Goal: Task Accomplishment & Management: Manage account settings

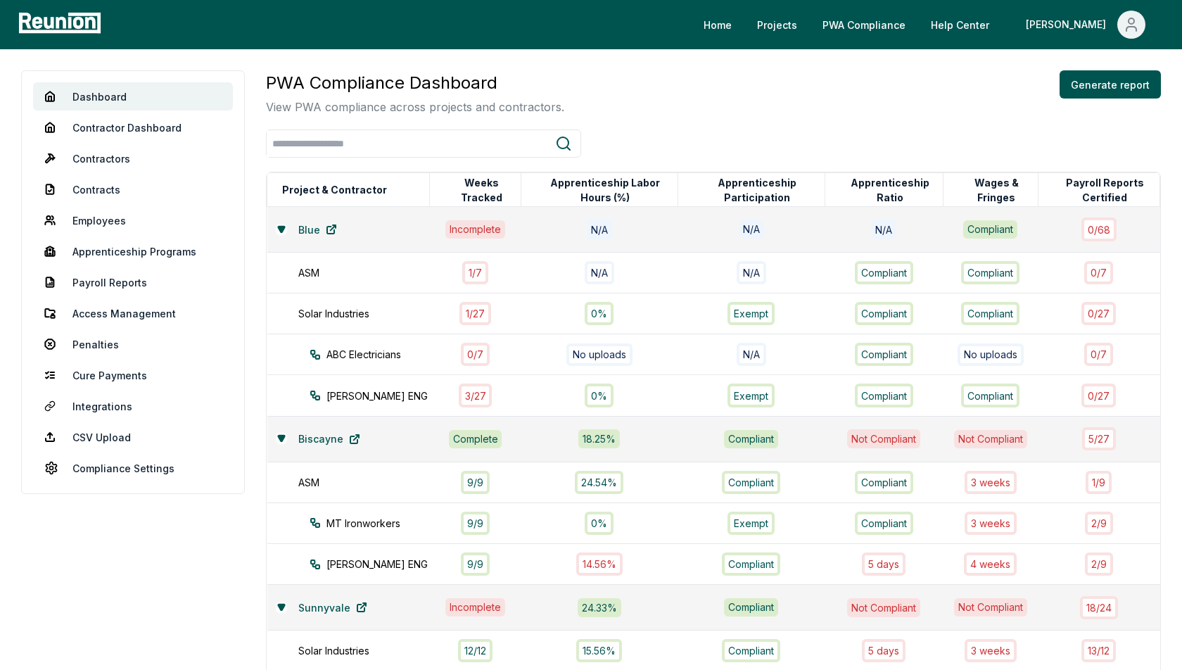
click at [725, 98] on div "PWA Compliance Dashboard View PWA compliance across projects and contractors. G…" at bounding box center [713, 92] width 895 height 45
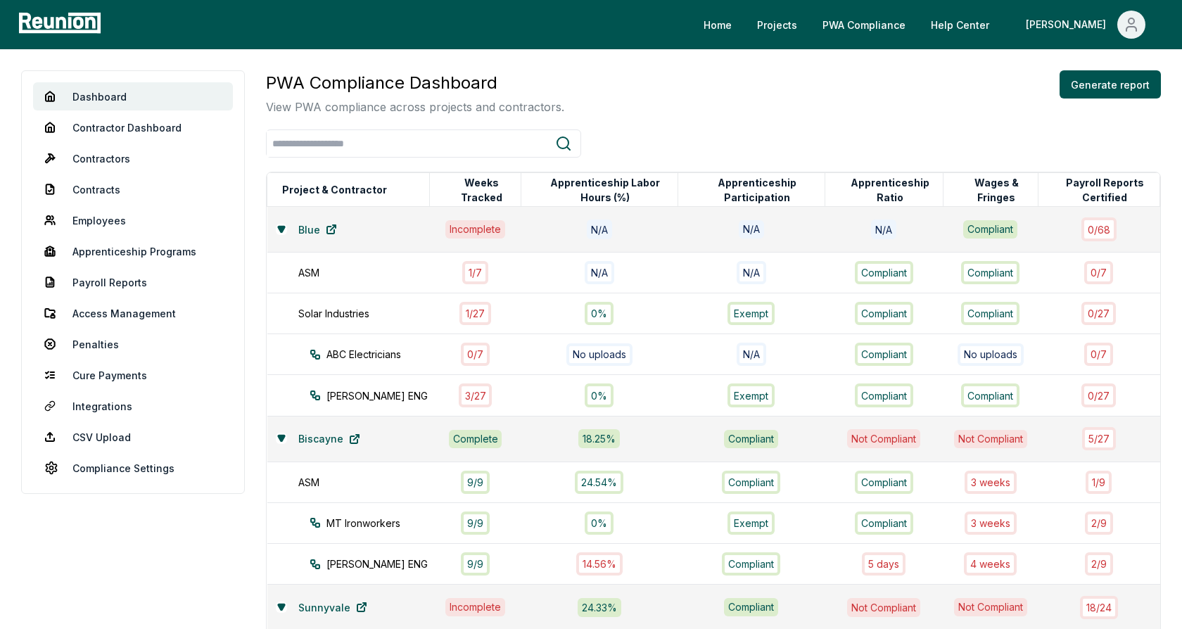
click at [733, 72] on div "PWA Compliance Dashboard View PWA compliance across projects and contractors. G…" at bounding box center [713, 92] width 895 height 45
click at [580, 94] on div "PWA Compliance Dashboard View PWA compliance across projects and contractors. G…" at bounding box center [713, 92] width 895 height 45
click at [280, 226] on icon at bounding box center [281, 229] width 6 height 6
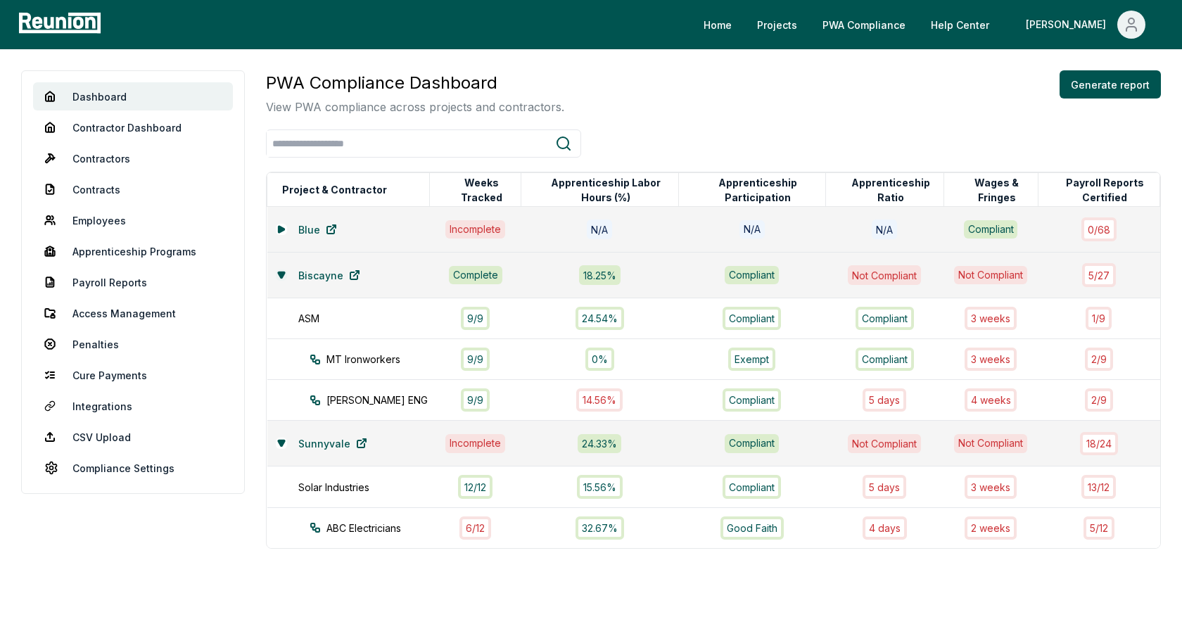
click at [278, 274] on icon at bounding box center [281, 275] width 8 height 8
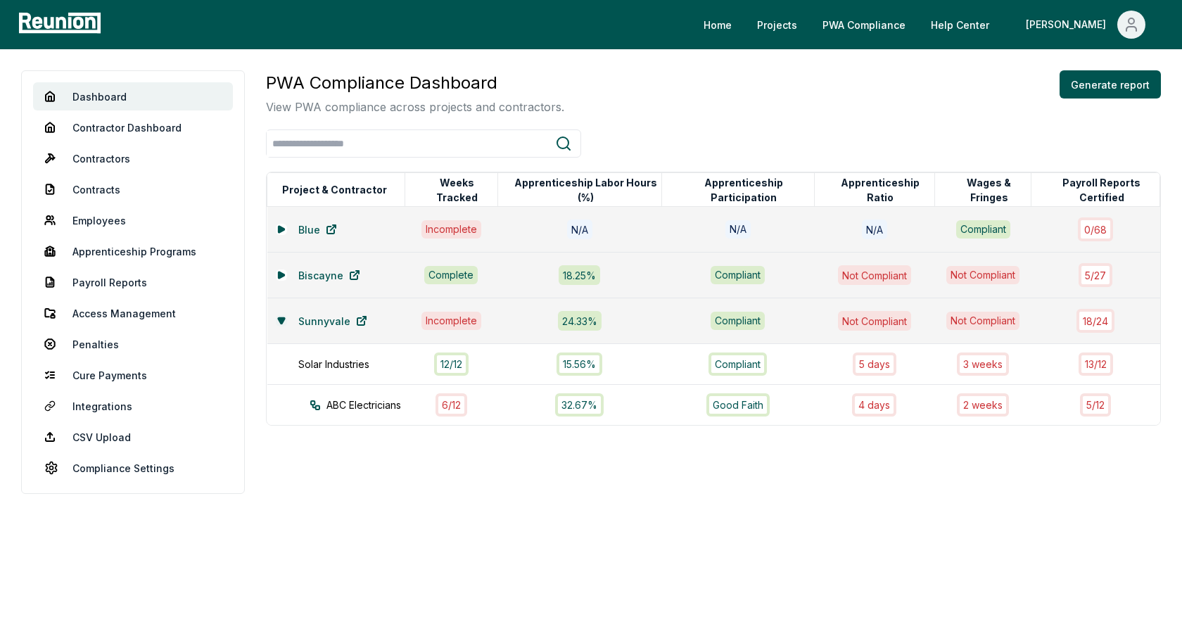
click at [279, 318] on icon at bounding box center [281, 320] width 6 height 6
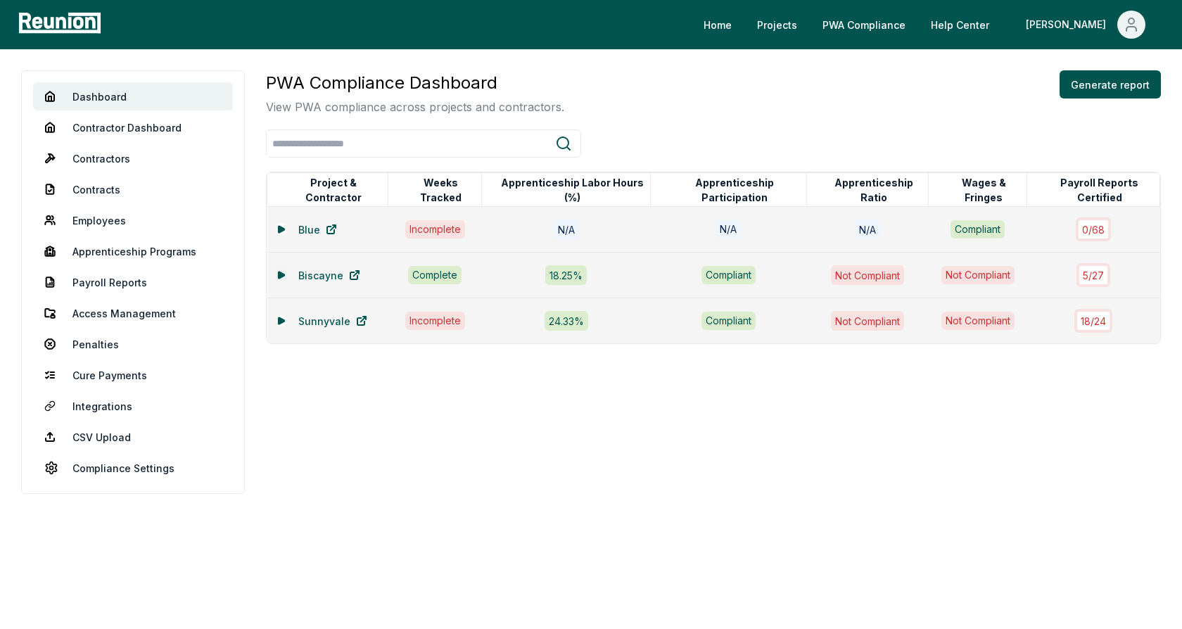
click at [278, 272] on icon at bounding box center [281, 275] width 6 height 6
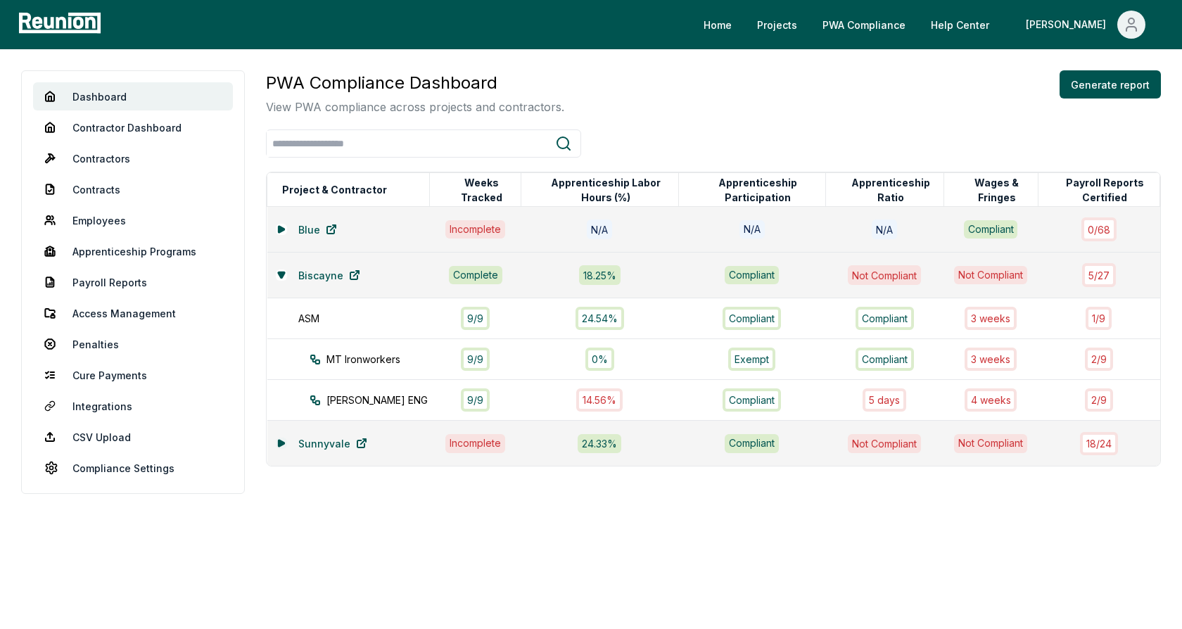
click at [279, 441] on icon at bounding box center [281, 443] width 6 height 6
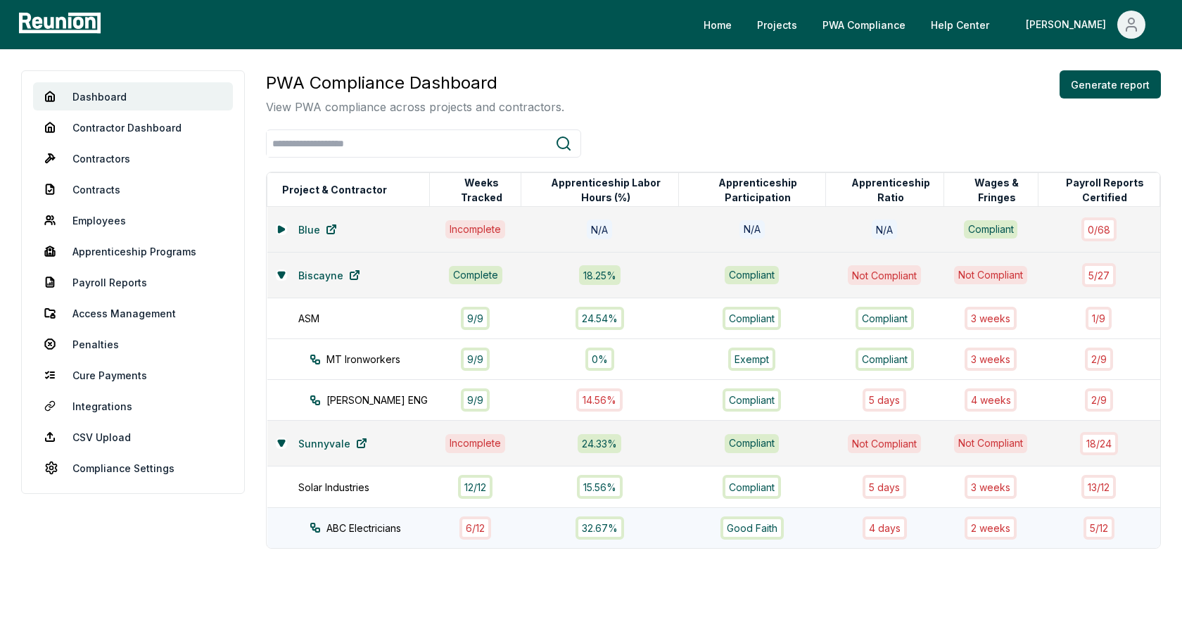
click at [397, 527] on div "ABC Electricians" at bounding box center [383, 528] width 146 height 15
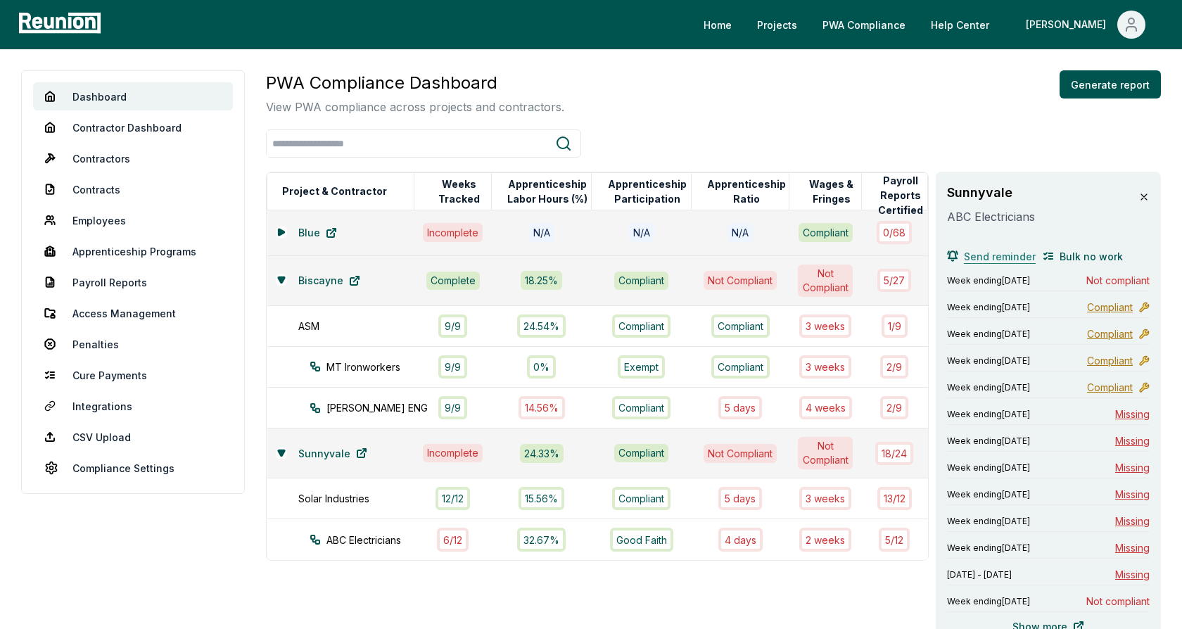
click at [998, 257] on span "Send reminder" at bounding box center [1000, 256] width 72 height 15
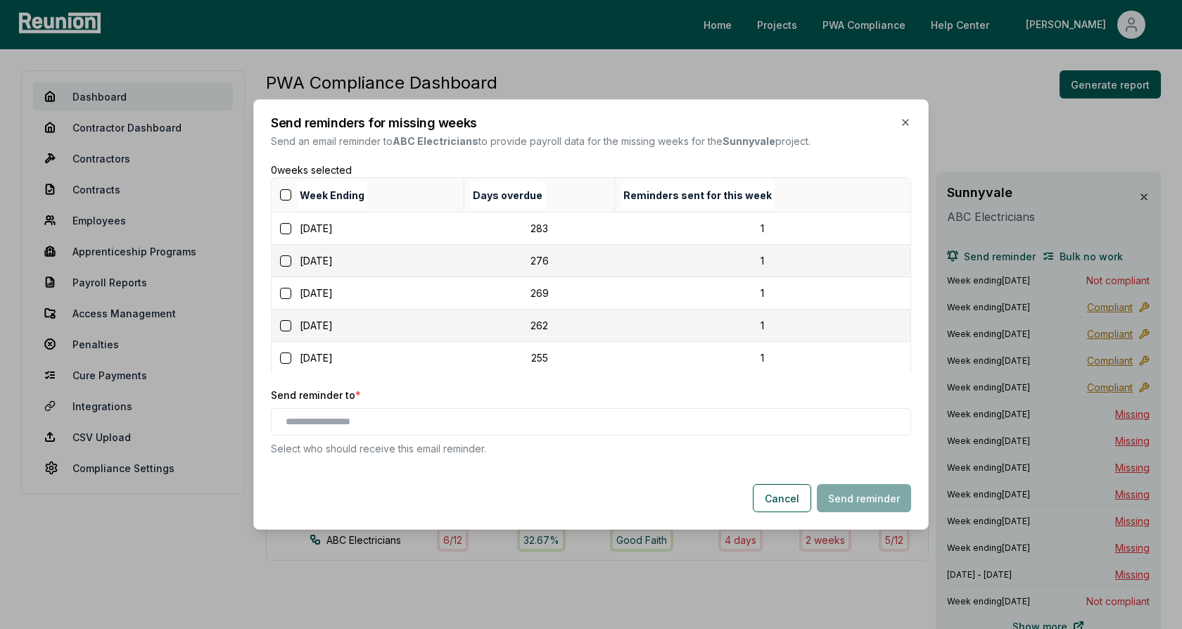
click at [284, 194] on button "button" at bounding box center [285, 194] width 11 height 11
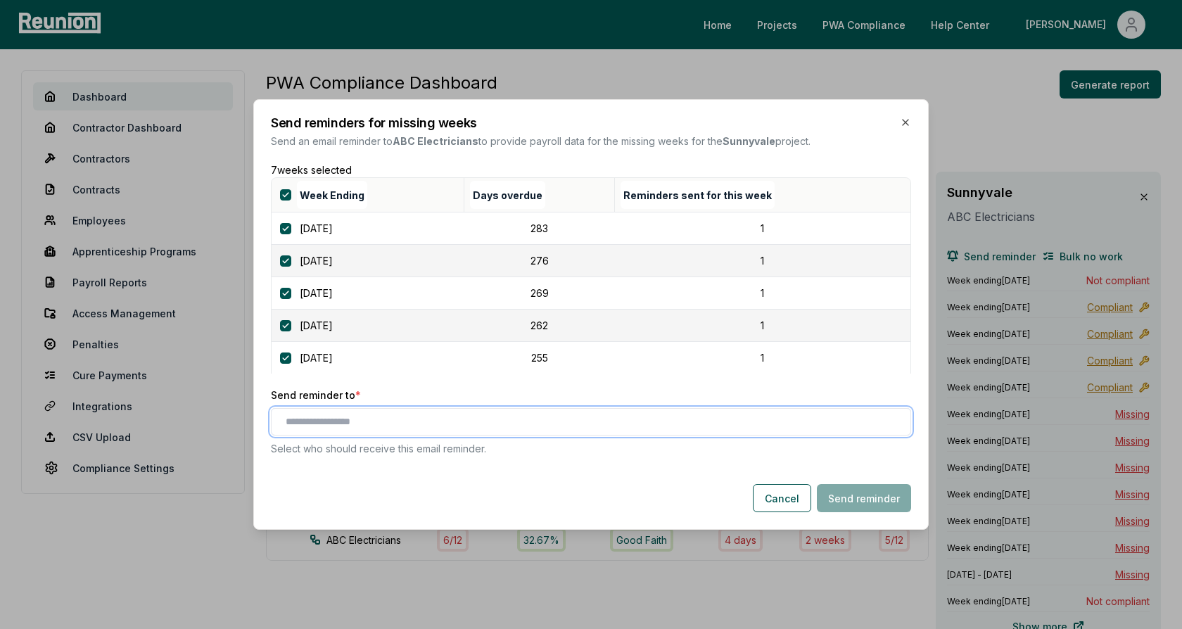
click at [452, 420] on input "text" at bounding box center [594, 421] width 616 height 15
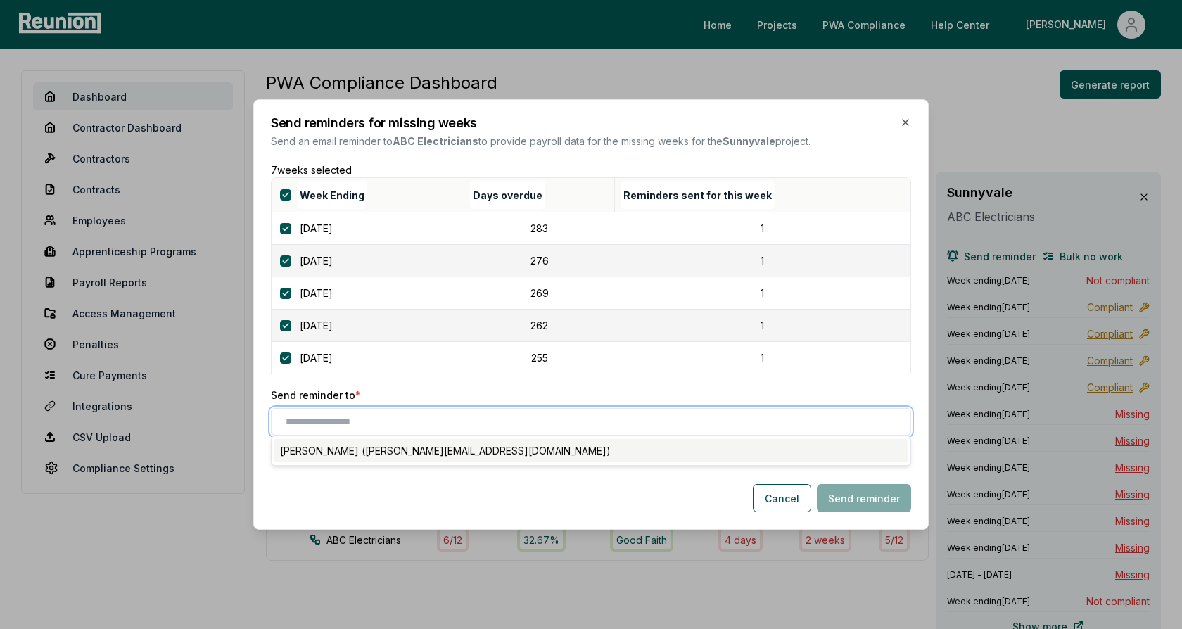
click at [428, 453] on div "Denis Marshall (alex+contractor_user1@reunioninfra.com)" at bounding box center [590, 450] width 633 height 23
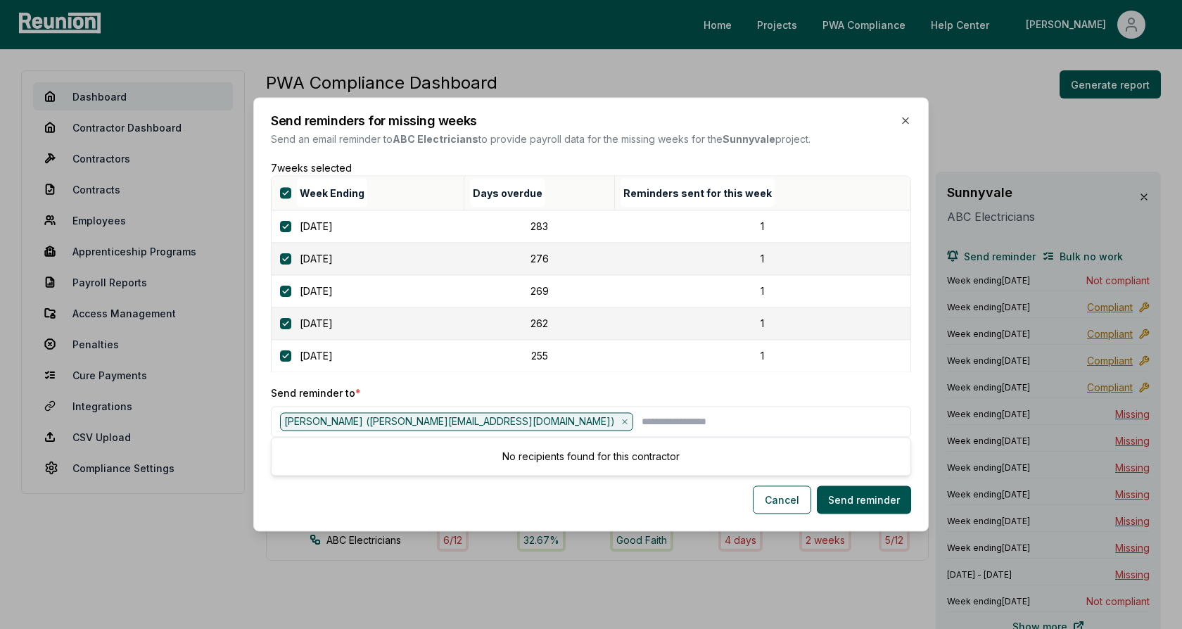
click at [458, 387] on p "Send reminder to *" at bounding box center [591, 392] width 640 height 15
click at [781, 502] on button "Cancel" at bounding box center [782, 500] width 58 height 28
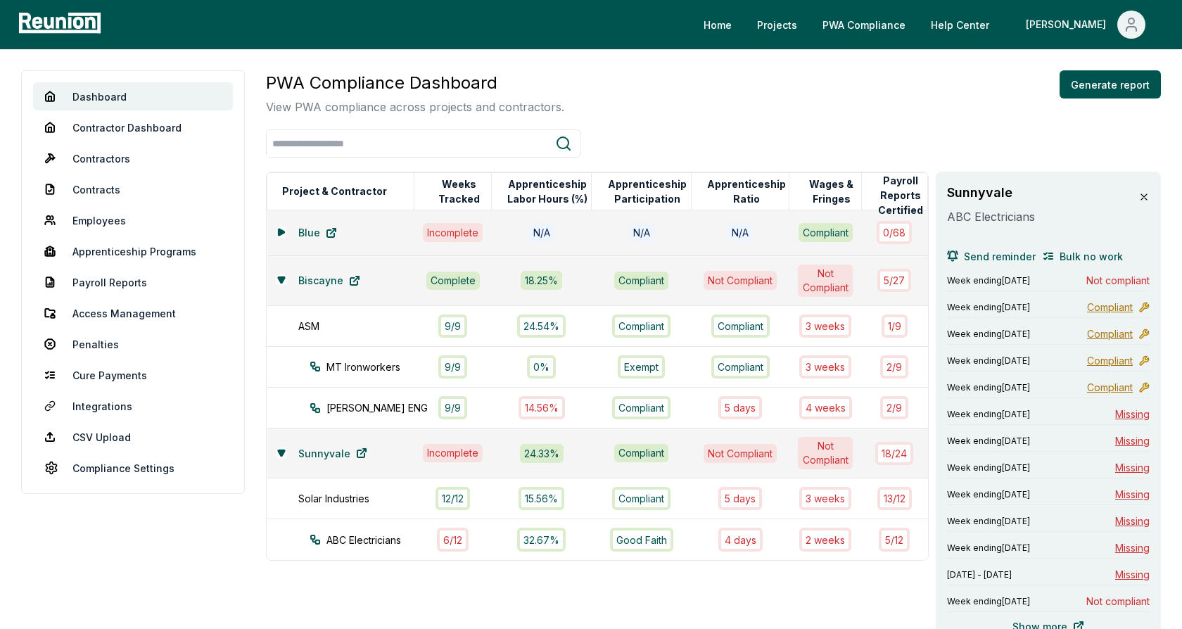
click at [1143, 195] on icon at bounding box center [1143, 196] width 11 height 11
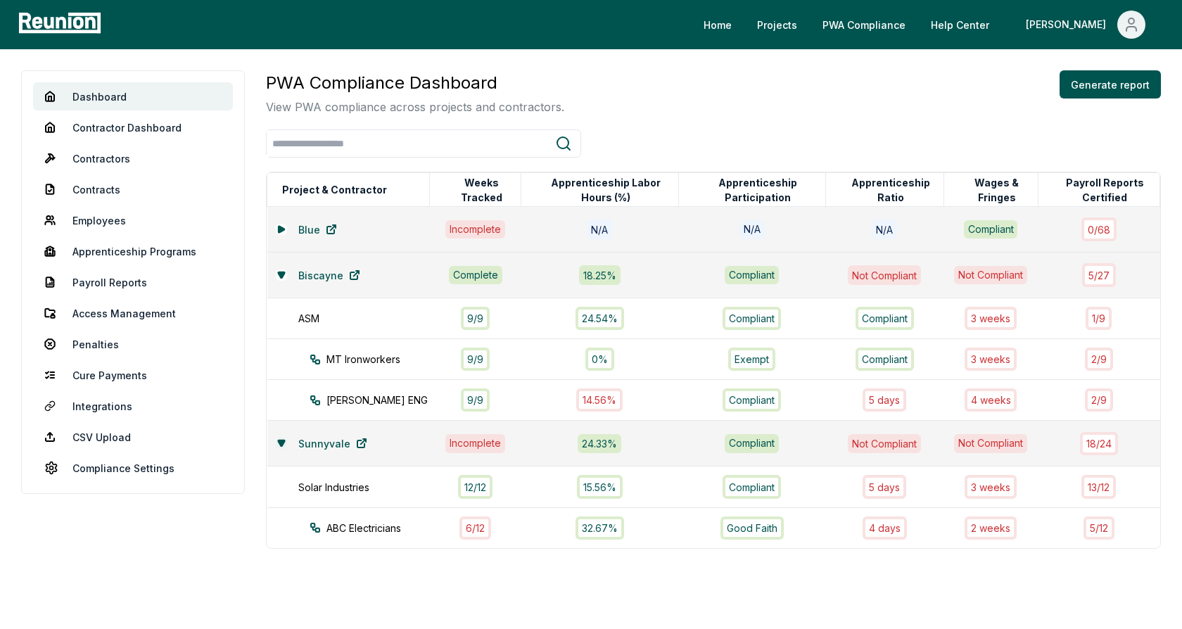
click at [281, 440] on icon at bounding box center [281, 443] width 6 height 6
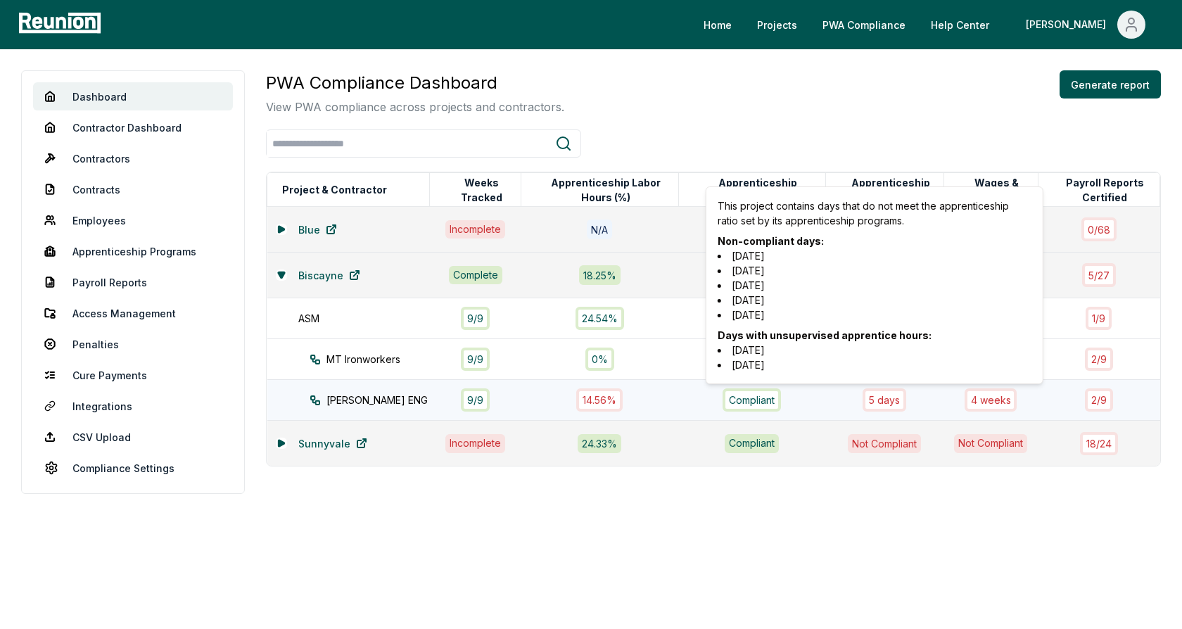
drag, startPoint x: 793, startPoint y: 311, endPoint x: 722, endPoint y: 255, distance: 90.6
click at [722, 255] on ul "2024-08-02 2024-08-01 2024-07-31 2024-07-30 2024-07-29" at bounding box center [875, 285] width 314 height 74
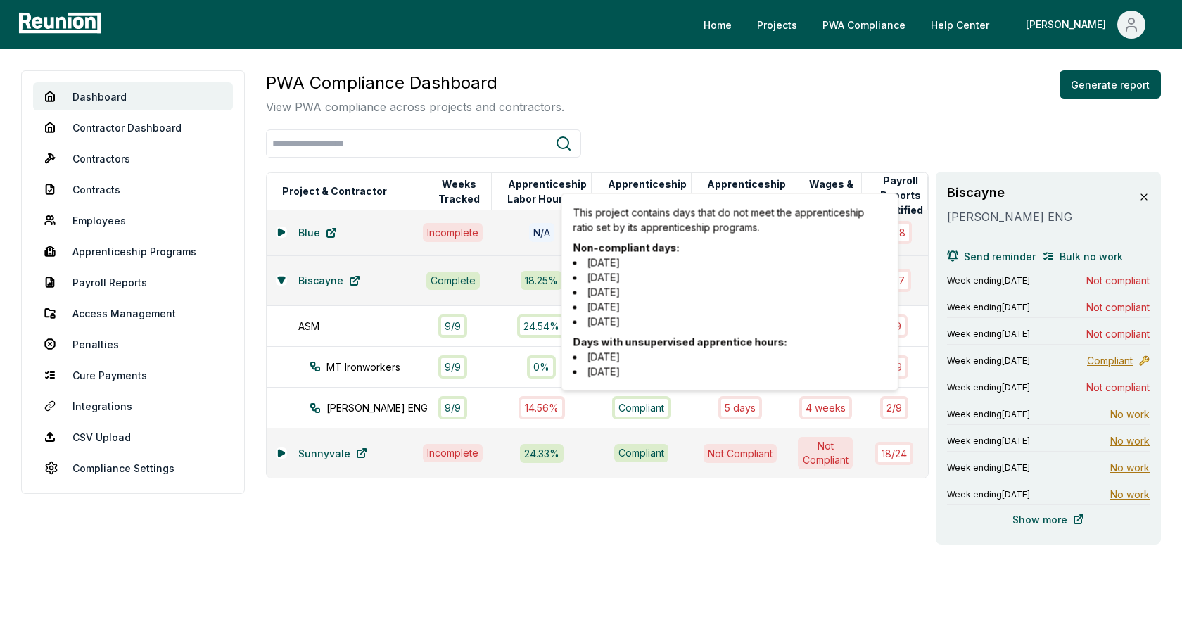
click at [1142, 194] on icon at bounding box center [1143, 196] width 11 height 11
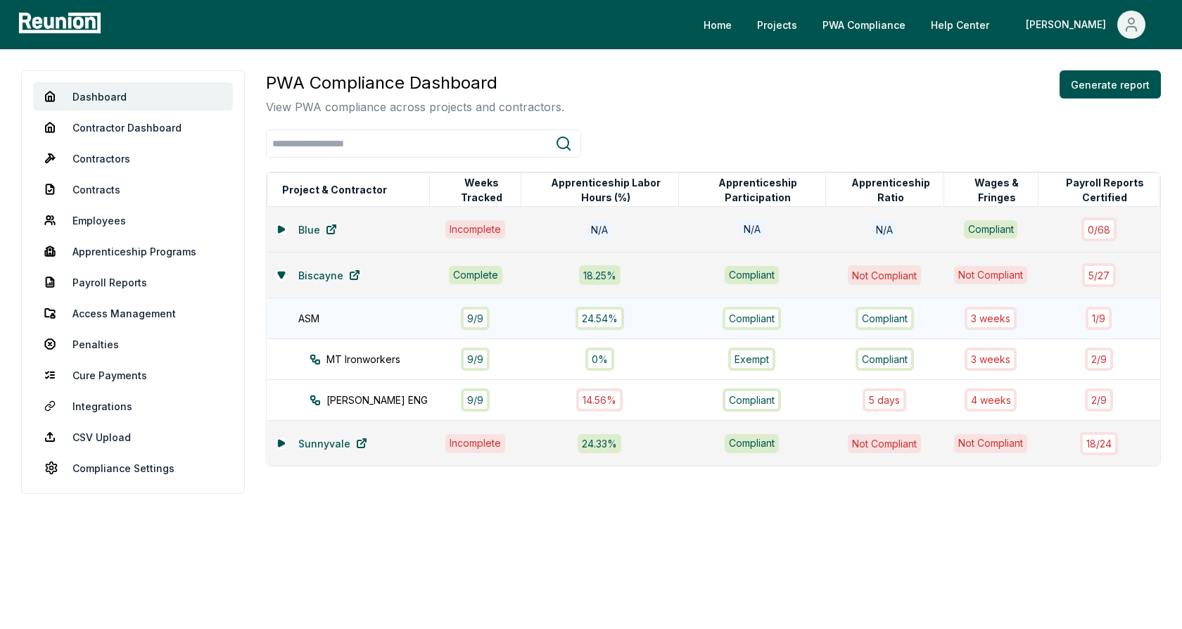
click at [332, 319] on div "ASM" at bounding box center [371, 318] width 146 height 15
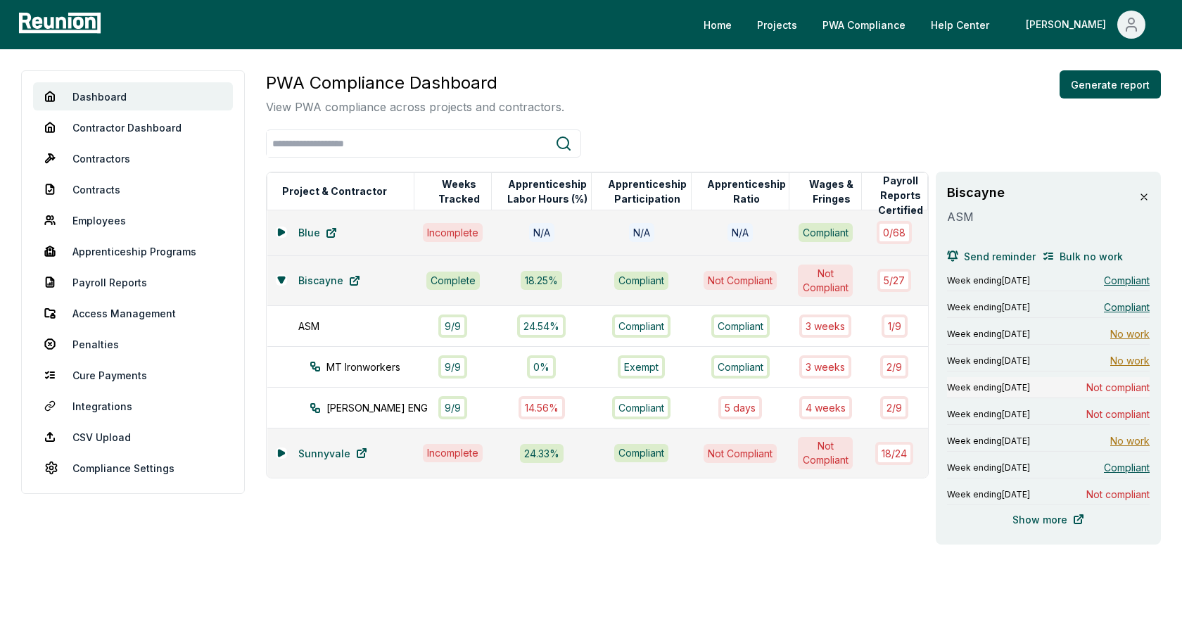
click at [1068, 386] on div "Week ending August 4, 2024 Not compliant" at bounding box center [1048, 387] width 203 height 21
click at [1146, 197] on icon at bounding box center [1143, 196] width 11 height 11
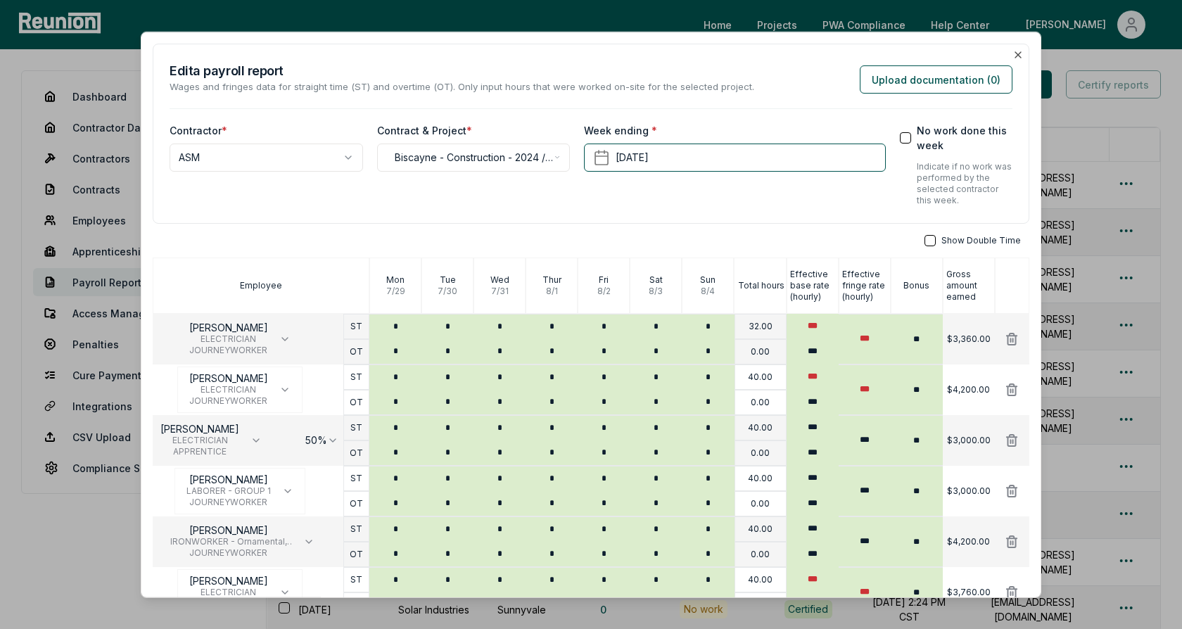
click at [708, 53] on div "**********" at bounding box center [591, 134] width 876 height 180
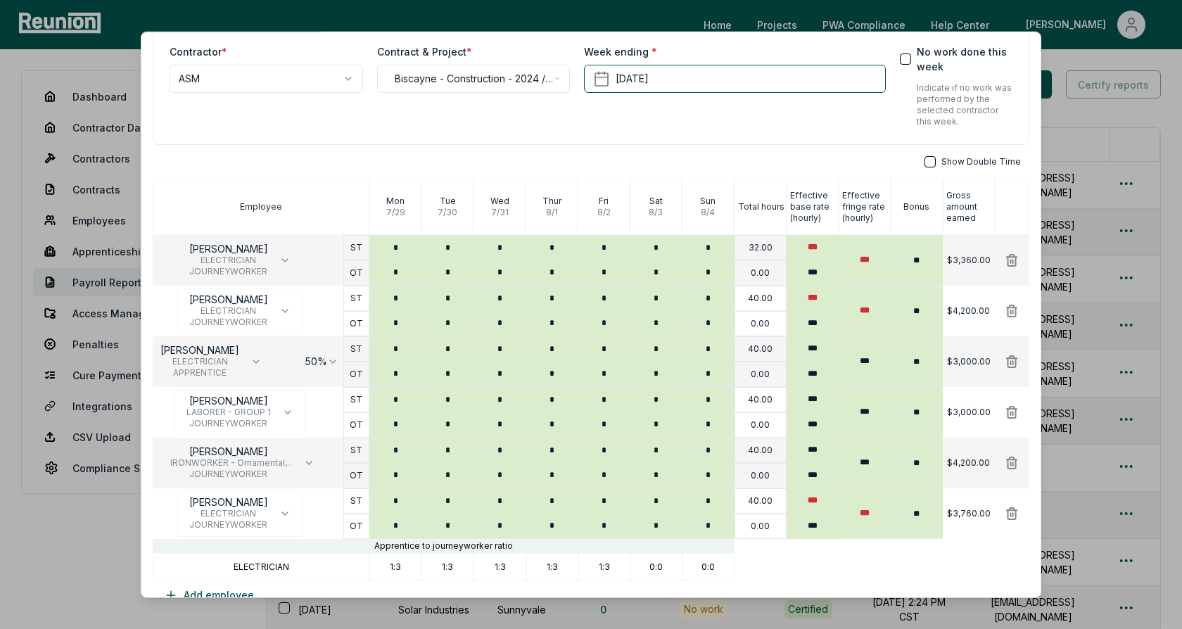
scroll to position [128, 0]
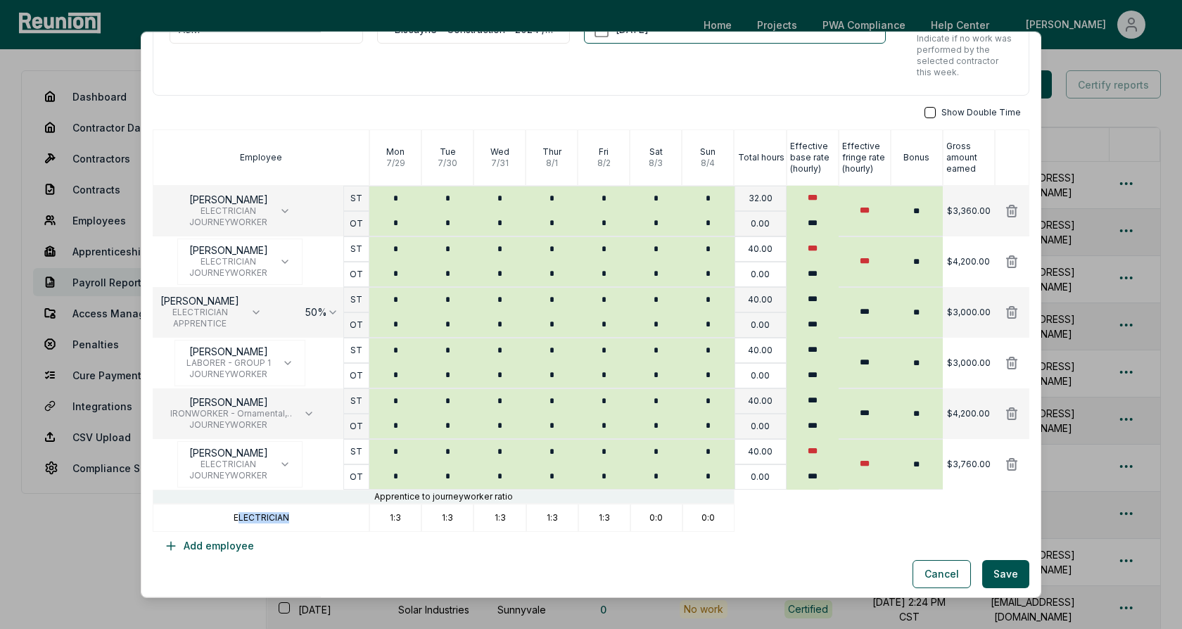
drag, startPoint x: 305, startPoint y: 518, endPoint x: 239, endPoint y: 518, distance: 65.4
click at [239, 518] on div "ELECTRICIAN" at bounding box center [261, 518] width 217 height 28
click at [269, 518] on p "ELECTRICIAN" at bounding box center [262, 517] width 56 height 11
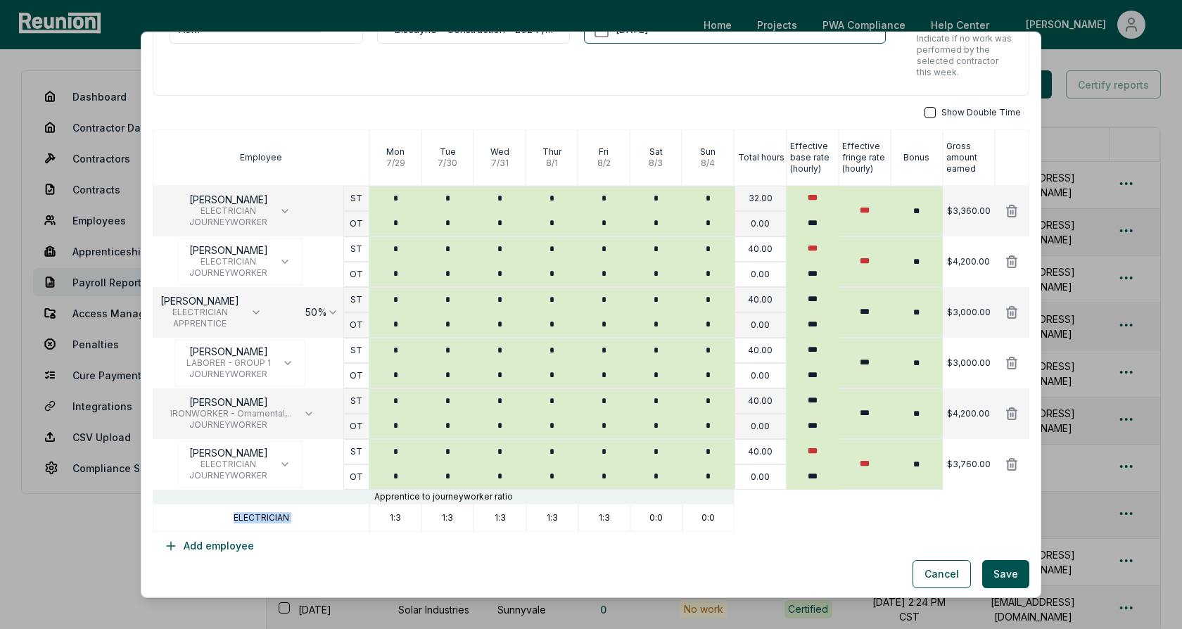
click at [344, 516] on div "ELECTRICIAN" at bounding box center [261, 518] width 217 height 28
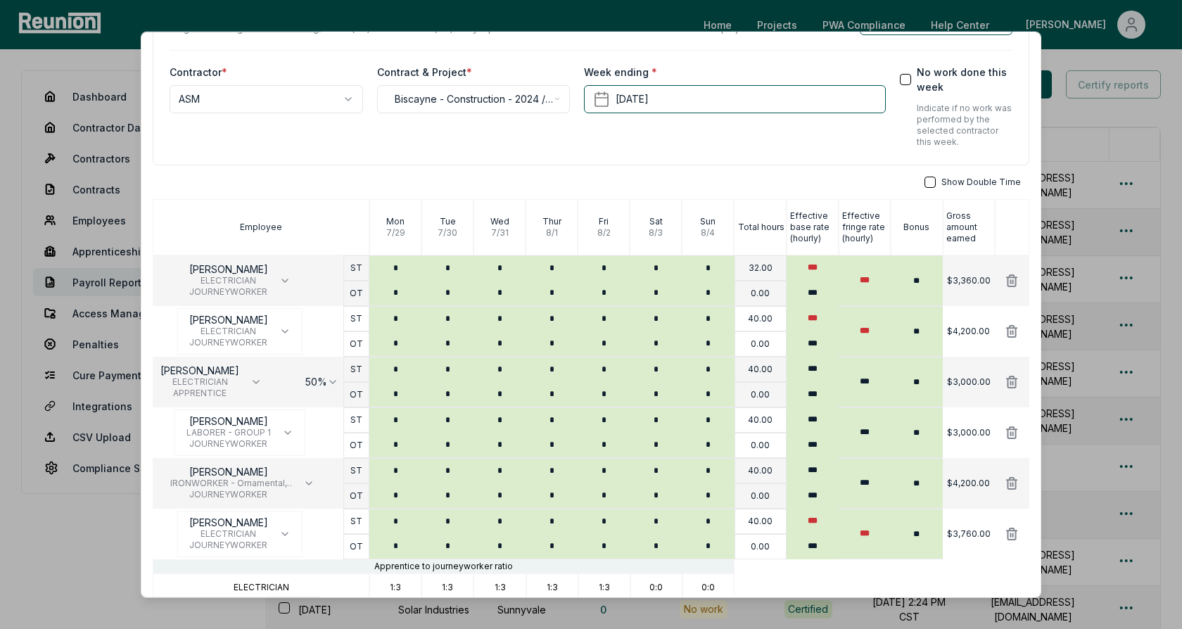
scroll to position [42, 0]
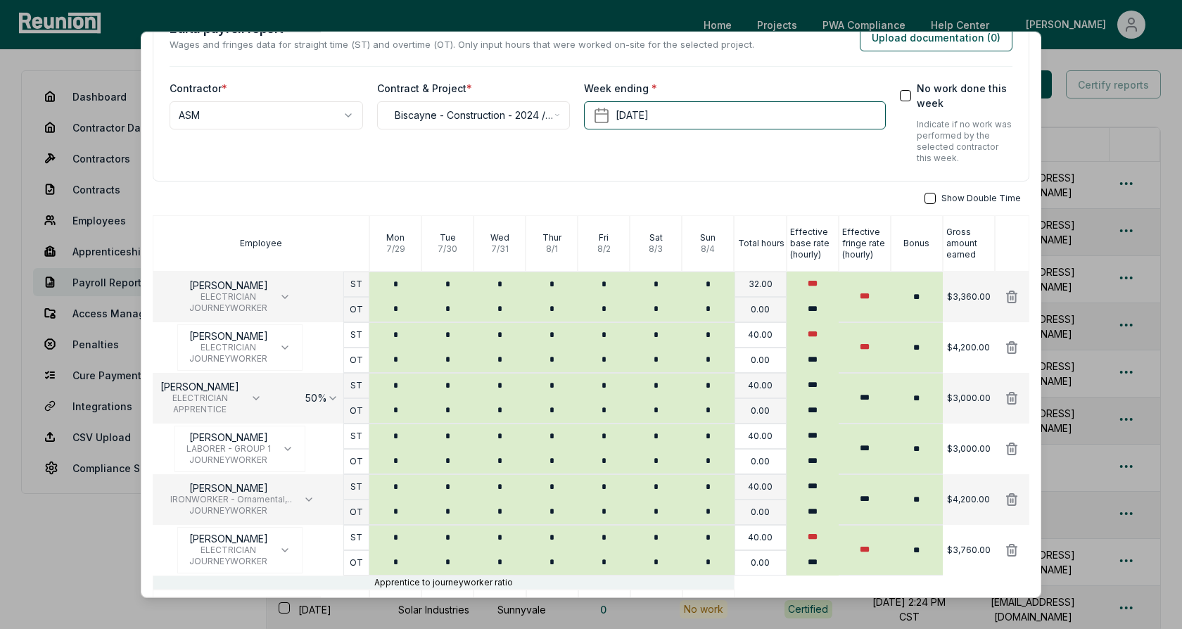
click at [791, 179] on div "**********" at bounding box center [591, 91] width 876 height 180
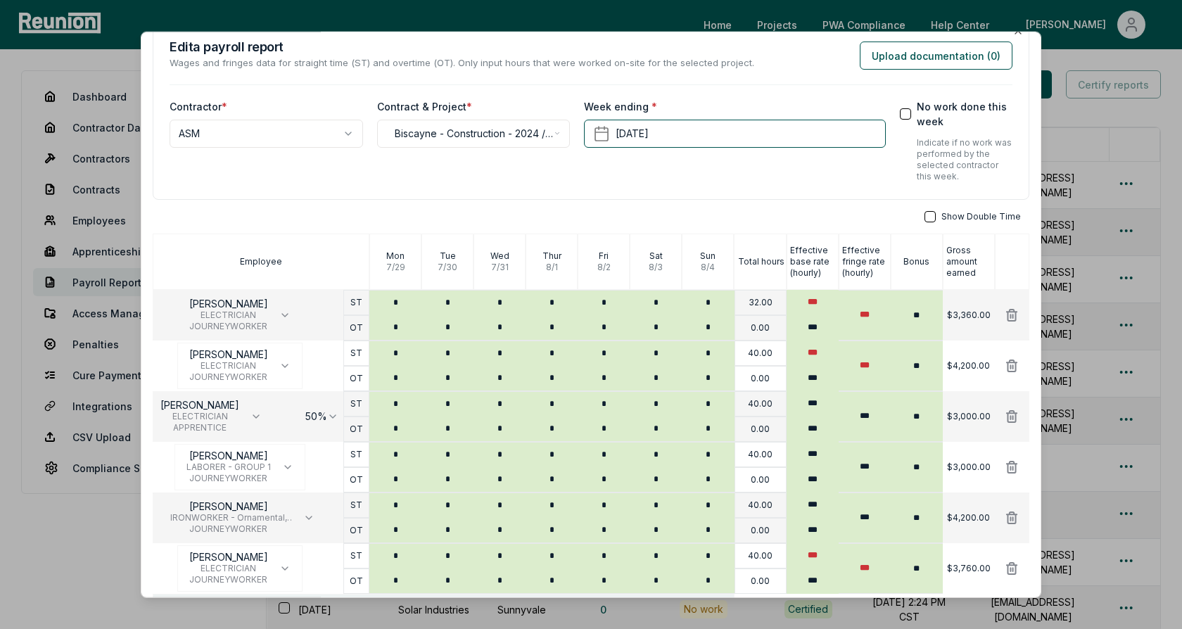
scroll to position [0, 0]
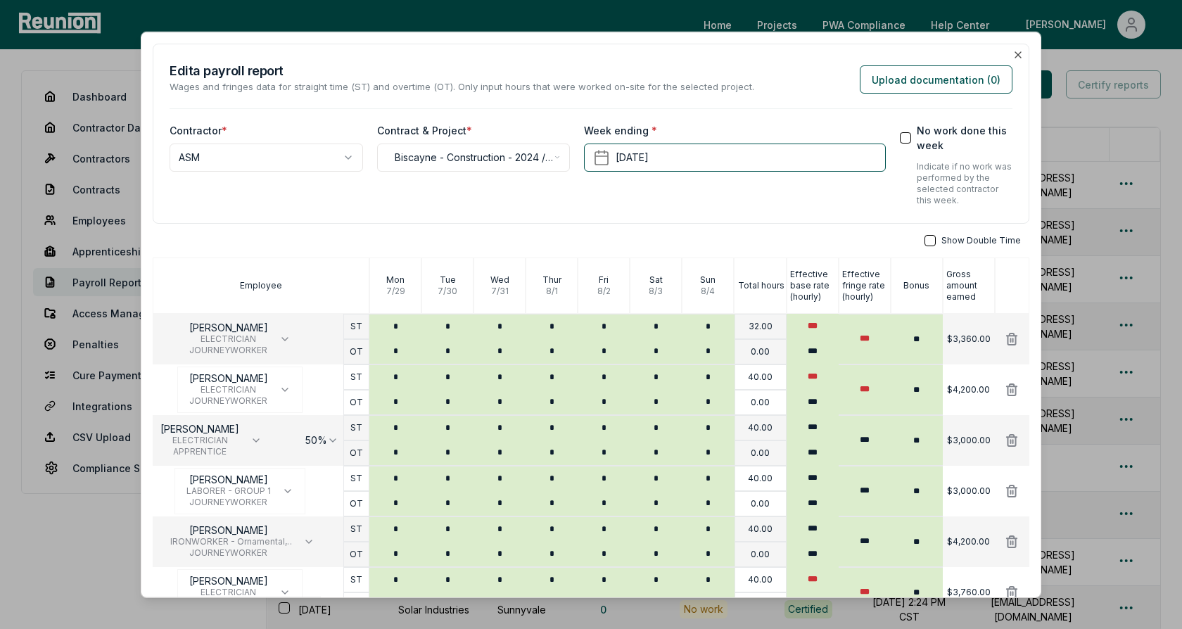
click at [621, 210] on div "**********" at bounding box center [591, 134] width 876 height 180
click at [1020, 51] on icon "button" at bounding box center [1017, 54] width 11 height 11
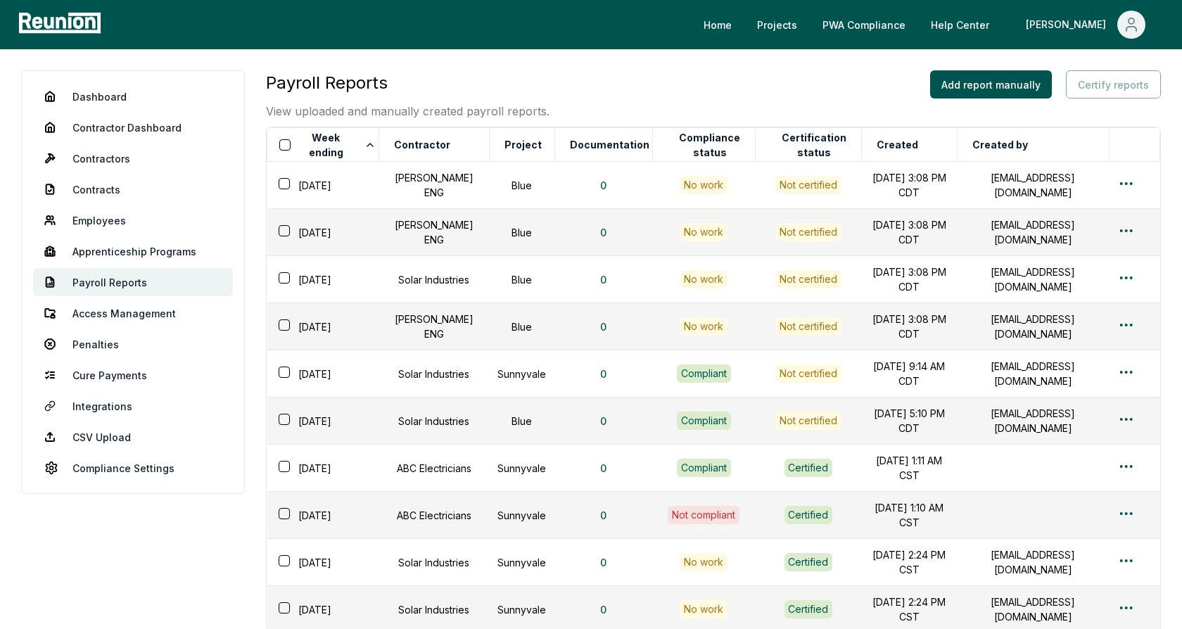
click at [878, 119] on div "Payroll Reports View uploaded and manually created payroll reports. Add report …" at bounding box center [713, 94] width 895 height 49
click at [991, 87] on button "Add report manually" at bounding box center [991, 84] width 122 height 28
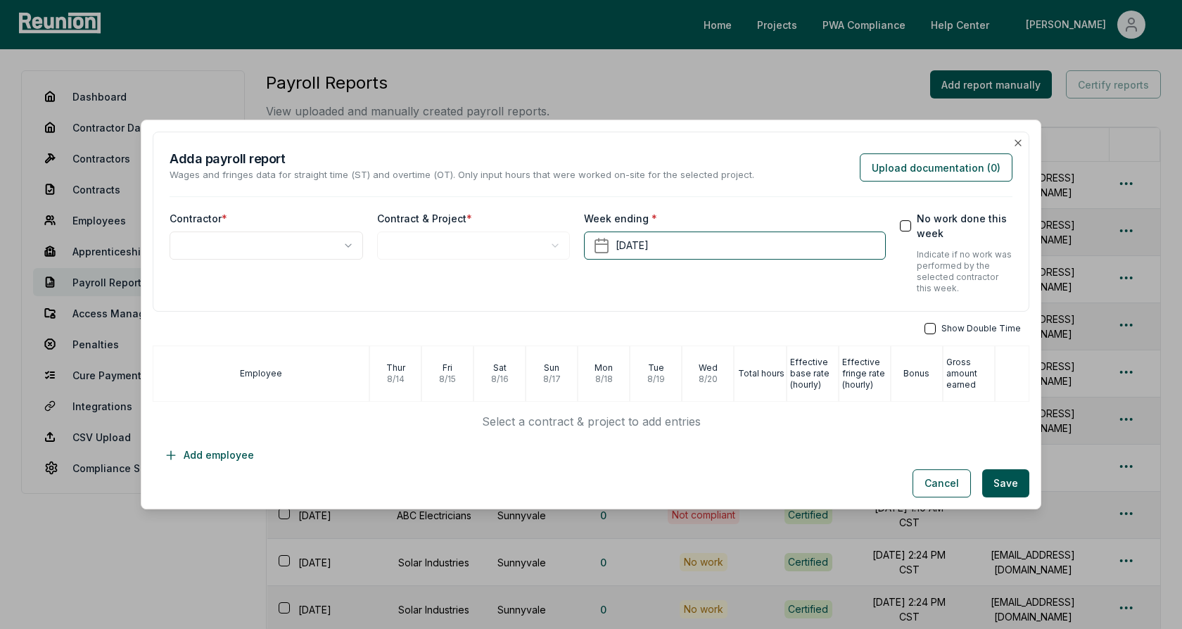
click at [264, 253] on body "Please visit us on your desktop We're working on making our marketplace mobile-…" at bounding box center [591, 404] width 1182 height 809
click at [478, 245] on body "Please visit us on your desktop We're working on making our marketplace mobile-…" at bounding box center [591, 404] width 1182 height 809
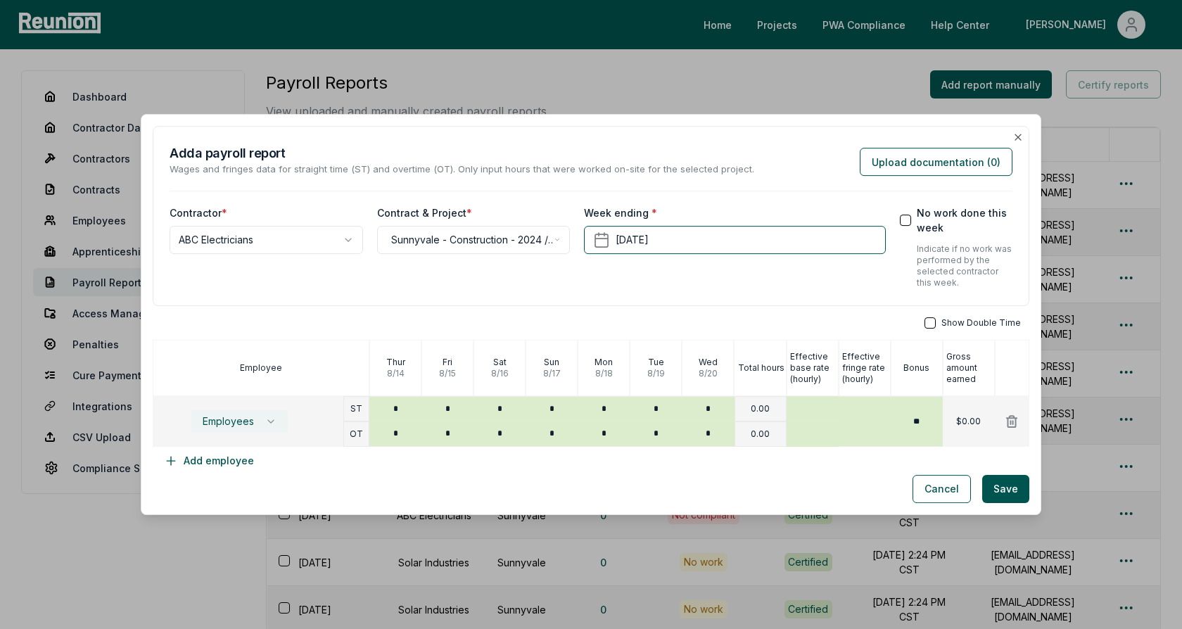
click at [246, 416] on span "Employees" at bounding box center [228, 421] width 51 height 11
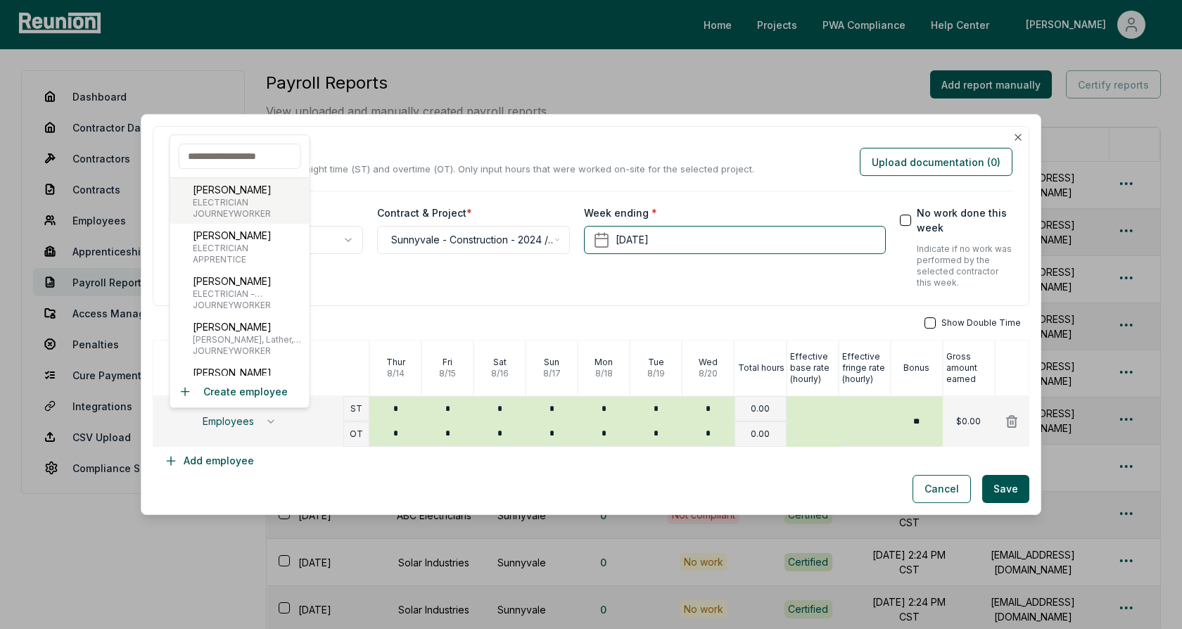
click at [251, 209] on span "JOURNEYWORKER" at bounding box center [232, 213] width 79 height 11
type input "***"
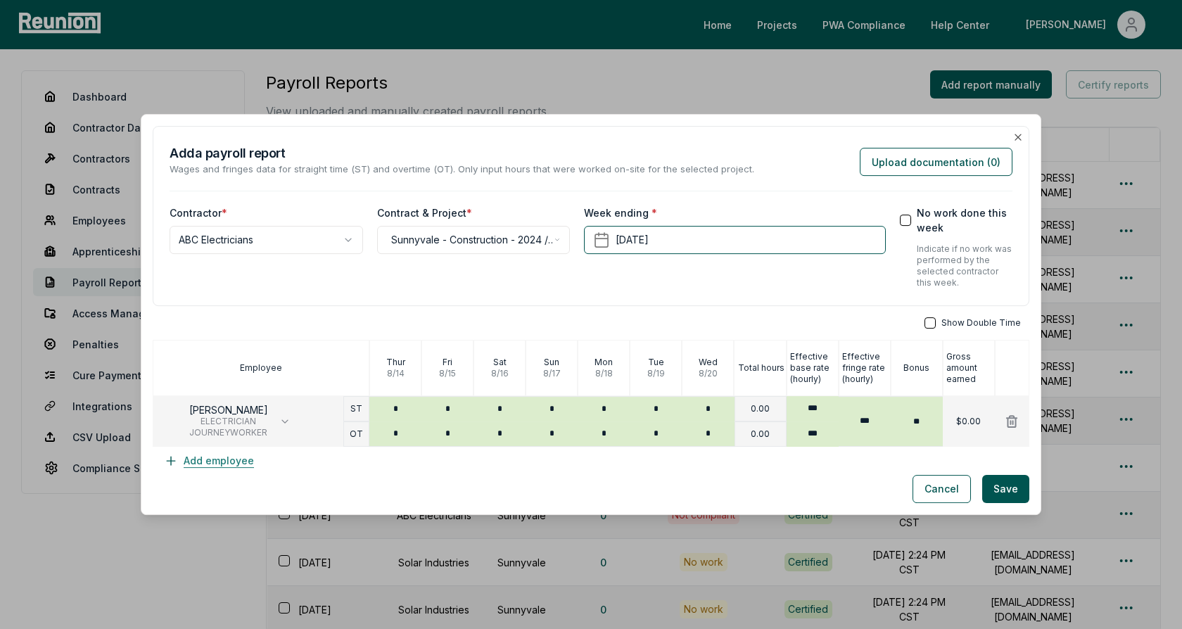
click at [228, 457] on button "Add employee" at bounding box center [209, 461] width 113 height 28
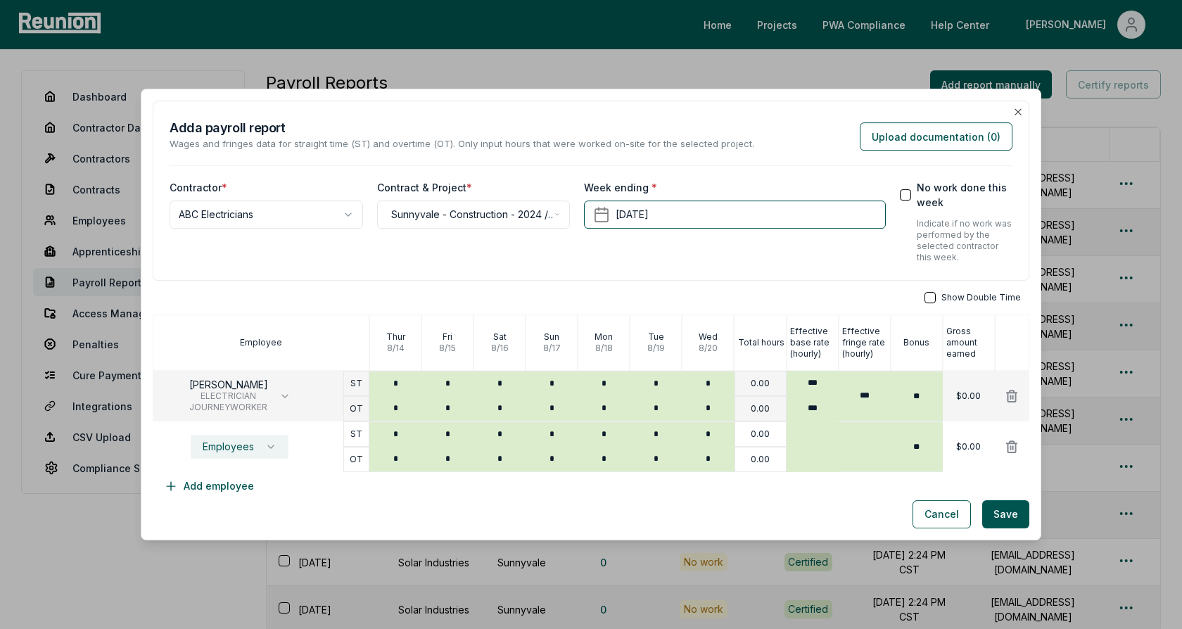
click at [244, 443] on span "Employees" at bounding box center [228, 446] width 51 height 11
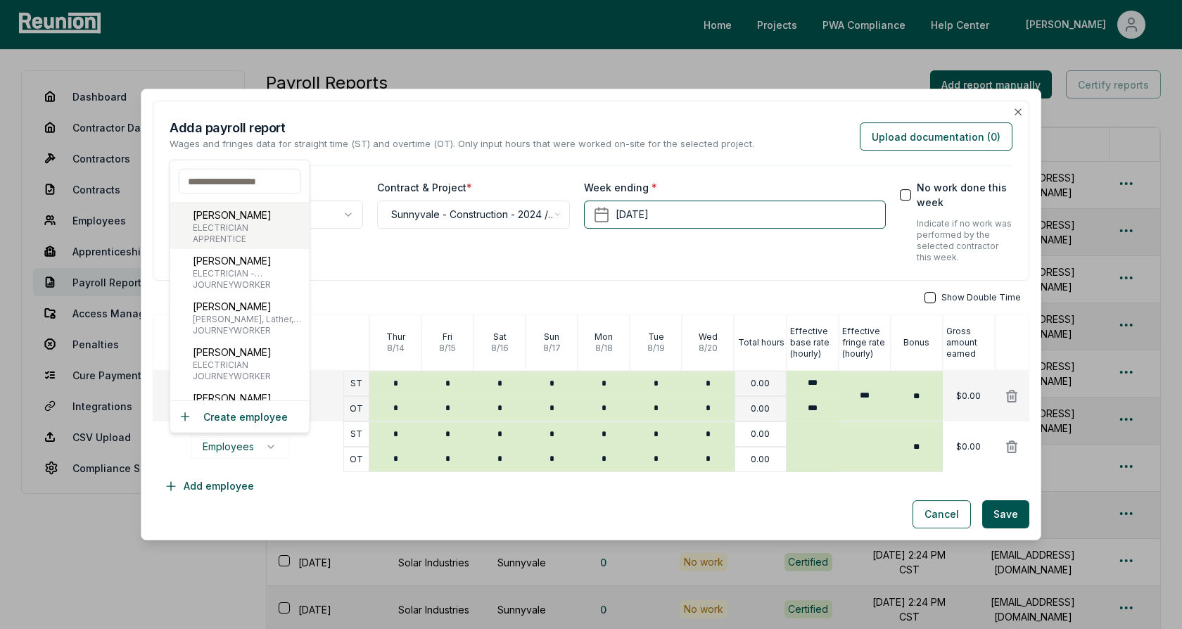
click at [256, 234] on div "Bob Low ELECTRICIAN APPRENTICE" at bounding box center [239, 226] width 139 height 46
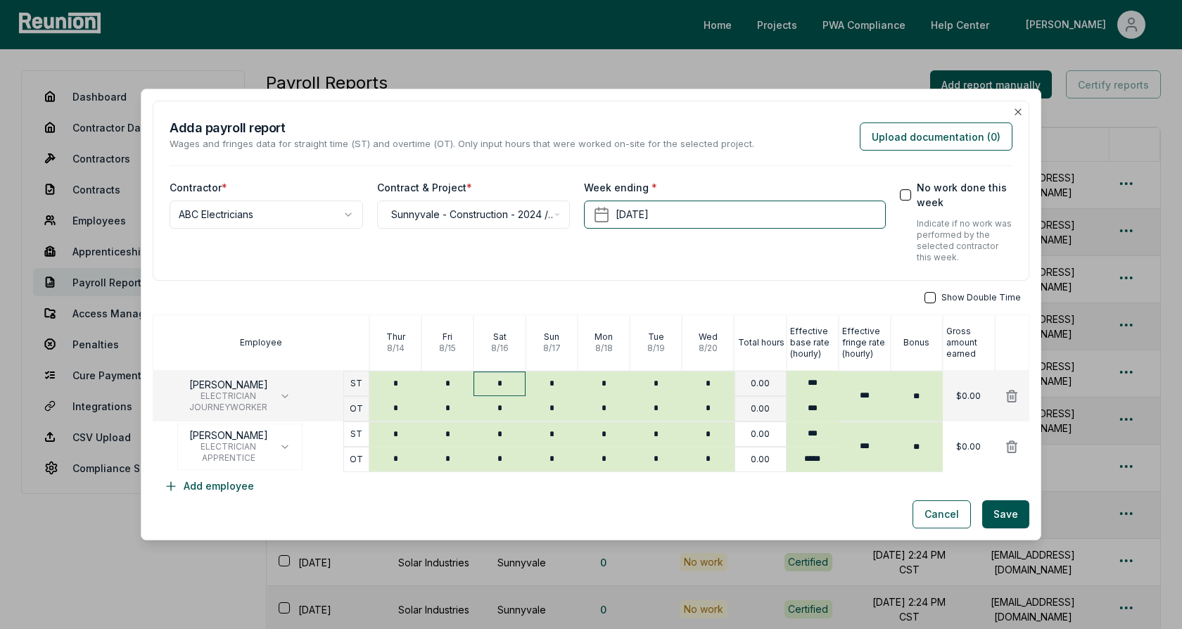
type input "*"
click at [512, 384] on input "*" at bounding box center [499, 383] width 52 height 25
click at [393, 382] on input "*" at bounding box center [395, 383] width 52 height 25
type input "**"
type input "*"
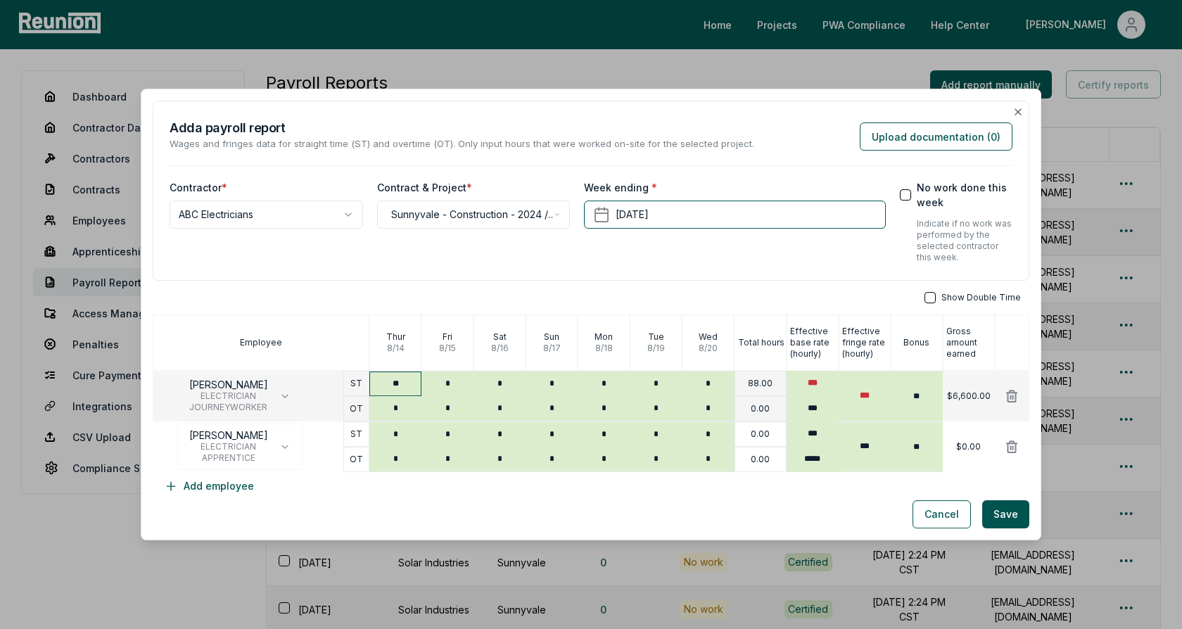
type input "*"
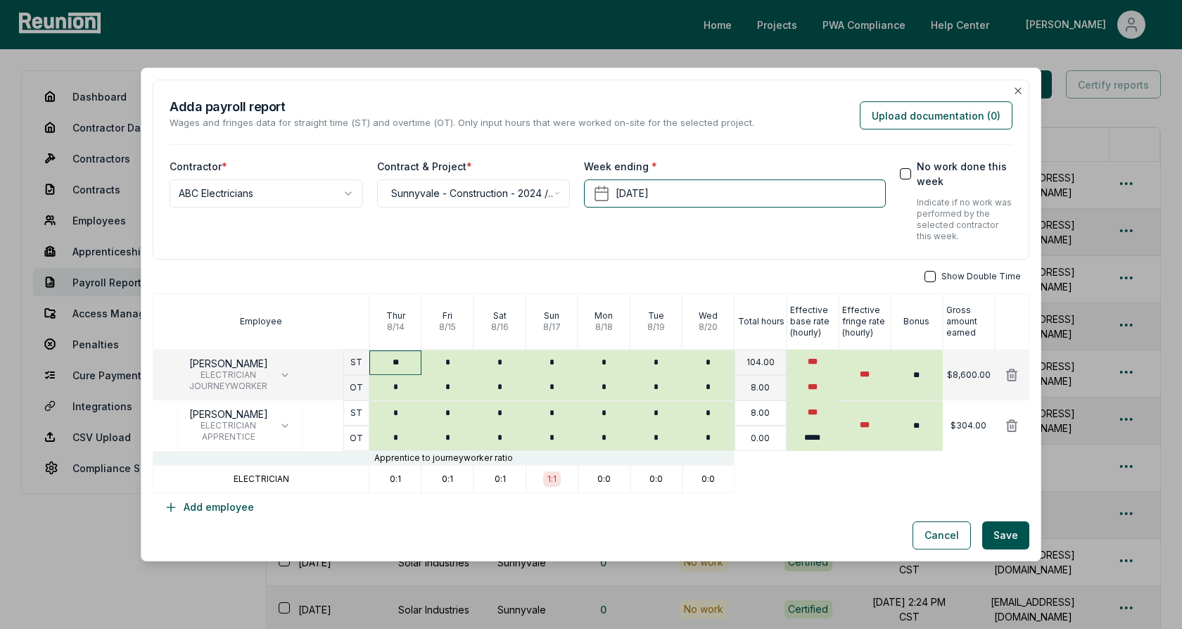
type input "*"
click at [400, 360] on input "**" at bounding box center [395, 362] width 52 height 25
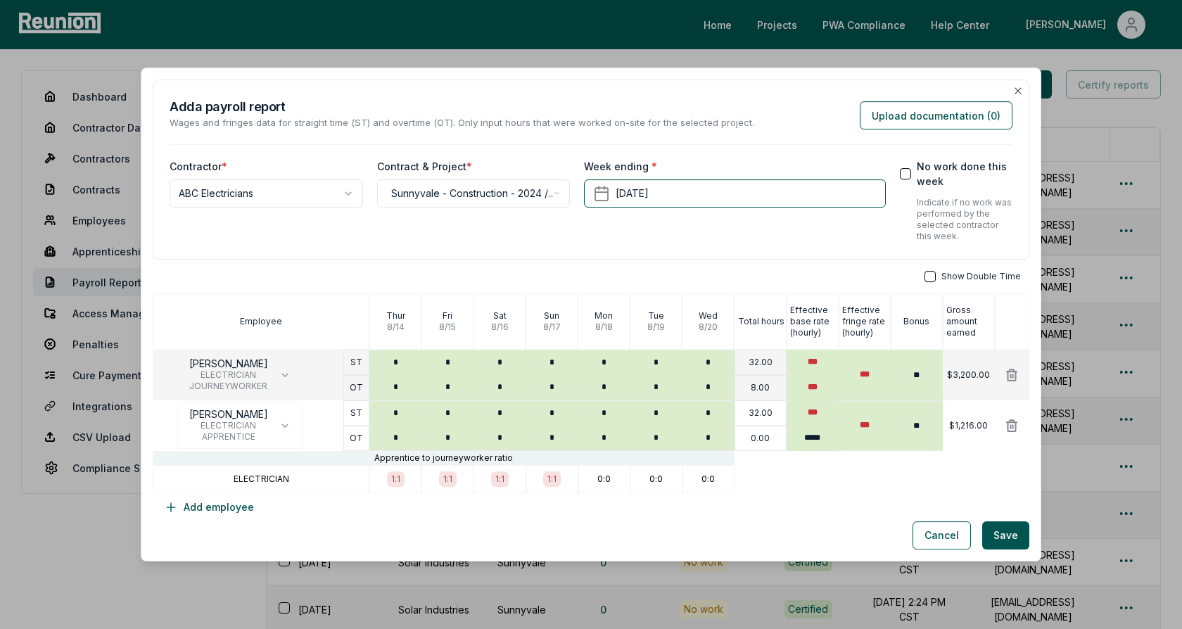
type input "*"
click at [484, 505] on div "Show Double Time Employee Thur 8 / 14 Fri 8 / 15 Sat 8 / 16 Sun 8 / 17 Mon 8 / …" at bounding box center [591, 396] width 876 height 250
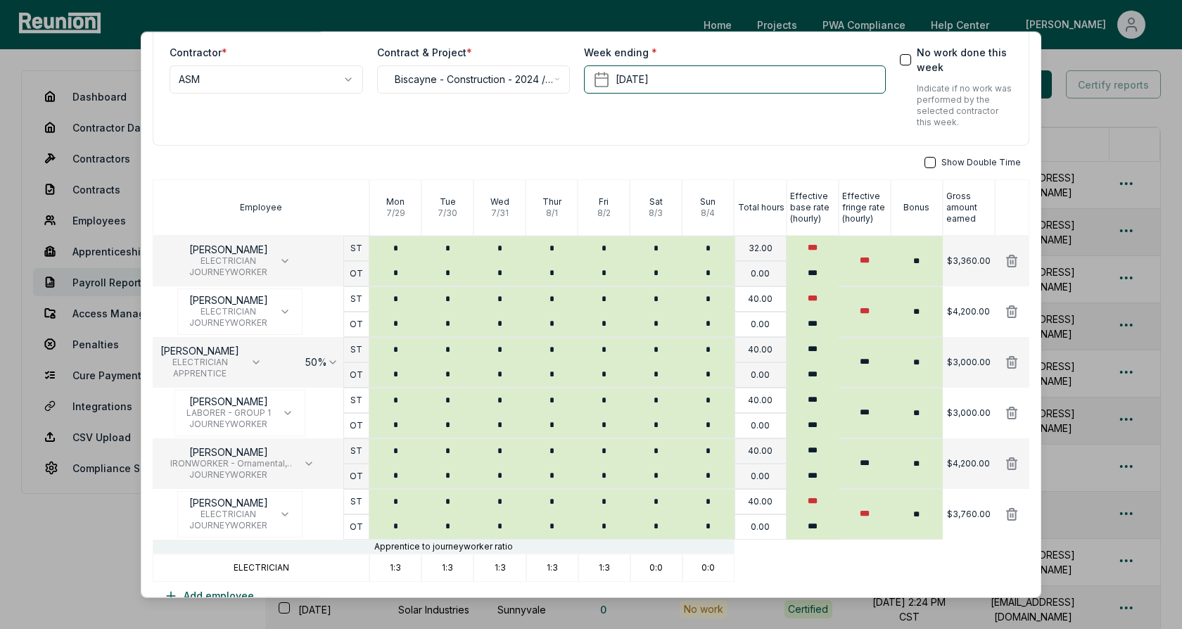
scroll to position [128, 0]
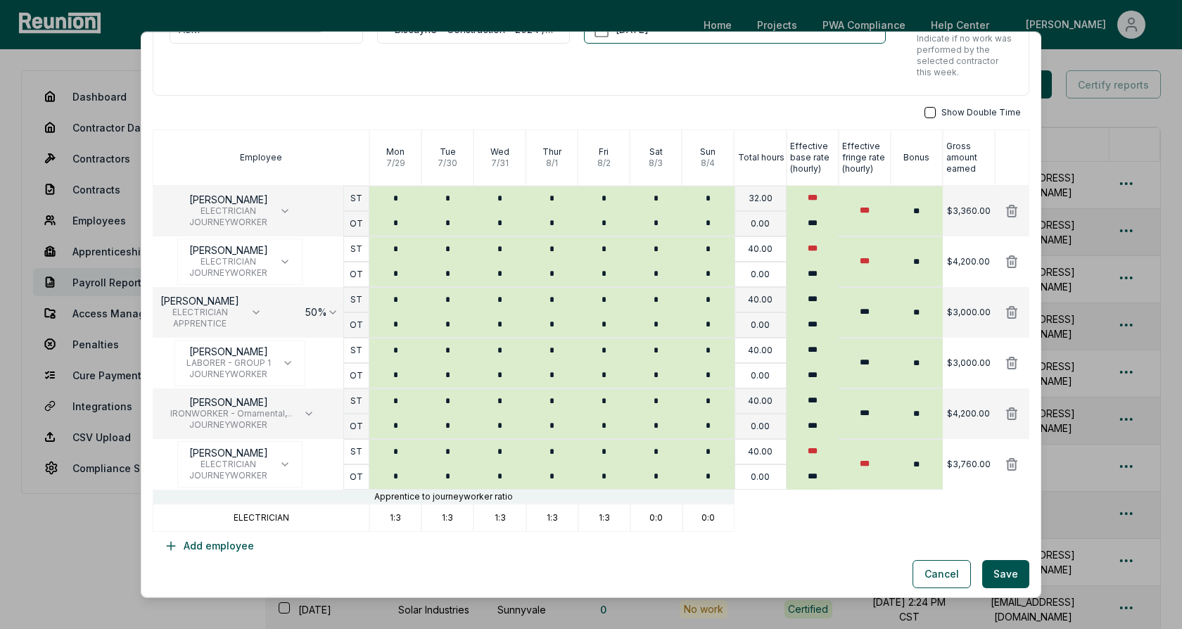
click at [822, 122] on div "Show Double Time Employee [DATE] [DATE] [DATE] [DATE] [DATE] [DATE] [DATE] Tota…" at bounding box center [591, 333] width 876 height 453
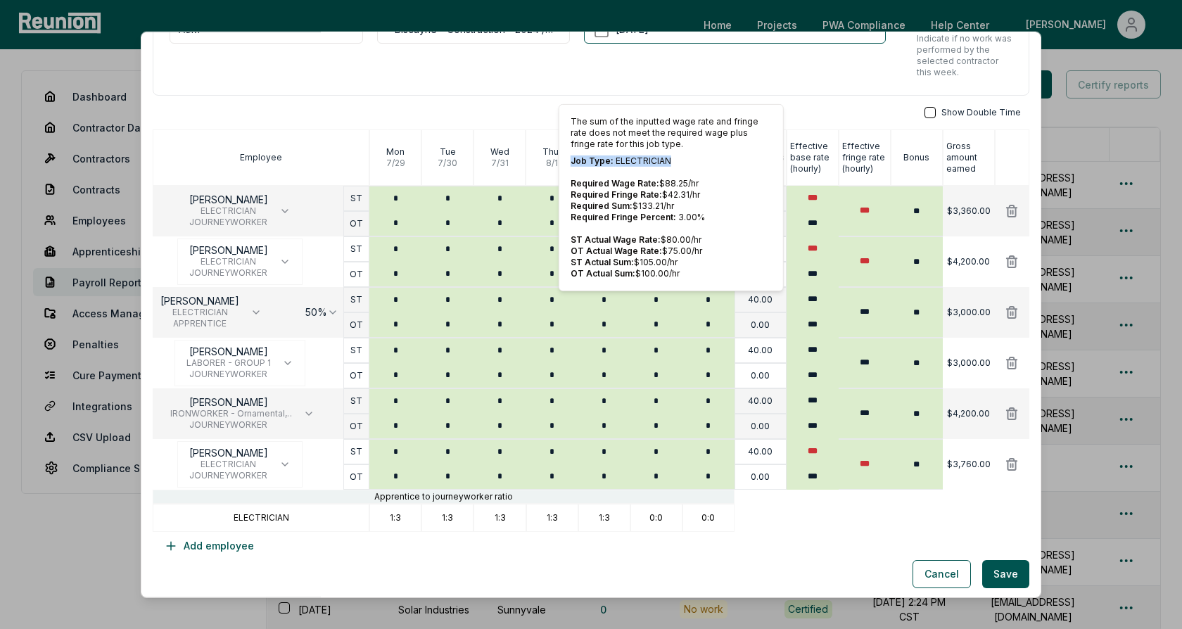
drag, startPoint x: 679, startPoint y: 164, endPoint x: 569, endPoint y: 162, distance: 109.8
click at [570, 162] on p "Job Type: ELECTRICIAN" at bounding box center [670, 160] width 201 height 11
drag, startPoint x: 677, startPoint y: 203, endPoint x: 569, endPoint y: 200, distance: 107.7
click at [570, 200] on p "Required Sum: $ 133.21 /hr" at bounding box center [670, 205] width 201 height 11
drag, startPoint x: 680, startPoint y: 257, endPoint x: 569, endPoint y: 257, distance: 110.4
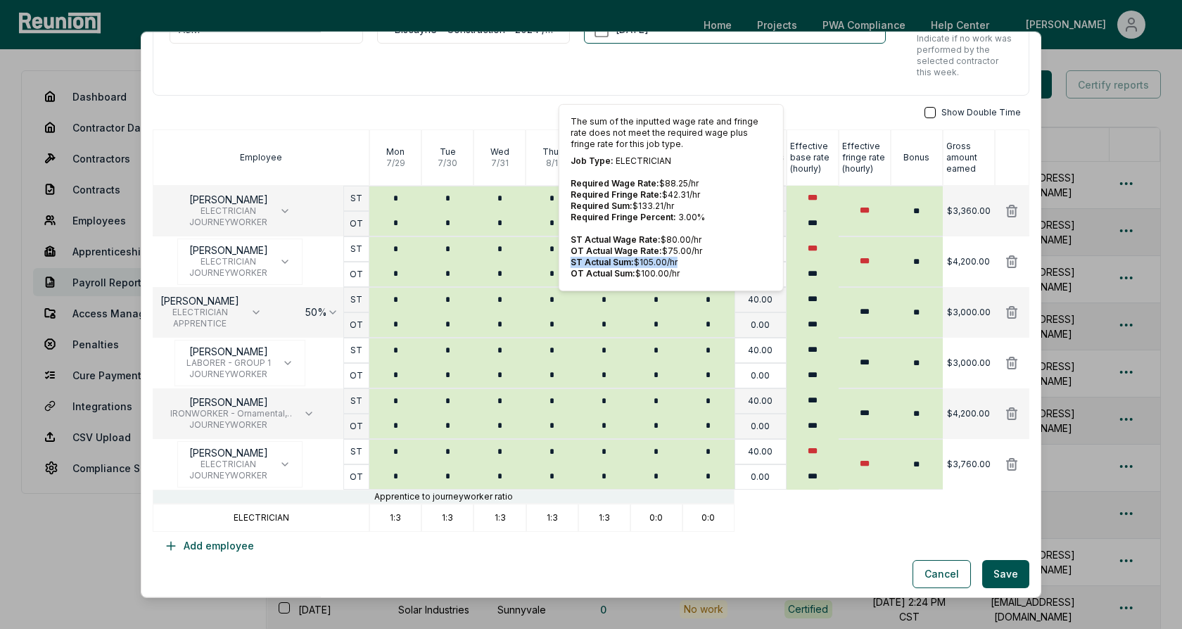
click at [569, 257] on div "The sum of the inputted wage rate and fringe rate does not meet the required wa…" at bounding box center [671, 197] width 225 height 187
click at [821, 107] on div "Show Double Time" at bounding box center [591, 112] width 876 height 11
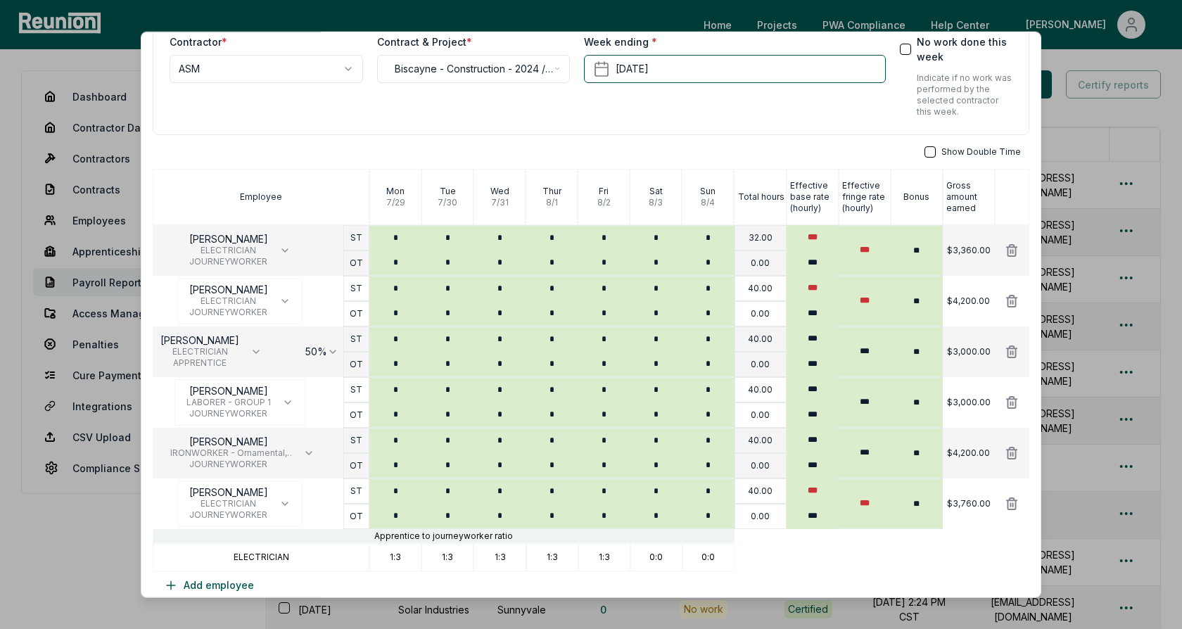
scroll to position [121, 0]
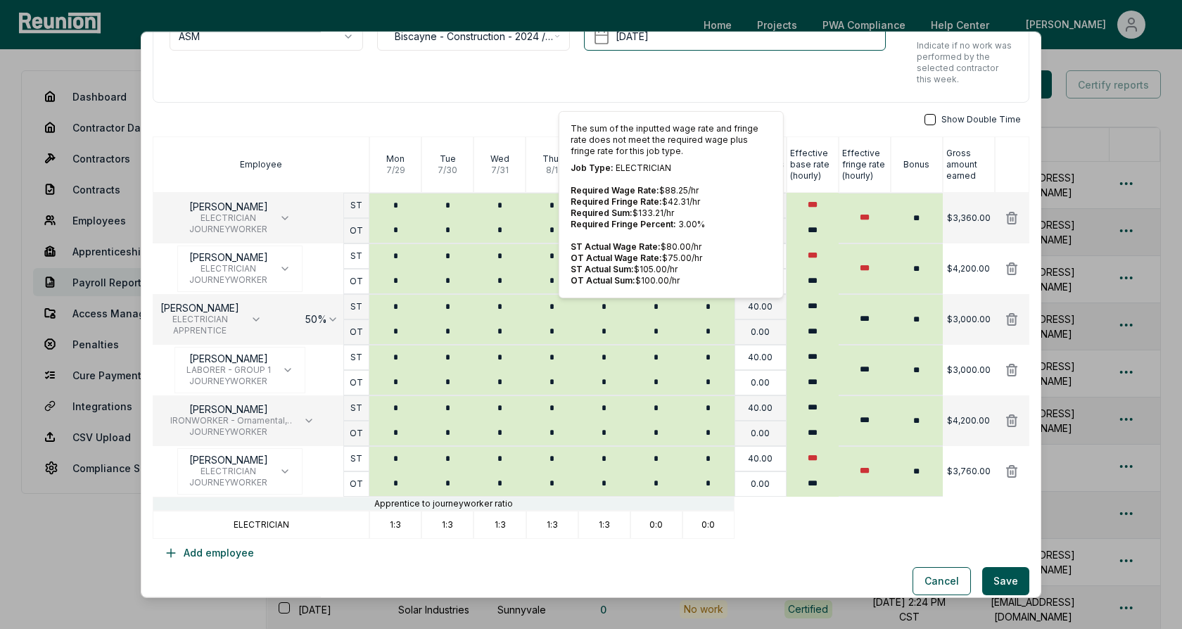
click at [839, 128] on div "Show Double Time Employee [DATE] [DATE] [DATE] [DATE] [DATE] [DATE] [DATE] Tota…" at bounding box center [591, 340] width 876 height 453
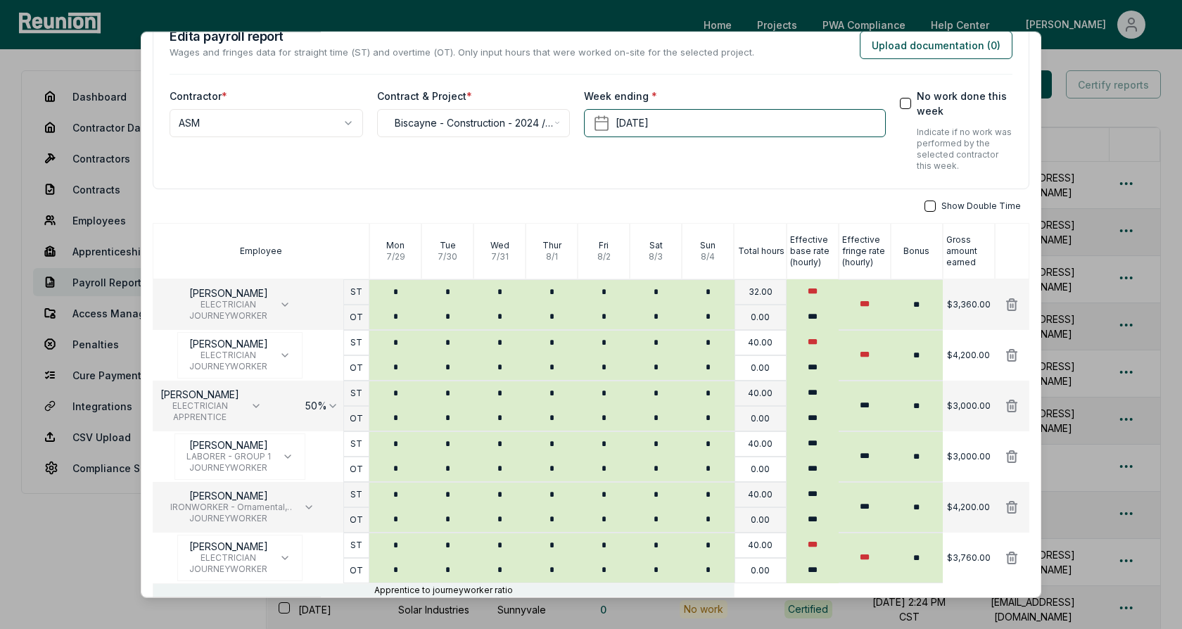
scroll to position [58, 0]
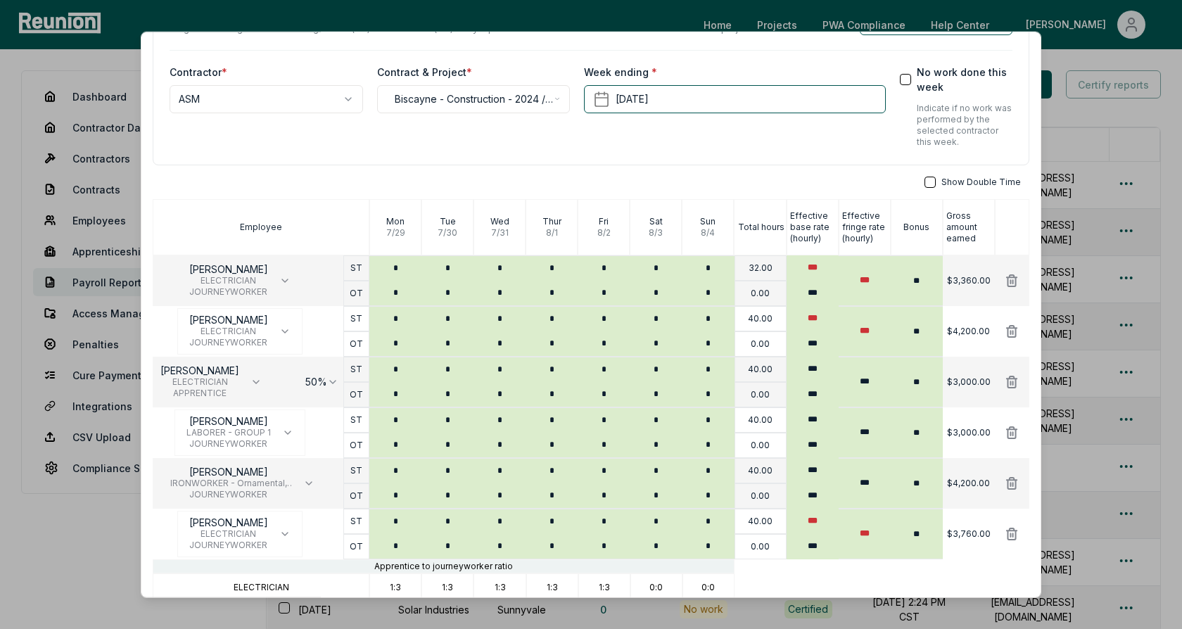
click at [707, 155] on div "**********" at bounding box center [591, 75] width 876 height 180
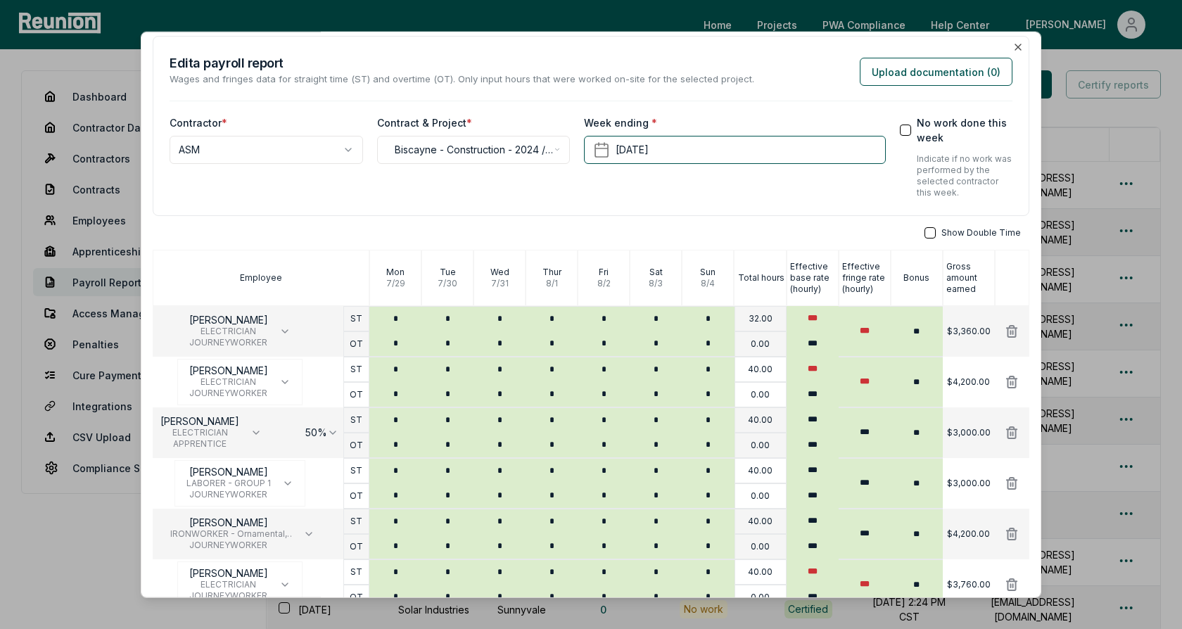
scroll to position [0, 0]
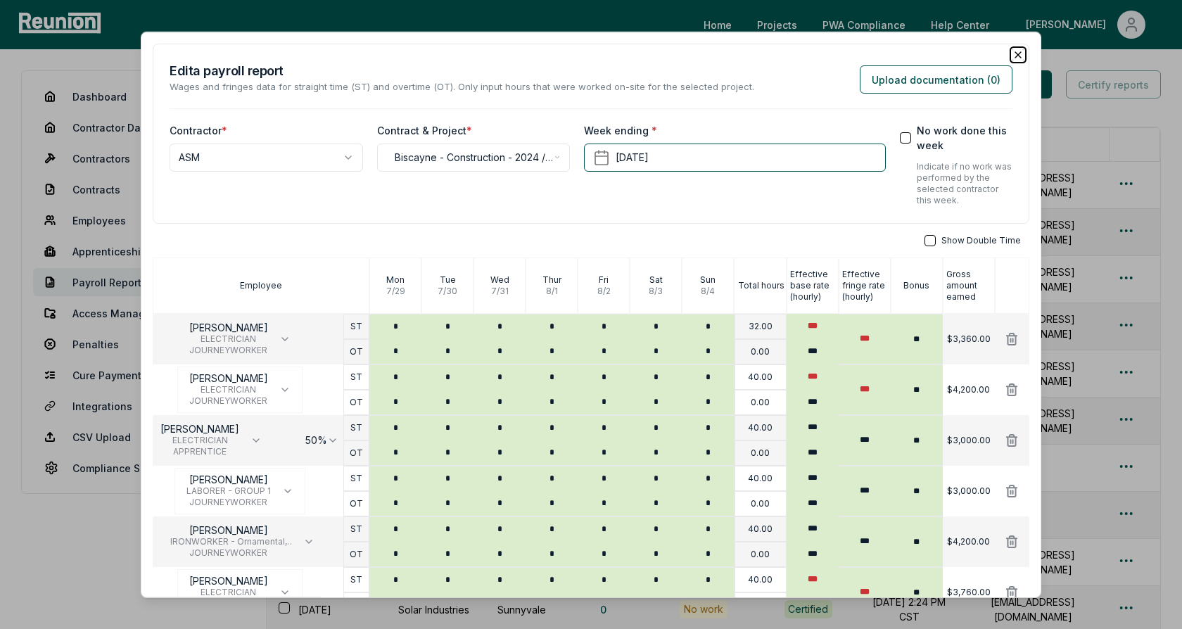
click at [1017, 53] on icon "button" at bounding box center [1018, 55] width 6 height 6
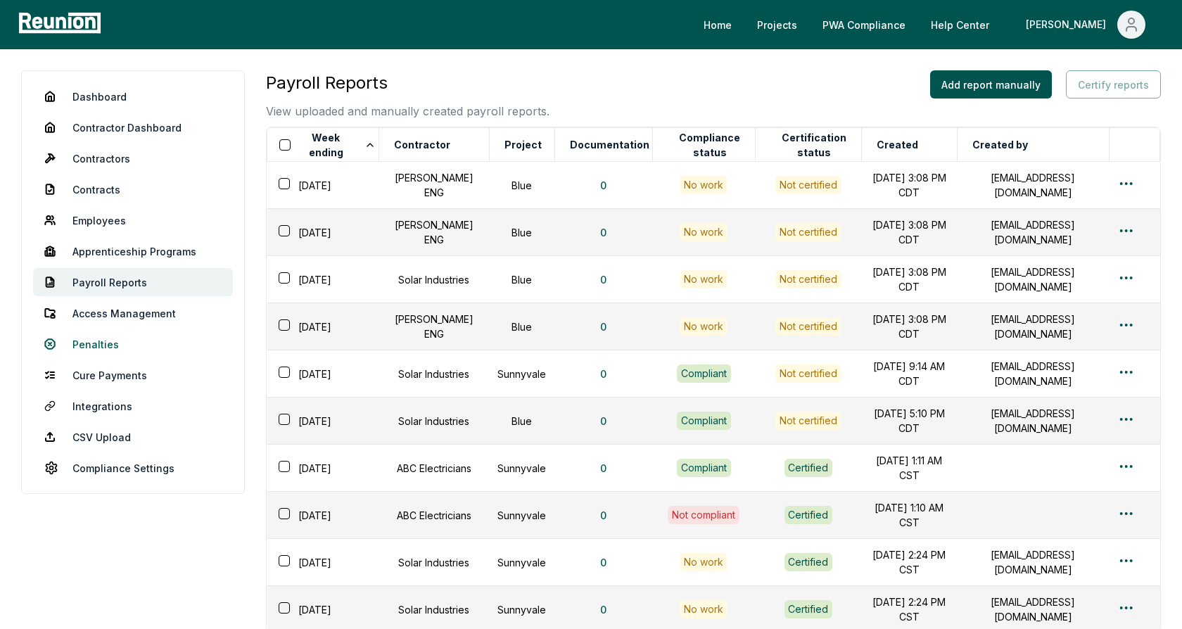
click at [80, 346] on link "Penalties" at bounding box center [133, 344] width 200 height 28
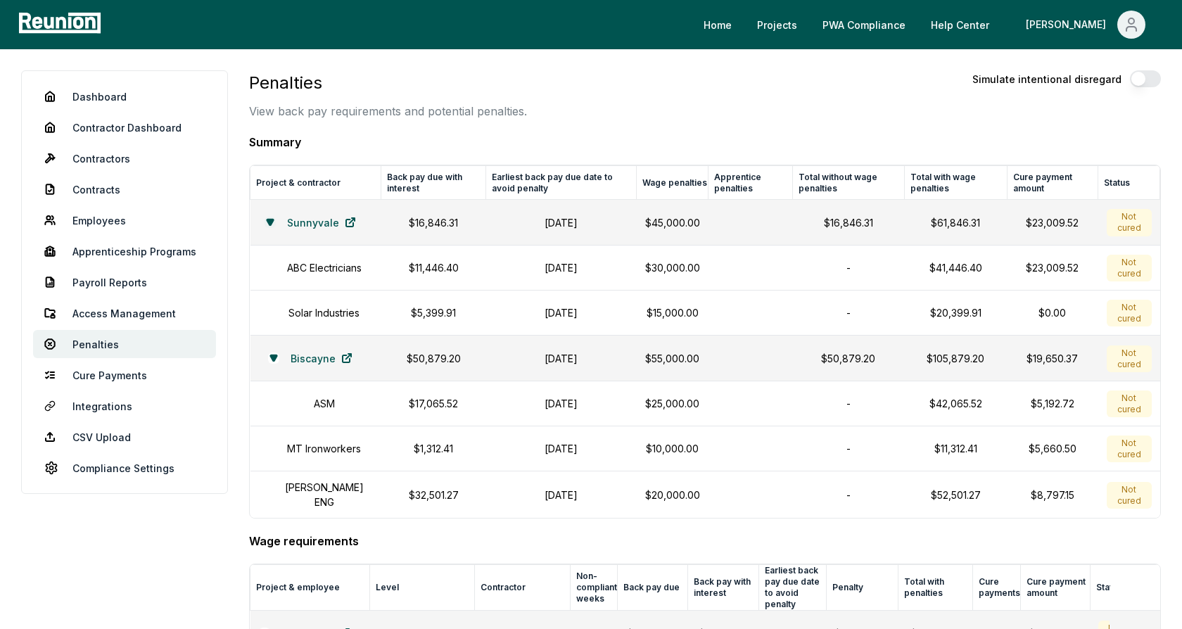
click at [267, 221] on icon at bounding box center [270, 222] width 6 height 6
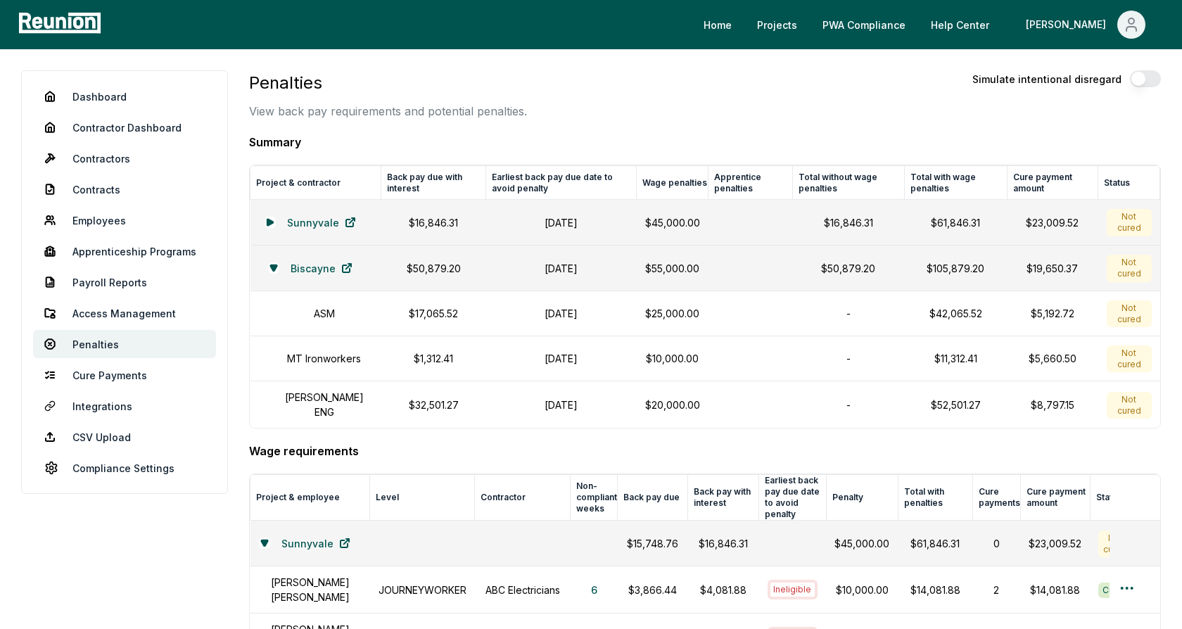
drag, startPoint x: 451, startPoint y: 312, endPoint x: 394, endPoint y: 310, distance: 57.0
click at [394, 310] on p "$17,065.52" at bounding box center [434, 313] width 88 height 15
drag, startPoint x: 442, startPoint y: 350, endPoint x: 393, endPoint y: 350, distance: 49.2
click at [393, 351] on p "$1,312.41" at bounding box center [434, 358] width 88 height 15
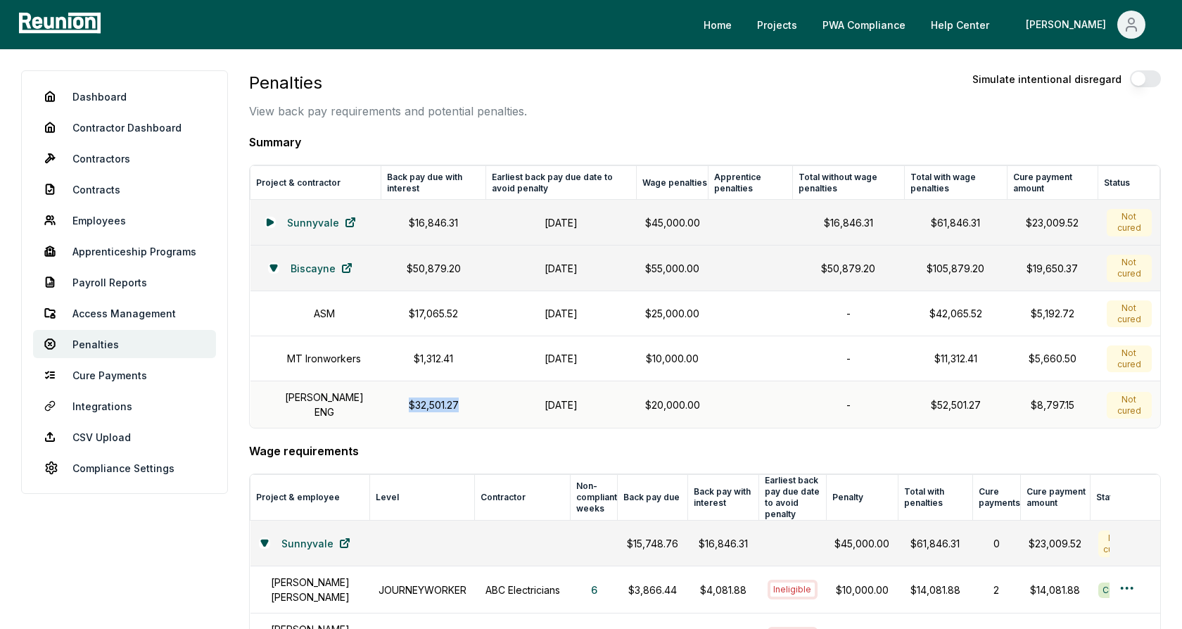
drag, startPoint x: 451, startPoint y: 397, endPoint x: 383, endPoint y: 397, distance: 67.5
click at [390, 397] on p "$32,501.27" at bounding box center [434, 404] width 88 height 15
click at [526, 329] on td "[DATE]" at bounding box center [560, 313] width 151 height 45
click at [556, 312] on h1 "[DATE]" at bounding box center [561, 313] width 134 height 15
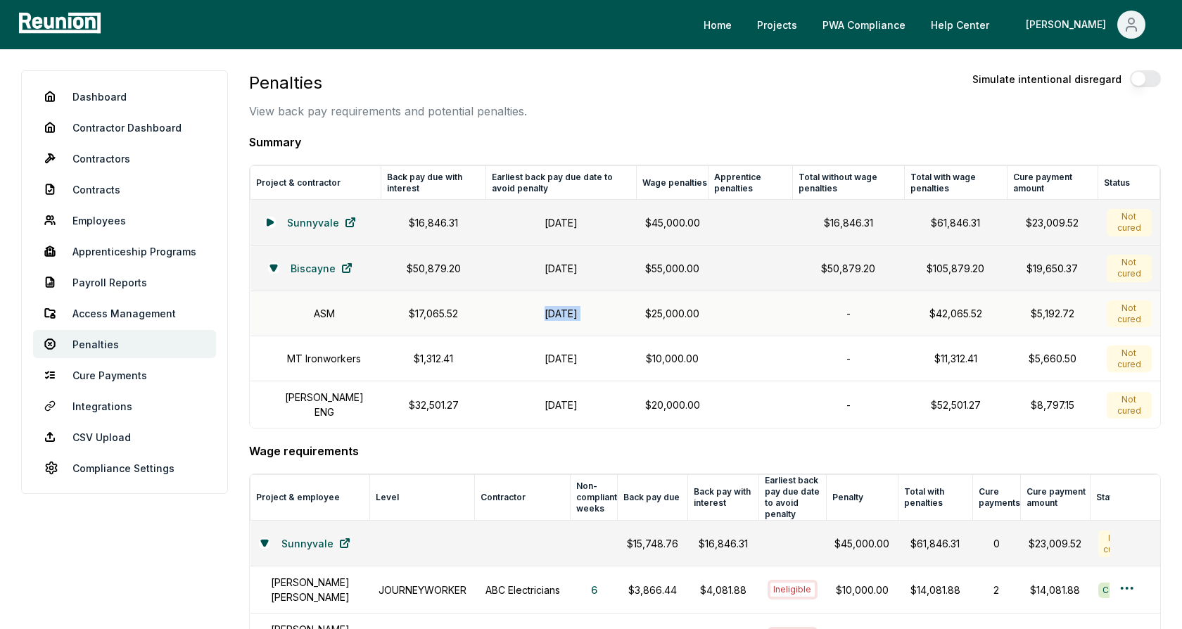
click at [556, 312] on h1 "[DATE]" at bounding box center [561, 313] width 134 height 15
click at [563, 311] on h1 "[DATE]" at bounding box center [561, 313] width 134 height 15
click at [675, 313] on p "$25,000.00" at bounding box center [672, 313] width 55 height 15
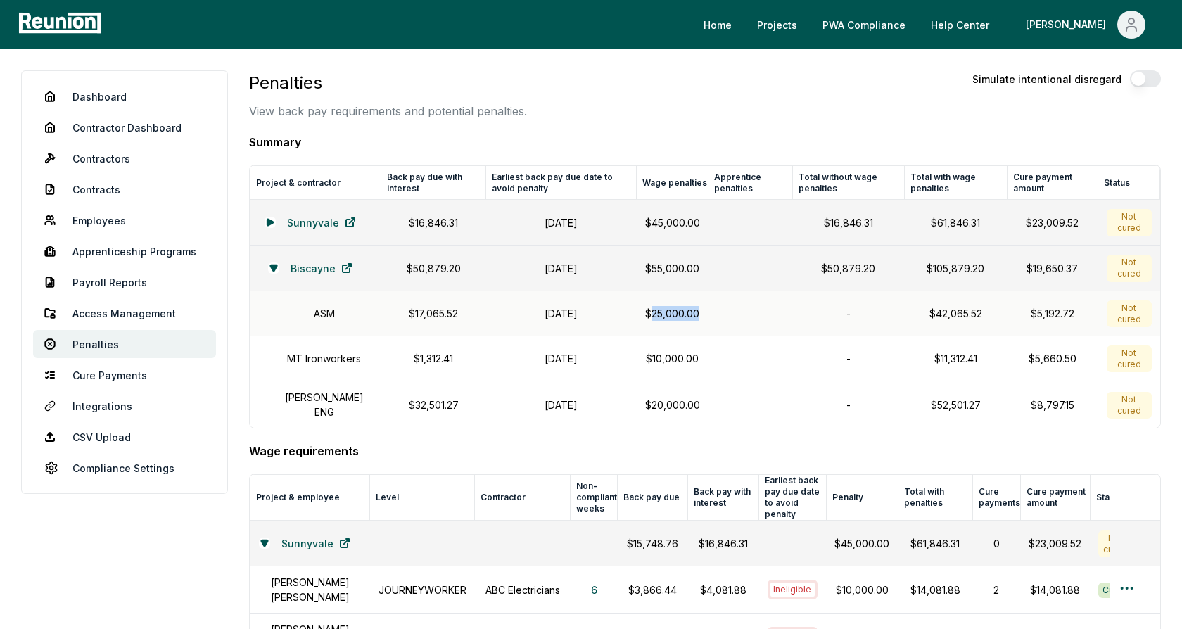
click at [675, 313] on p "$25,000.00" at bounding box center [672, 313] width 55 height 15
click at [661, 310] on p "$25,000.00" at bounding box center [672, 313] width 55 height 15
click at [261, 537] on button at bounding box center [264, 542] width 11 height 11
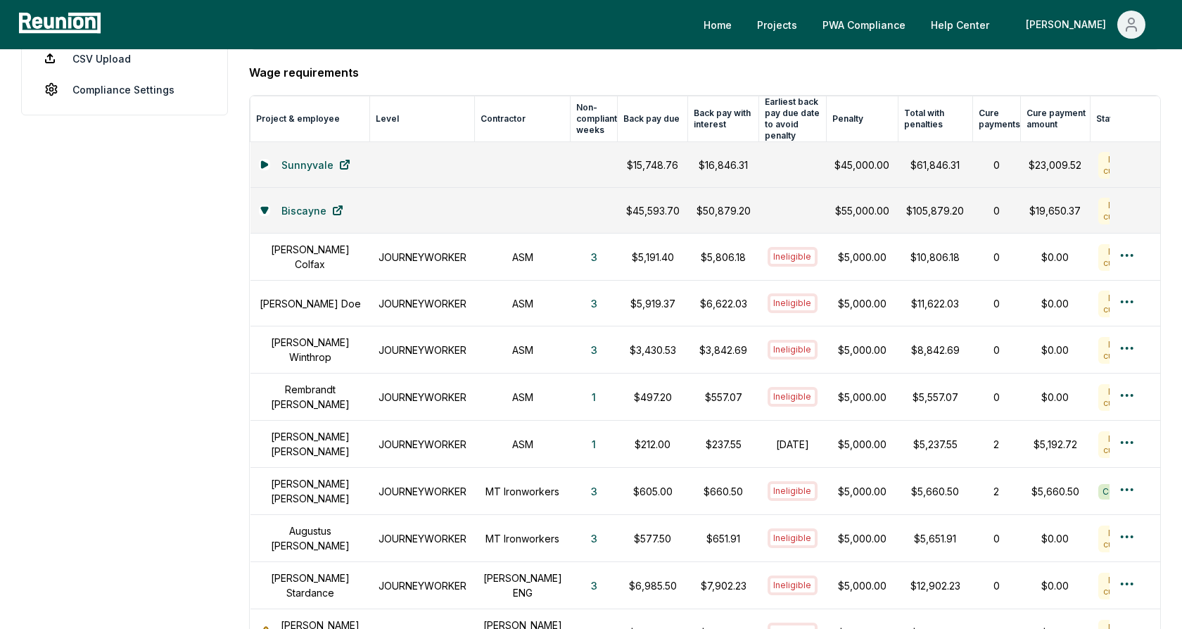
scroll to position [377, 0]
click at [426, 391] on h1 "JOURNEYWORKER" at bounding box center [422, 398] width 88 height 15
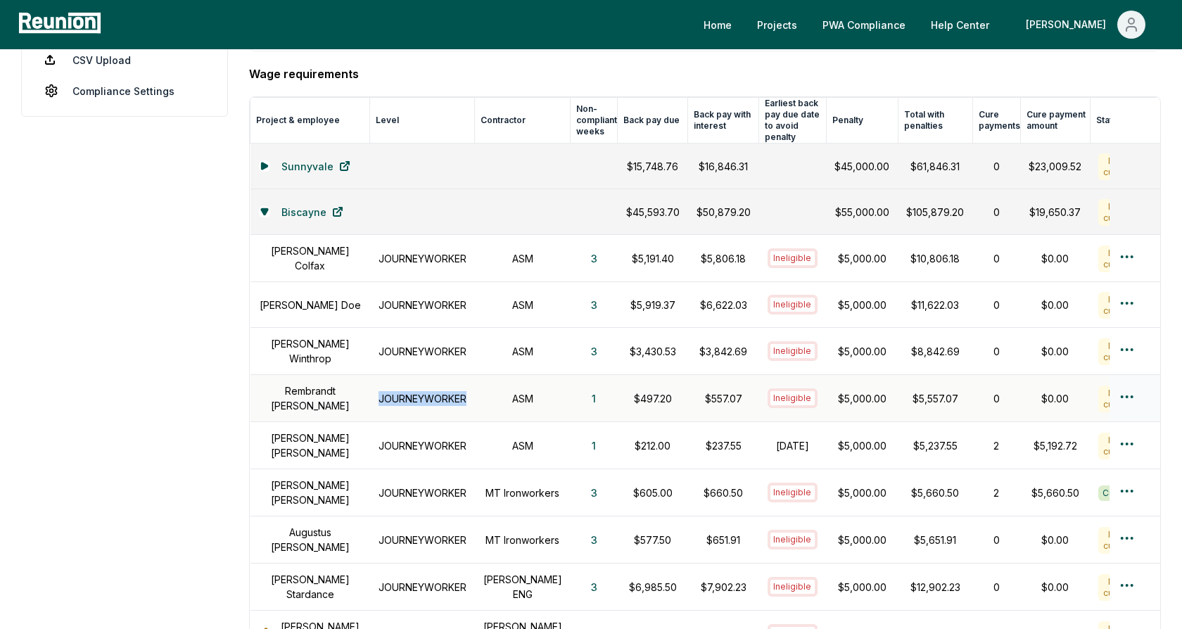
click at [426, 391] on h1 "JOURNEYWORKER" at bounding box center [422, 398] width 88 height 15
click at [514, 391] on h1 "ASM" at bounding box center [522, 398] width 79 height 15
click at [580, 384] on button "1" at bounding box center [593, 398] width 27 height 28
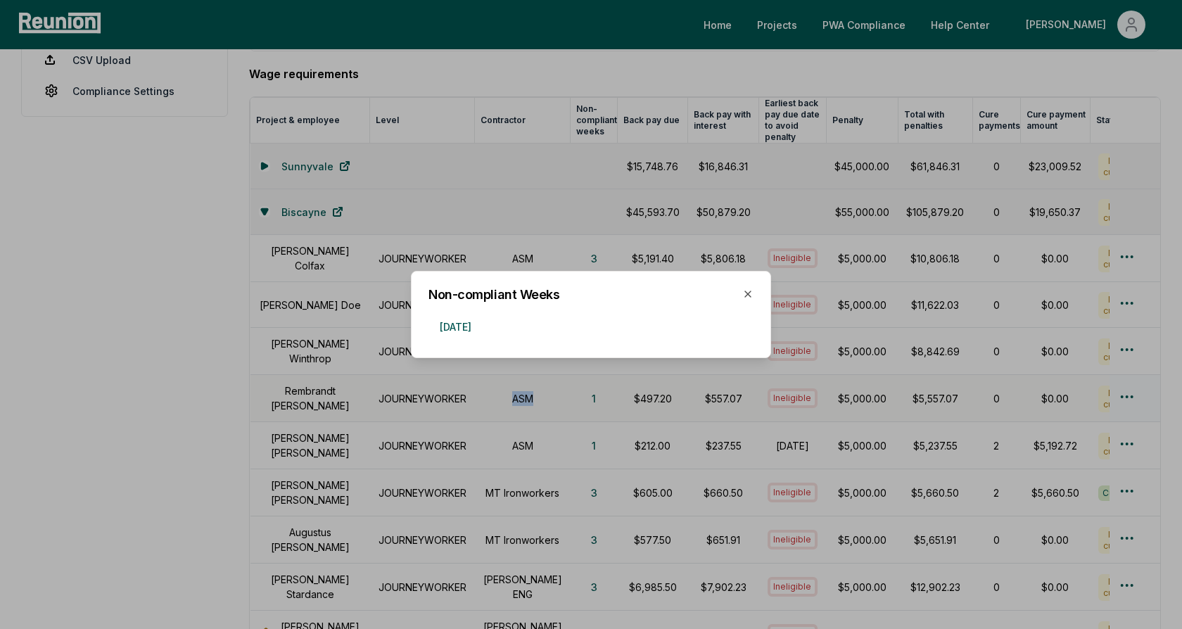
click at [473, 390] on div at bounding box center [591, 314] width 1182 height 629
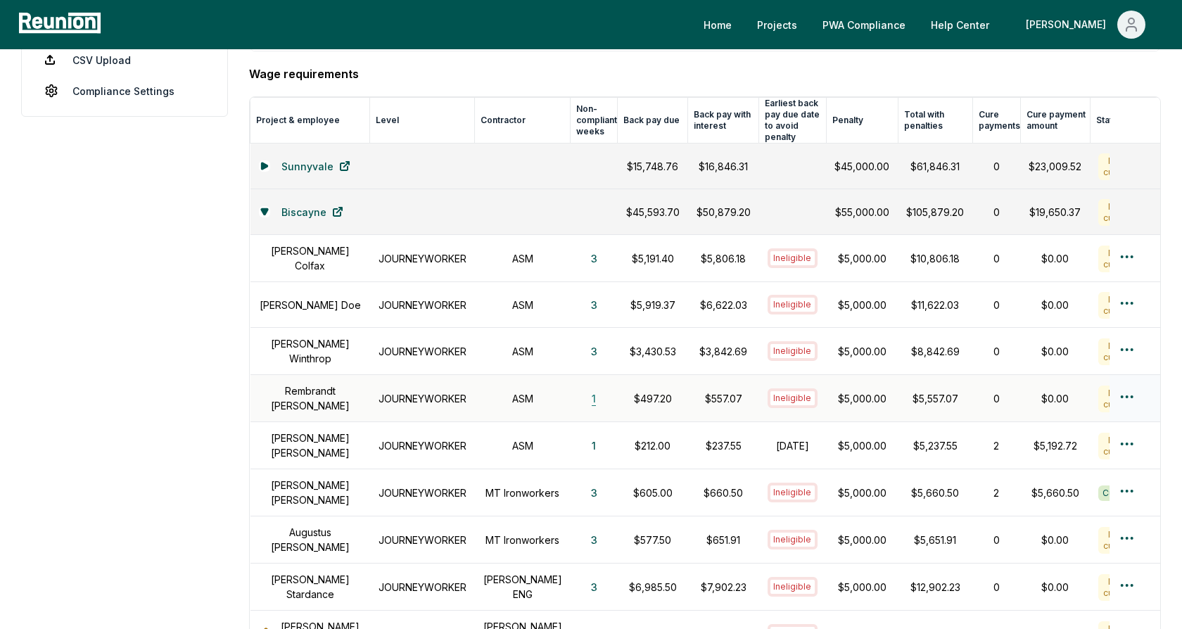
click at [580, 384] on button "1" at bounding box center [593, 398] width 27 height 28
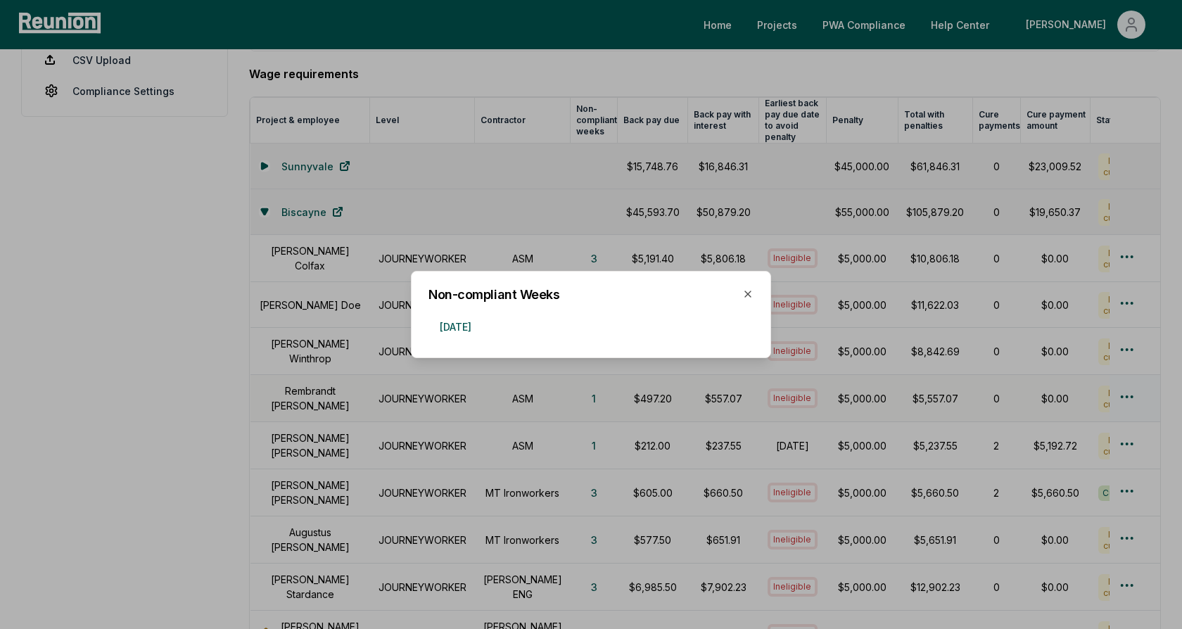
click at [538, 398] on div at bounding box center [591, 314] width 1182 height 629
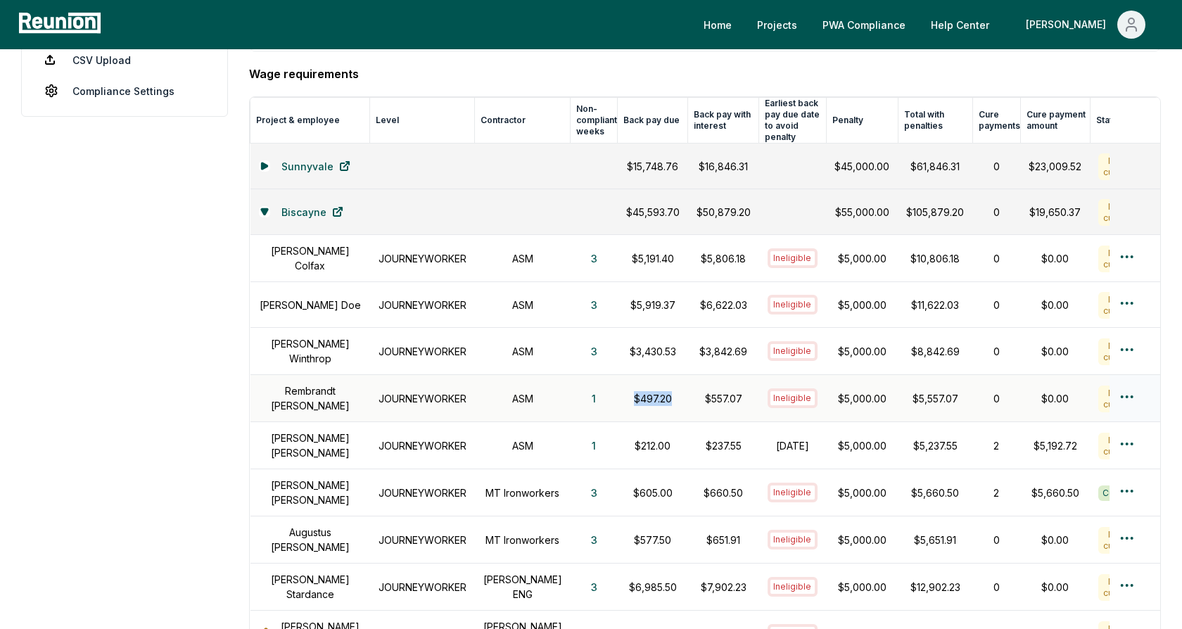
drag, startPoint x: 653, startPoint y: 384, endPoint x: 610, endPoint y: 381, distance: 43.0
click at [626, 391] on p "$497.20" at bounding box center [652, 398] width 53 height 15
click at [629, 391] on p "$497.20" at bounding box center [652, 398] width 53 height 15
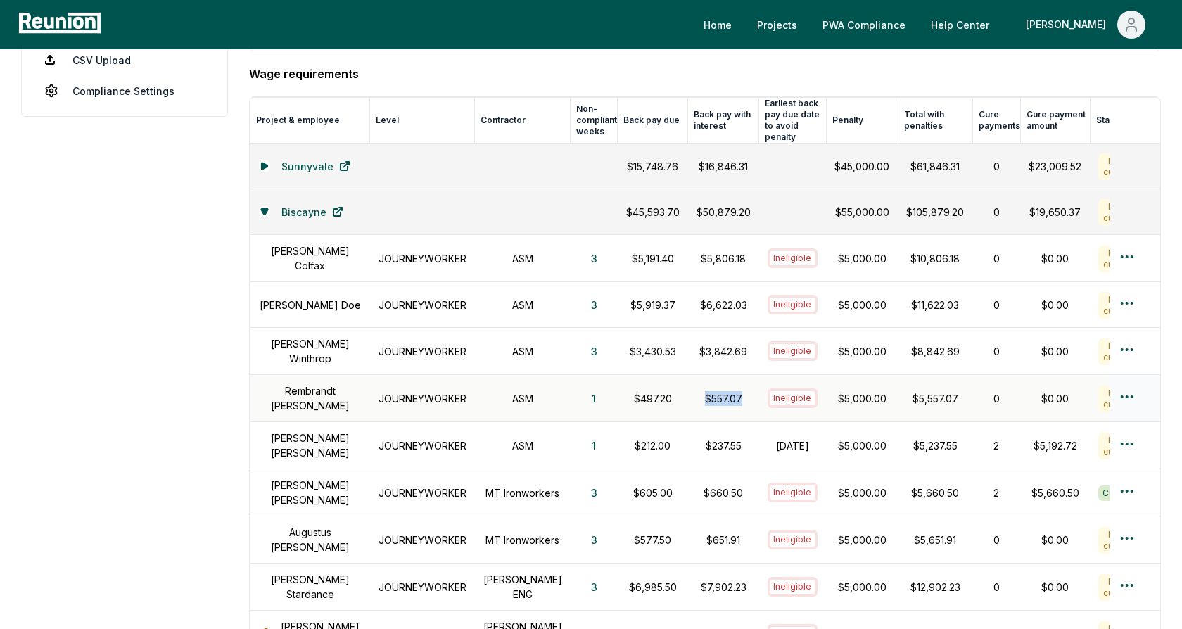
drag, startPoint x: 721, startPoint y: 384, endPoint x: 671, endPoint y: 383, distance: 50.0
click at [696, 391] on p "$557.07" at bounding box center [723, 398] width 54 height 15
click at [697, 391] on p "$557.07" at bounding box center [723, 398] width 54 height 15
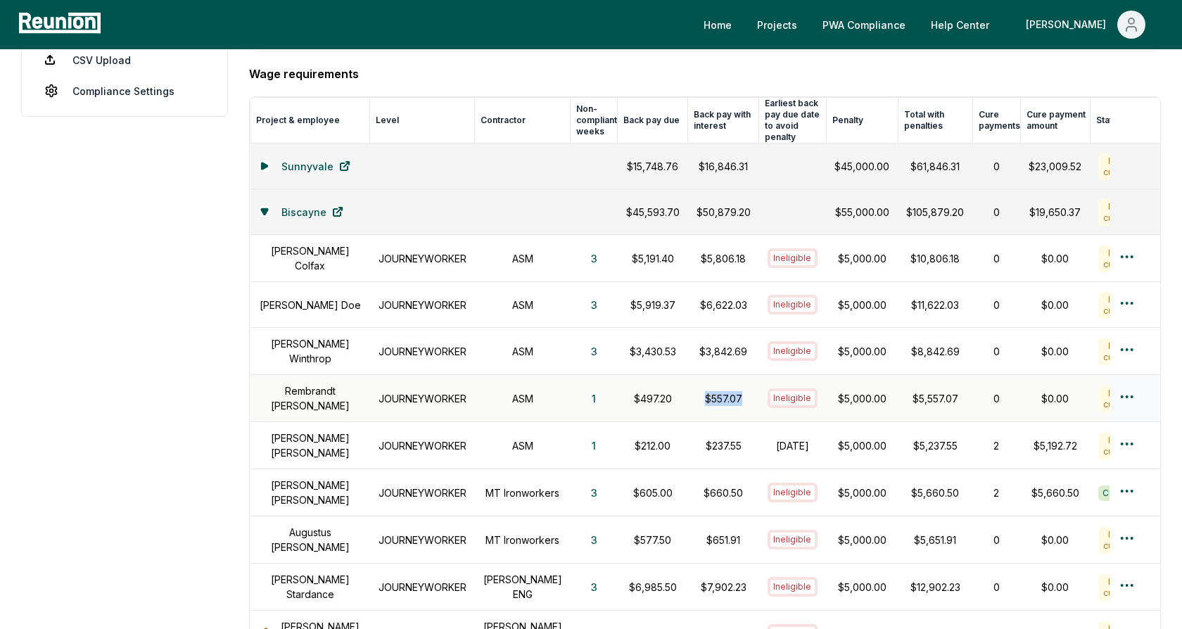
click at [697, 391] on p "$557.07" at bounding box center [723, 398] width 54 height 15
click at [635, 391] on p "$497.20" at bounding box center [652, 398] width 53 height 15
click at [696, 391] on p "$557.07" at bounding box center [723, 398] width 54 height 15
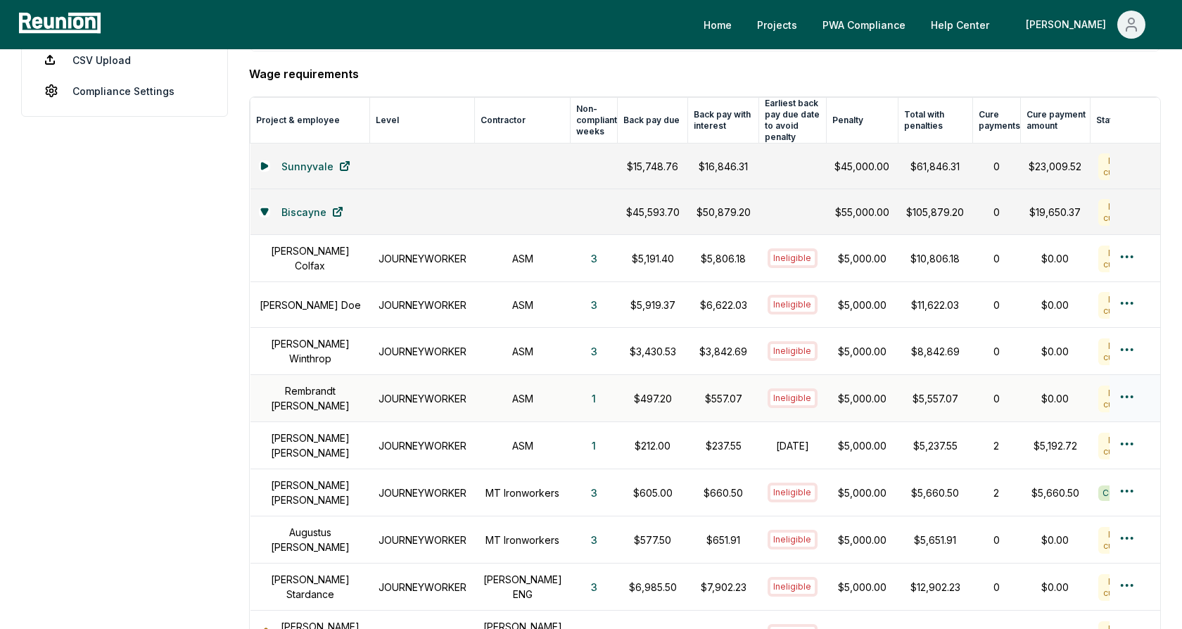
click at [696, 391] on p "$557.07" at bounding box center [723, 398] width 54 height 15
click at [326, 435] on h1 "[PERSON_NAME]" at bounding box center [310, 446] width 103 height 30
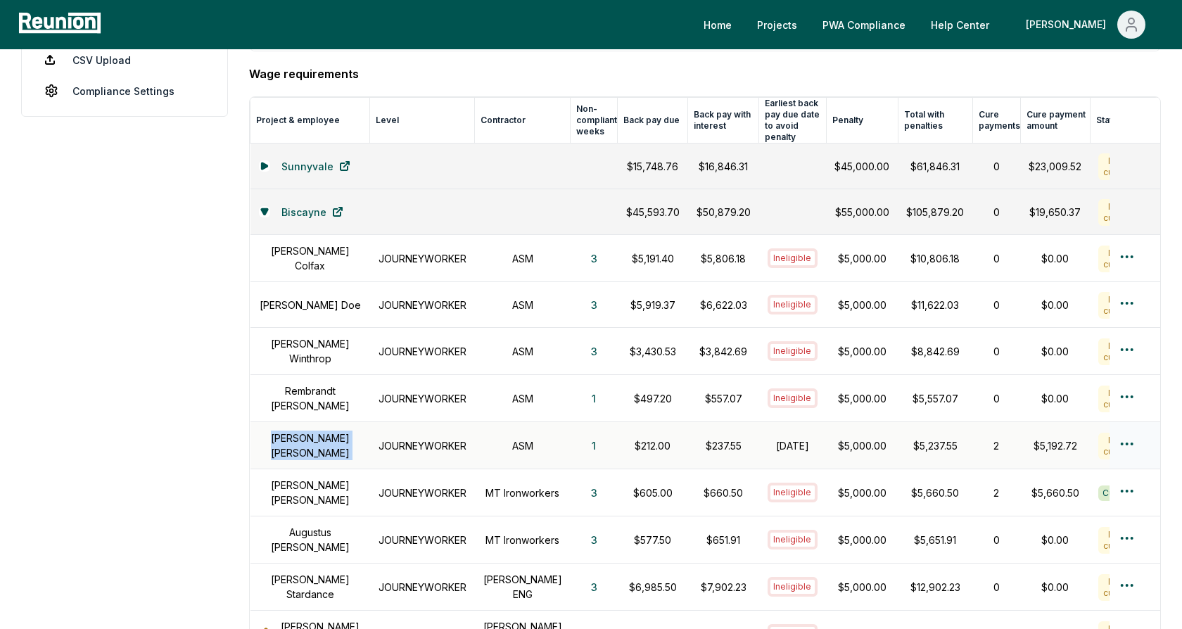
click at [326, 435] on h1 "[PERSON_NAME]" at bounding box center [310, 446] width 103 height 30
click at [772, 438] on h1 "[DATE]" at bounding box center [792, 445] width 51 height 15
drag, startPoint x: 723, startPoint y: 431, endPoint x: 677, endPoint y: 431, distance: 45.7
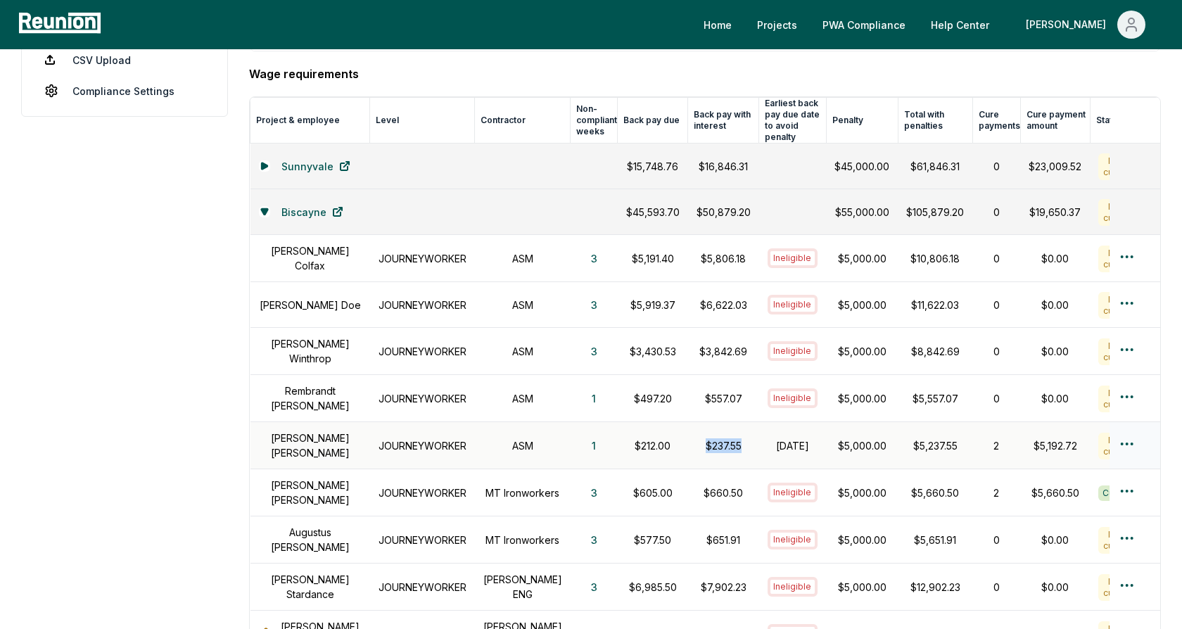
click at [696, 438] on p "$237.55" at bounding box center [723, 445] width 54 height 15
click at [772, 438] on h1 "[DATE]" at bounding box center [792, 445] width 51 height 15
click at [846, 438] on p "$5,000.00" at bounding box center [861, 445] width 55 height 15
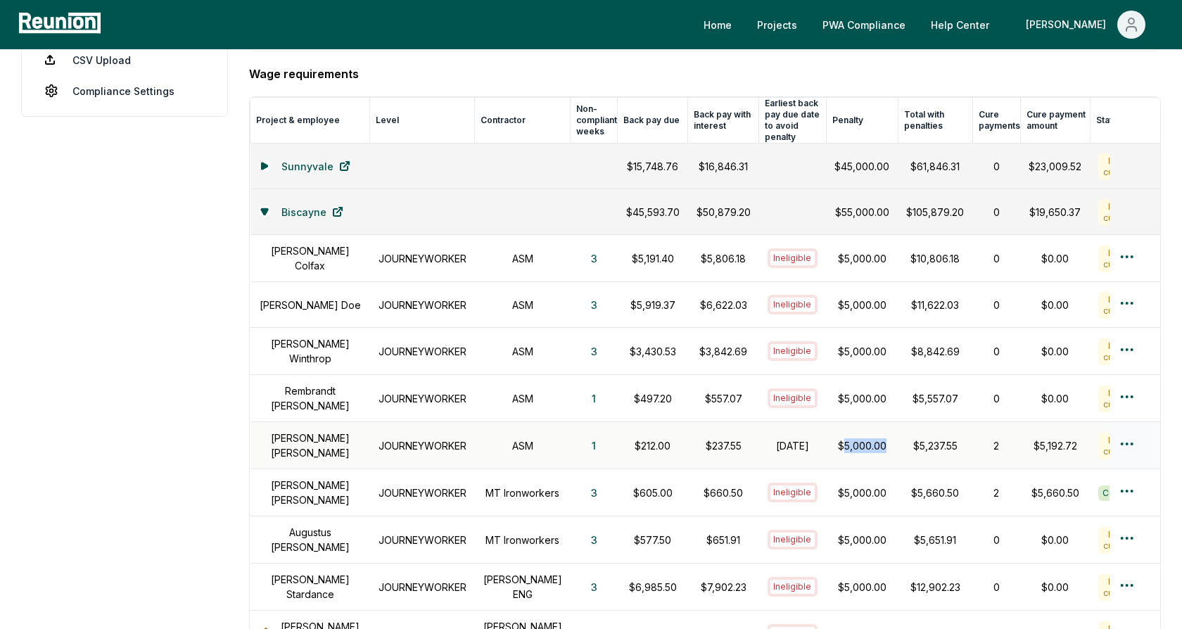
click at [846, 438] on p "$5,000.00" at bounding box center [861, 445] width 55 height 15
click at [769, 438] on h1 "[DATE]" at bounding box center [792, 445] width 51 height 15
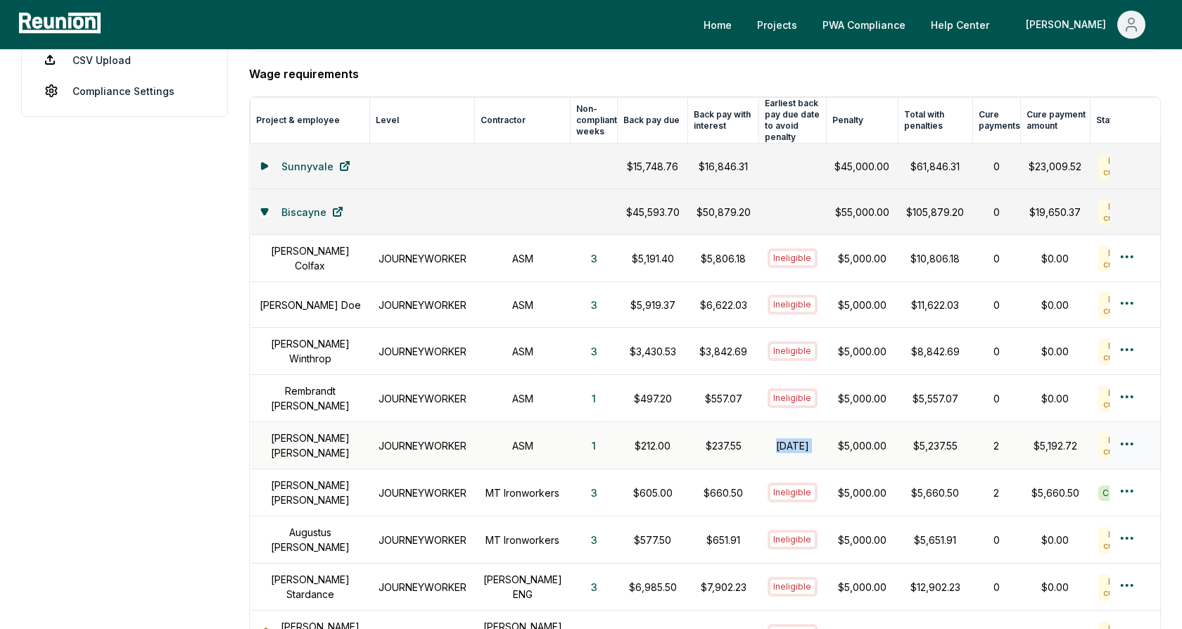
click at [769, 438] on h1 "[DATE]" at bounding box center [792, 445] width 51 height 15
click at [772, 438] on h1 "[DATE]" at bounding box center [792, 445] width 51 height 15
click at [767, 438] on h1 "[DATE]" at bounding box center [792, 445] width 51 height 15
click at [626, 438] on p "$212.00" at bounding box center [652, 445] width 53 height 15
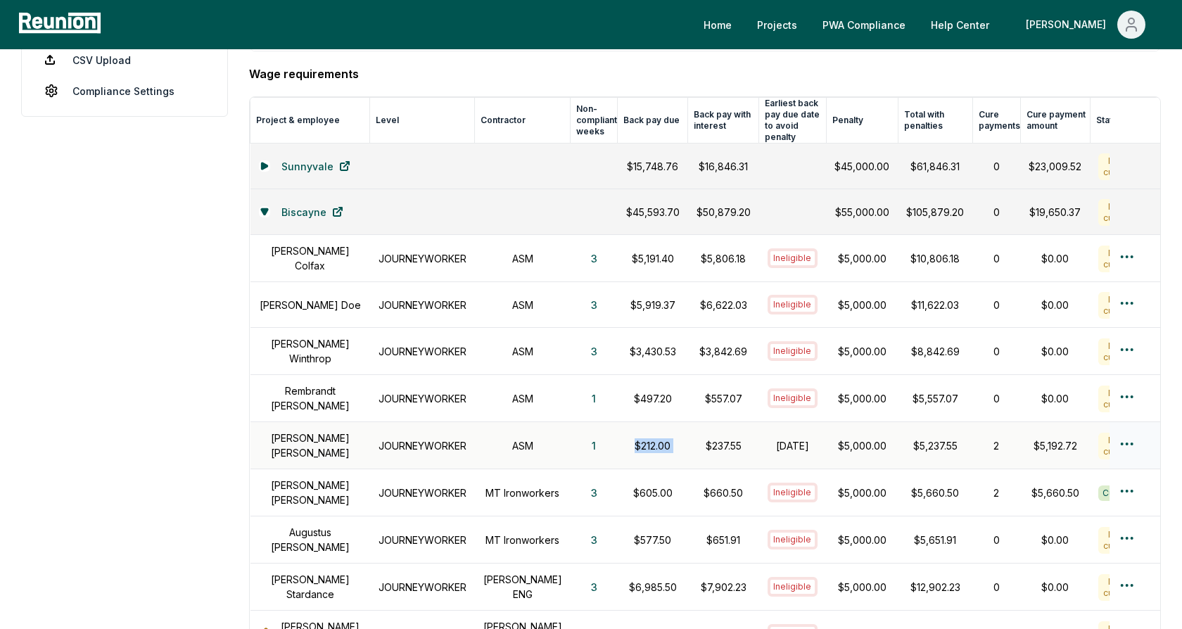
click at [626, 438] on p "$212.00" at bounding box center [652, 445] width 53 height 15
click at [767, 438] on h1 "[DATE]" at bounding box center [792, 445] width 51 height 15
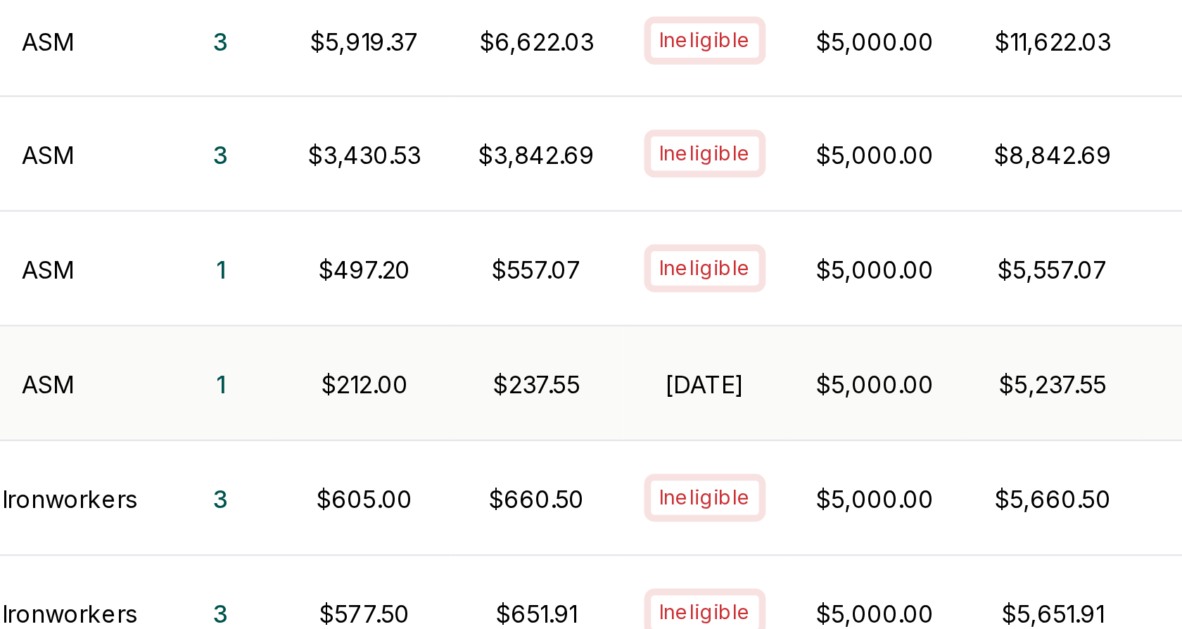
scroll to position [378, 0]
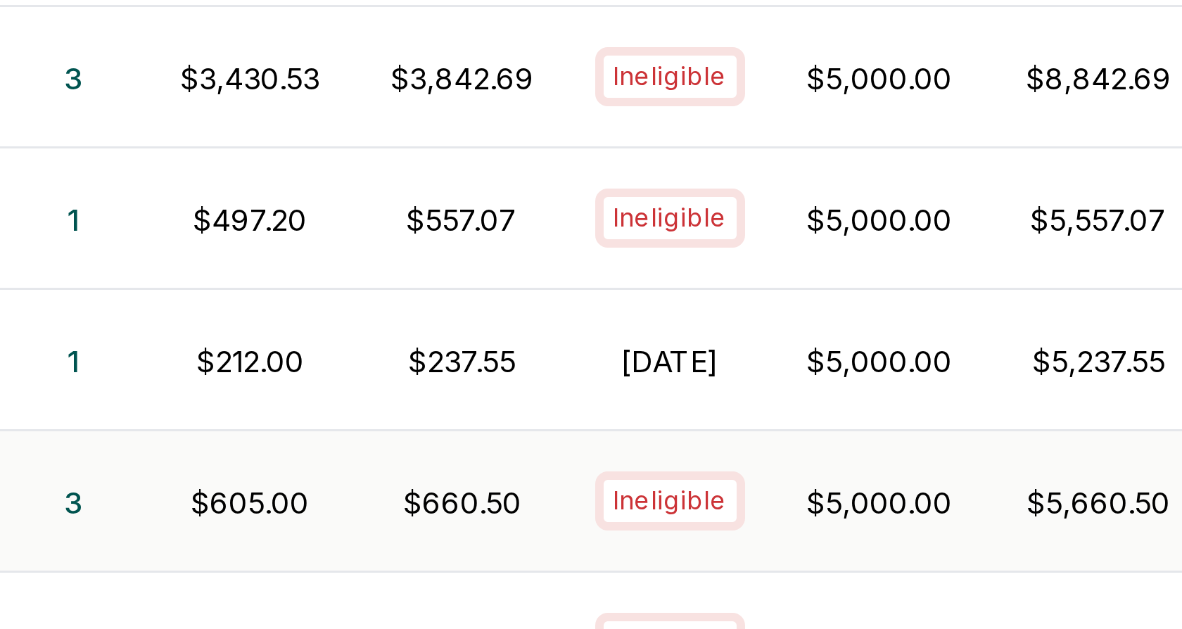
click at [826, 468] on td "$5,000.00" at bounding box center [862, 491] width 72 height 47
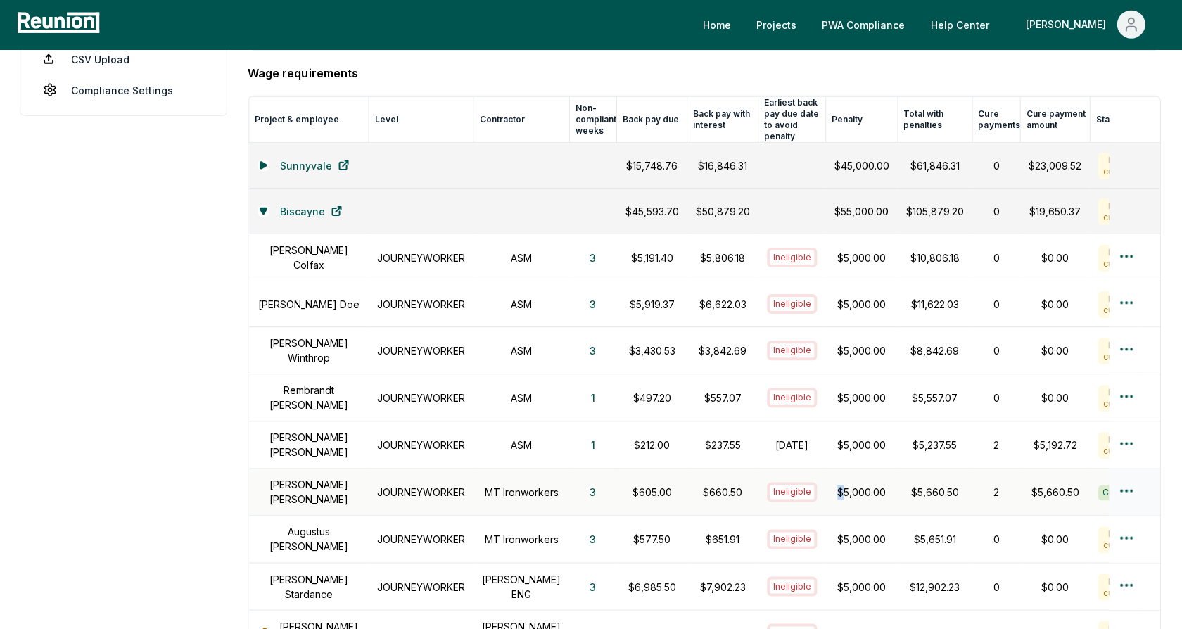
scroll to position [377, 0]
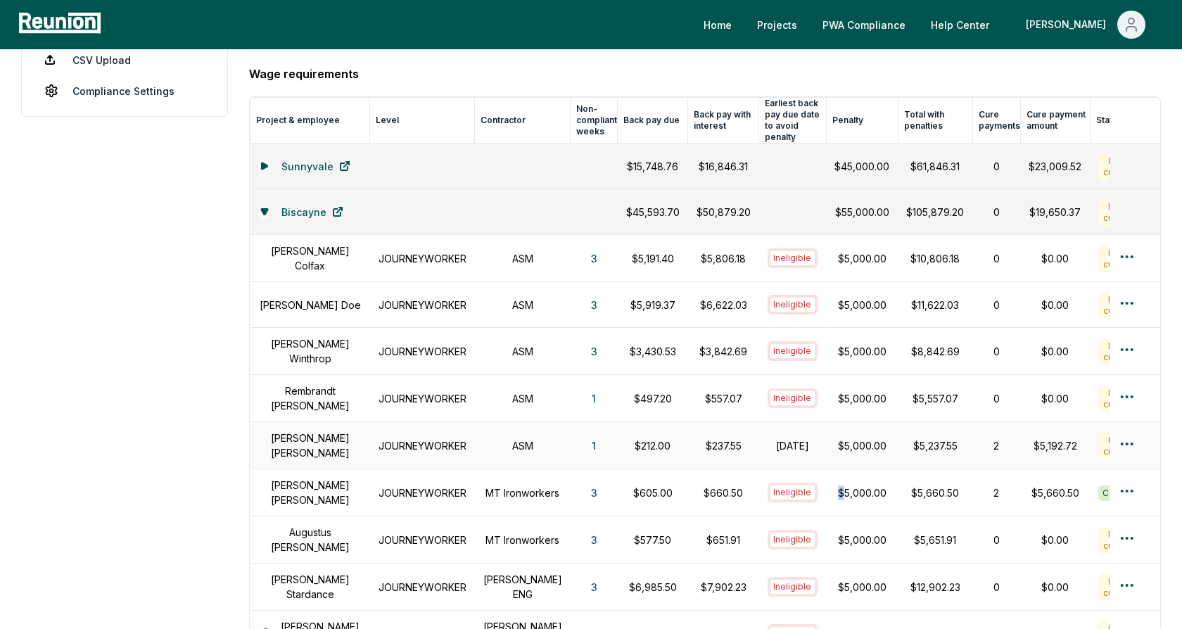
click at [784, 438] on h1 "[DATE]" at bounding box center [792, 445] width 51 height 15
click at [696, 438] on p "$237.55" at bounding box center [723, 445] width 54 height 15
click at [784, 438] on h1 "[DATE]" at bounding box center [792, 445] width 51 height 15
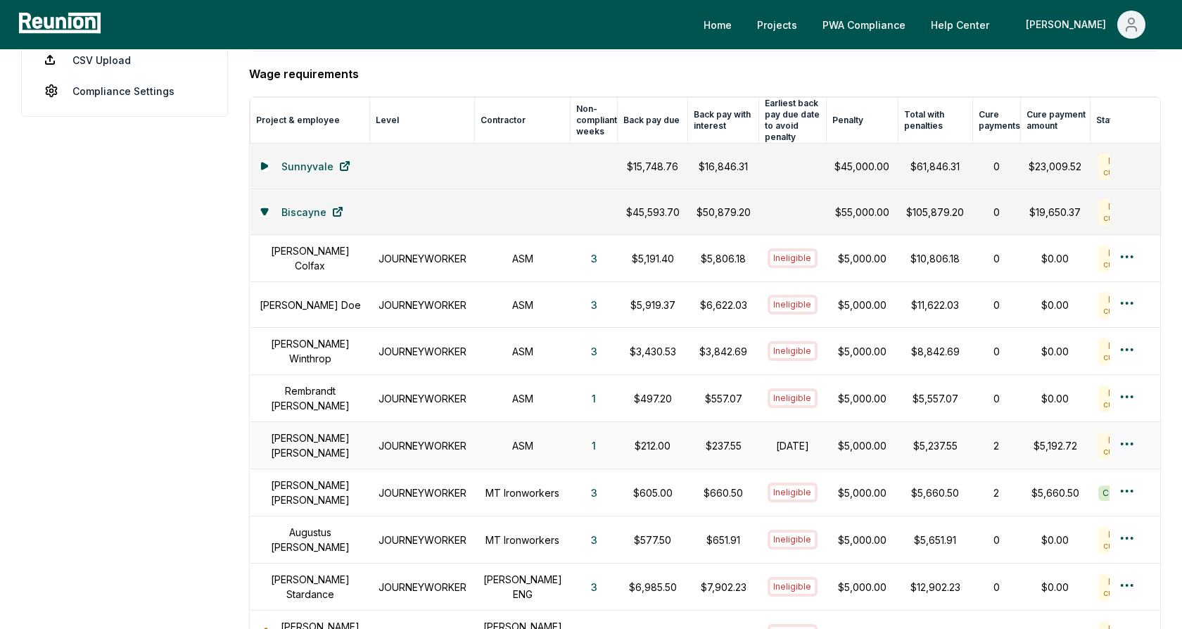
click at [834, 438] on p "$5,000.00" at bounding box center [861, 445] width 55 height 15
click at [836, 438] on p "$5,000.00" at bounding box center [861, 445] width 55 height 15
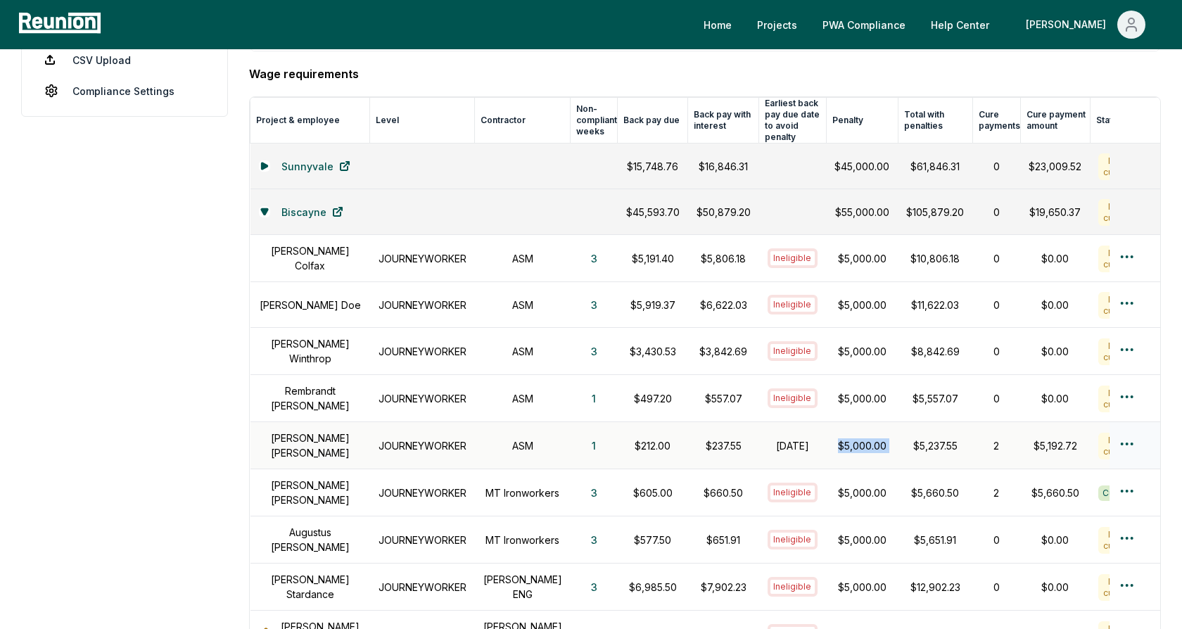
click at [836, 438] on p "$5,000.00" at bounding box center [861, 445] width 55 height 15
click at [862, 430] on td "$5,000.00" at bounding box center [862, 445] width 72 height 47
drag, startPoint x: 862, startPoint y: 430, endPoint x: 812, endPoint y: 429, distance: 50.7
click at [826, 429] on td "$5,000.00" at bounding box center [862, 445] width 72 height 47
click at [834, 438] on p "$5,000.00" at bounding box center [861, 445] width 55 height 15
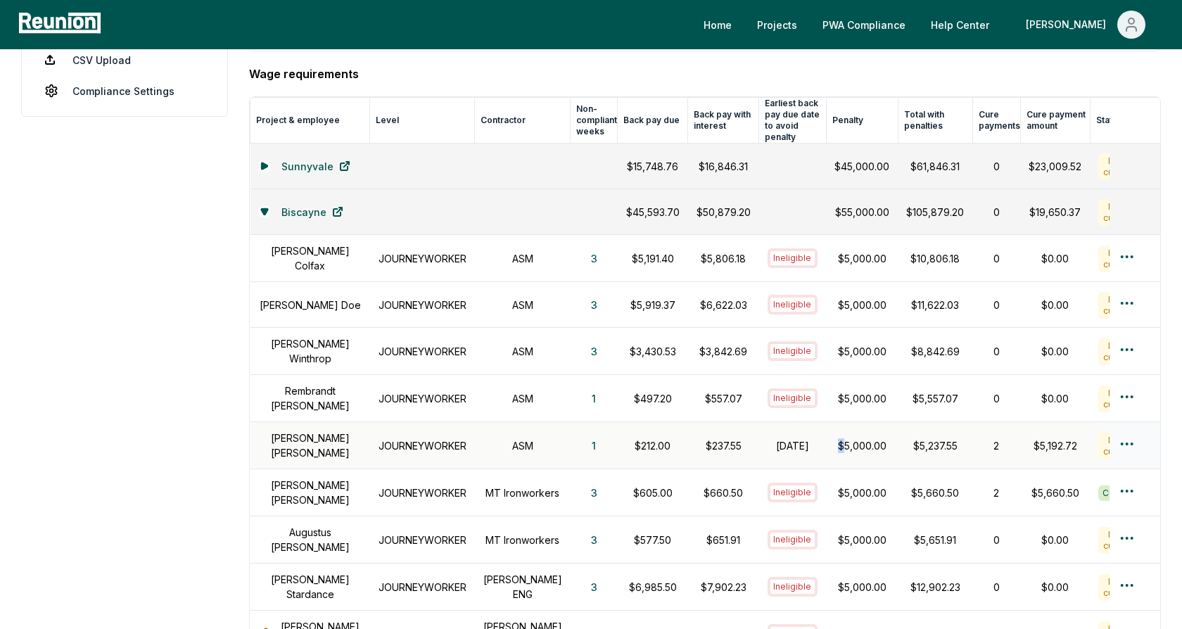
click at [834, 438] on p "$5,000.00" at bounding box center [861, 445] width 55 height 15
click at [838, 438] on p "$5,000.00" at bounding box center [861, 445] width 55 height 15
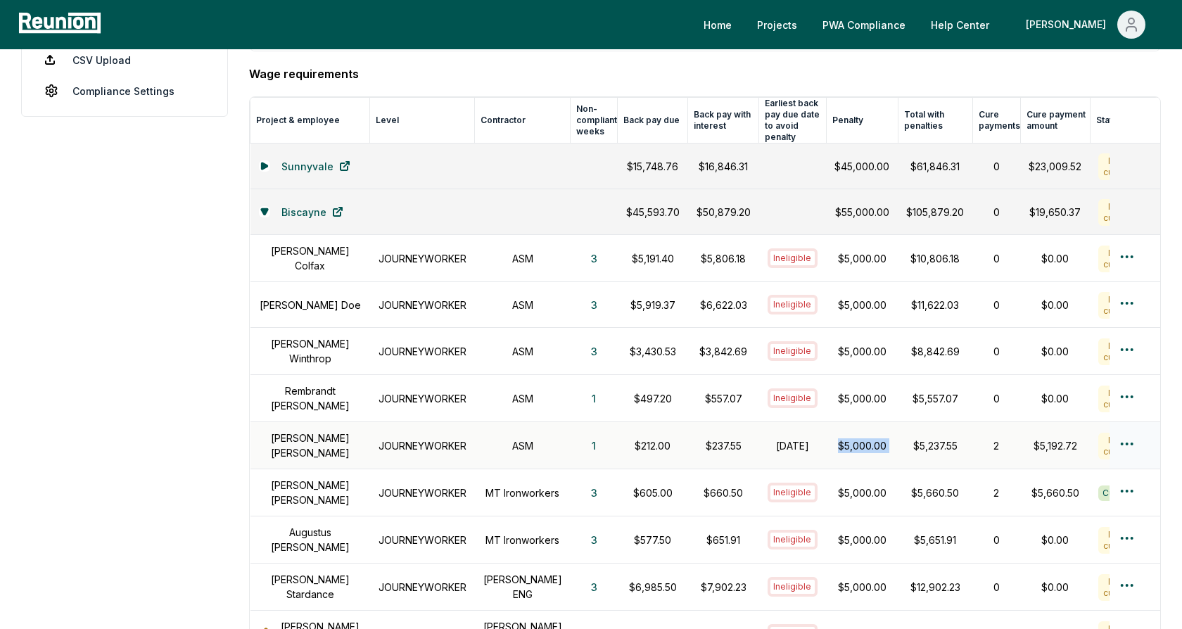
click at [850, 448] on td "$5,000.00" at bounding box center [862, 445] width 72 height 47
click at [314, 386] on h1 "[PERSON_NAME]" at bounding box center [310, 398] width 103 height 30
click at [359, 386] on div "[PERSON_NAME]" at bounding box center [310, 398] width 103 height 30
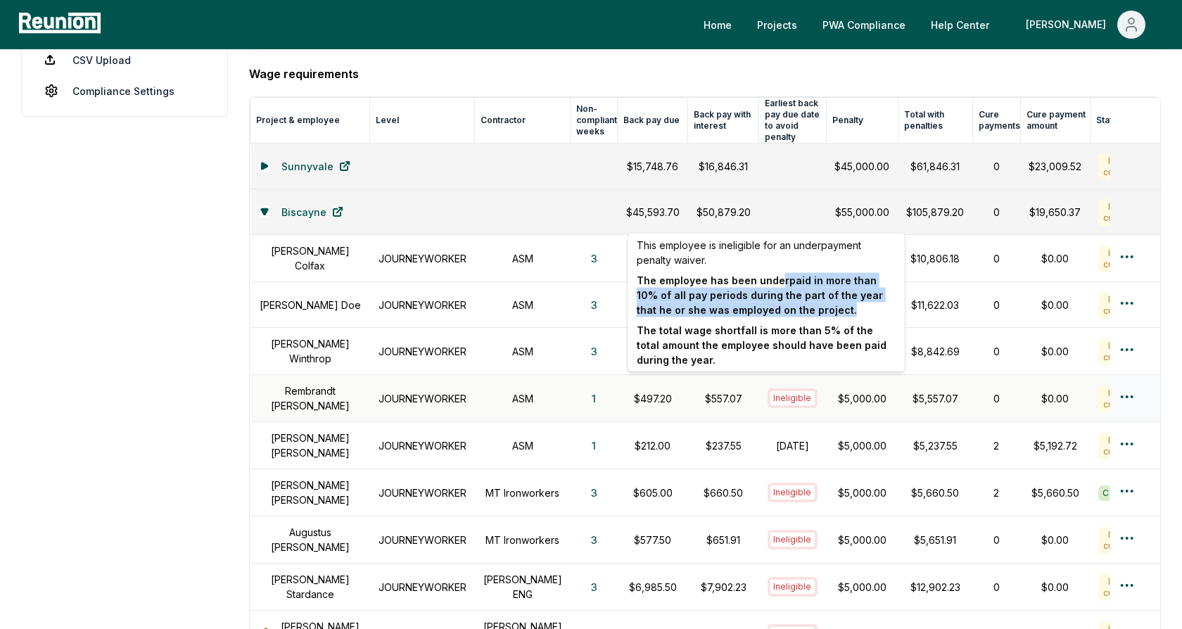
drag, startPoint x: 801, startPoint y: 309, endPoint x: 776, endPoint y: 282, distance: 36.3
click at [776, 282] on p "The employee has been underpaid in more than 10% of all pay periods during the …" at bounding box center [767, 295] width 260 height 44
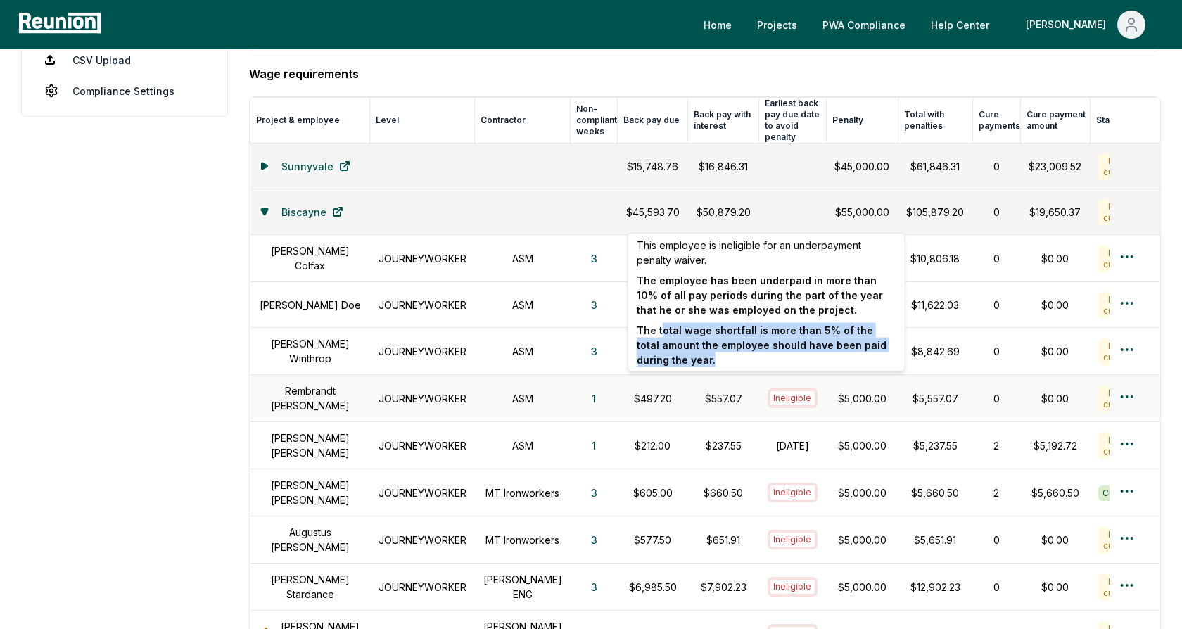
drag, startPoint x: 682, startPoint y: 357, endPoint x: 662, endPoint y: 329, distance: 34.3
click at [662, 329] on p "The total wage shortfall is more than 5% of the total amount the employee shoul…" at bounding box center [767, 345] width 260 height 44
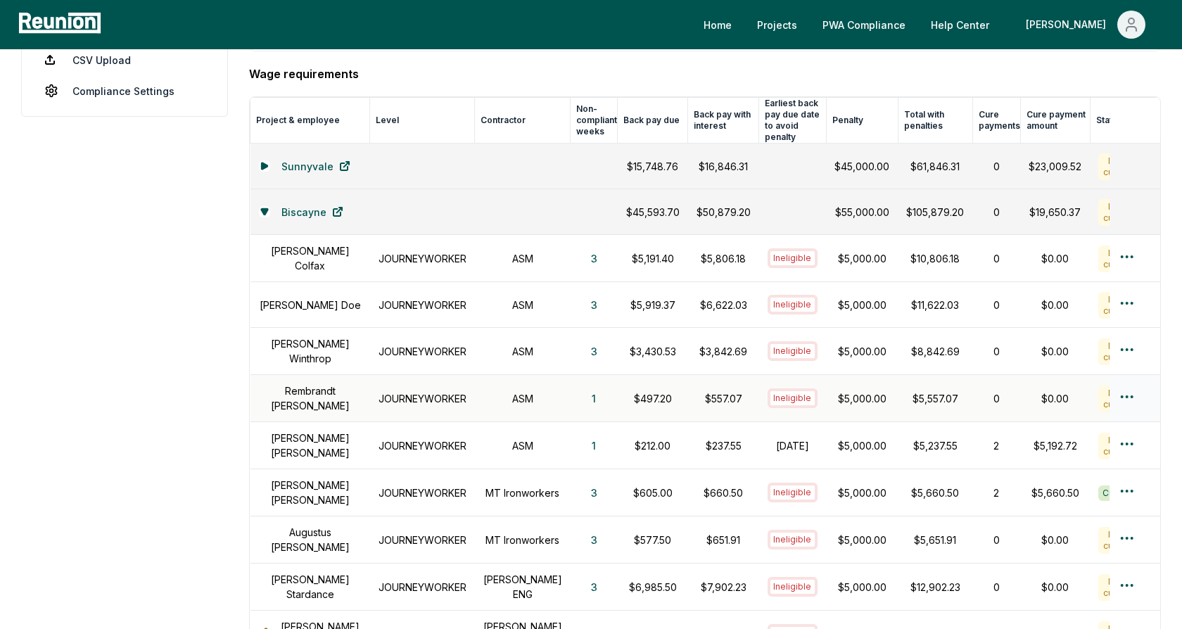
click at [834, 391] on p "$5,000.00" at bounding box center [861, 398] width 55 height 15
click at [839, 391] on p "$5,000.00" at bounding box center [861, 398] width 55 height 15
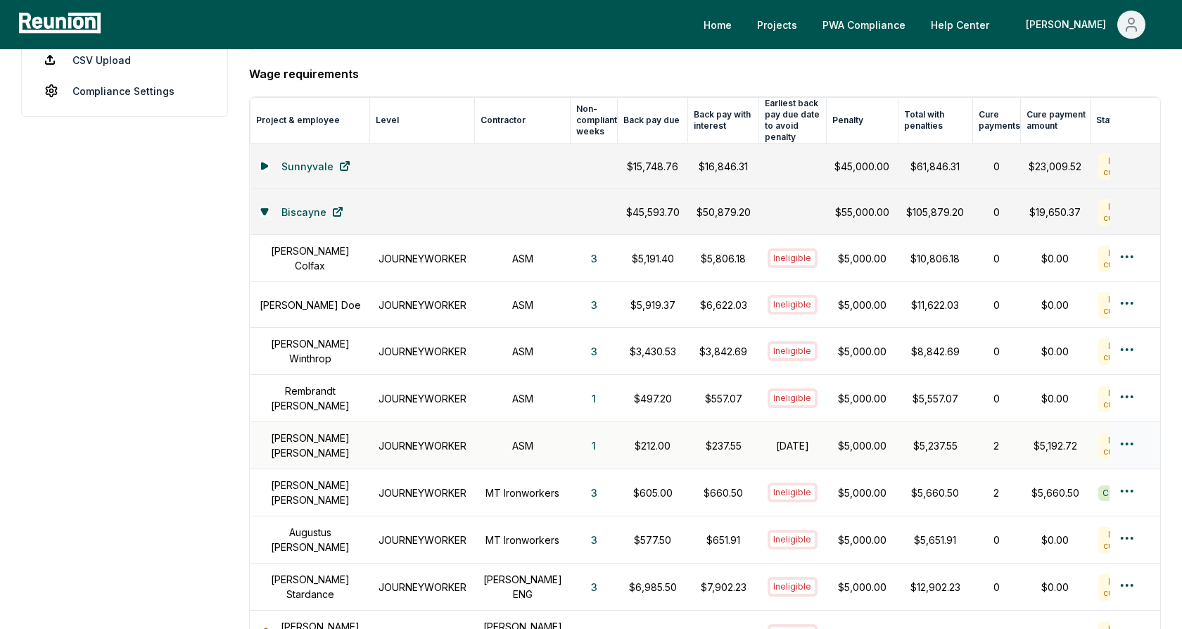
scroll to position [389, 0]
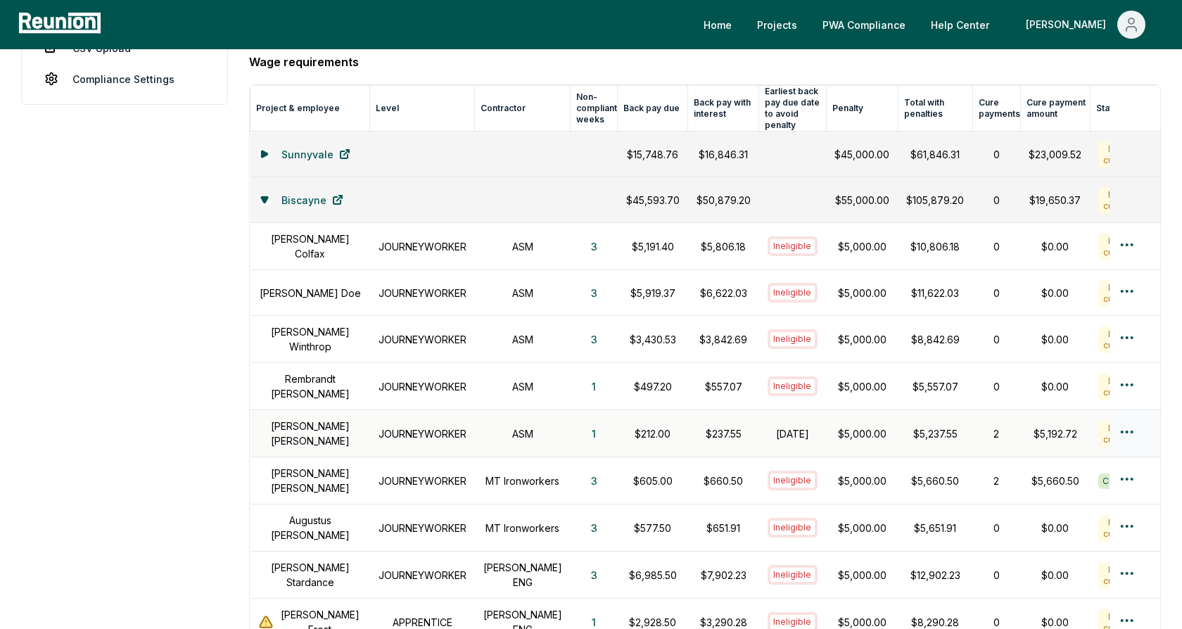
click at [1134, 414] on html "Please visit us on your desktop We're working on making our marketplace mobile-…" at bounding box center [591, 389] width 1182 height 1557
click at [1074, 476] on div "Create wage cure payment" at bounding box center [1103, 480] width 134 height 38
click at [185, 307] on aside "Dashboard Contractor Dashboard Contractors Contracts Employees [DEMOGRAPHIC_DAT…" at bounding box center [124, 413] width 207 height 1465
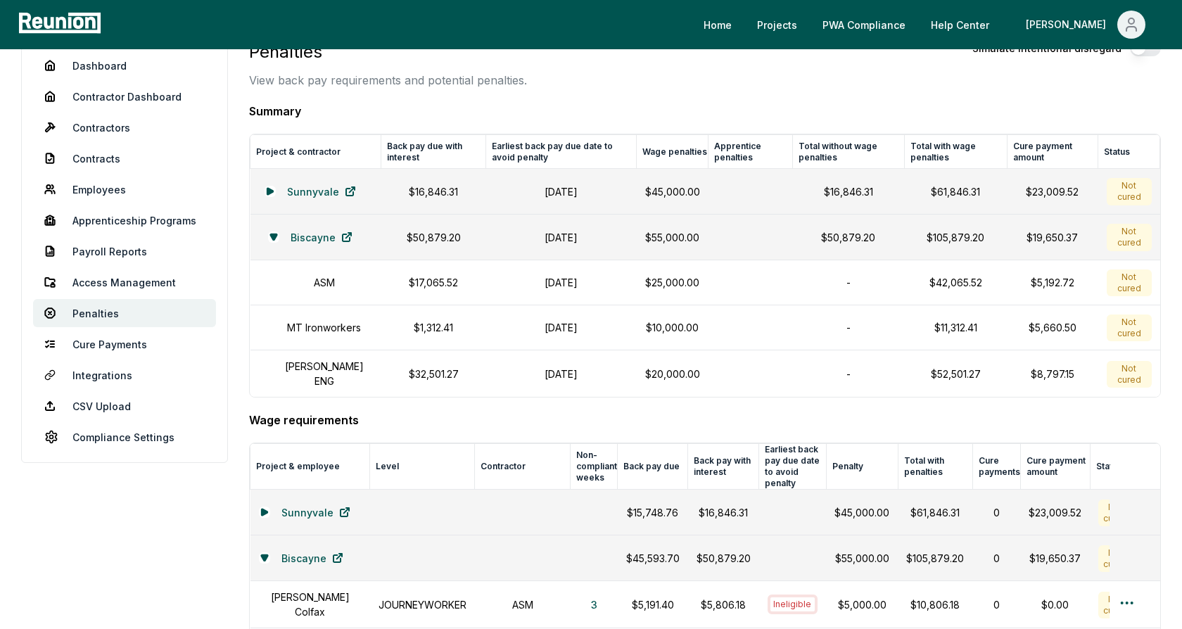
scroll to position [0, 0]
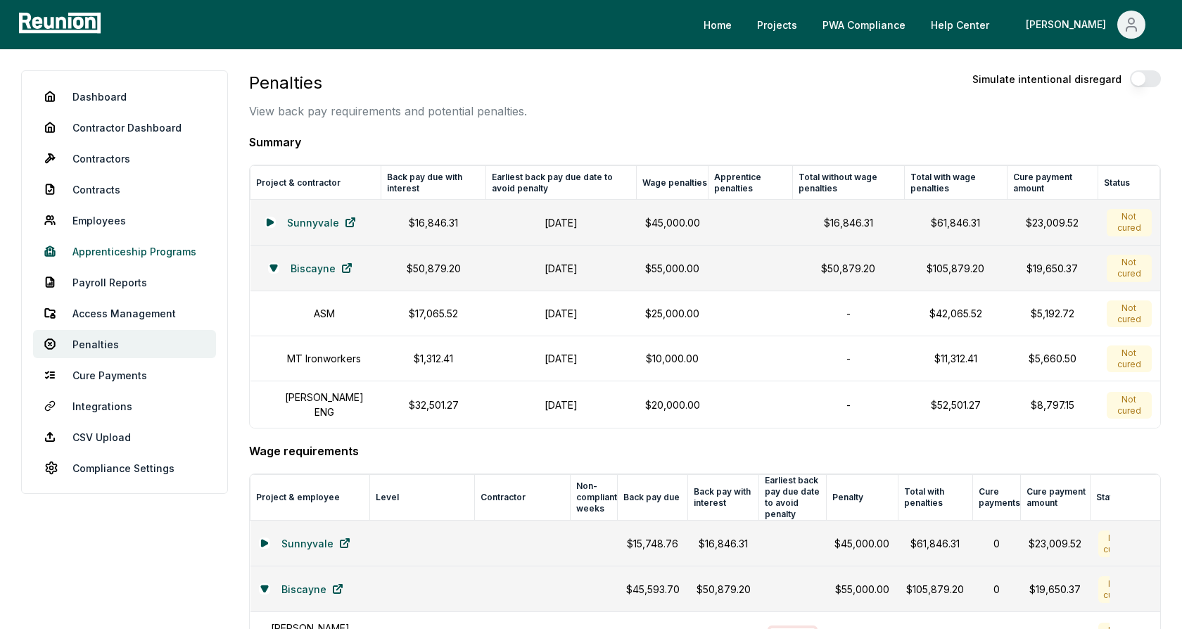
click at [132, 249] on link "Apprenticeship Programs" at bounding box center [124, 251] width 183 height 28
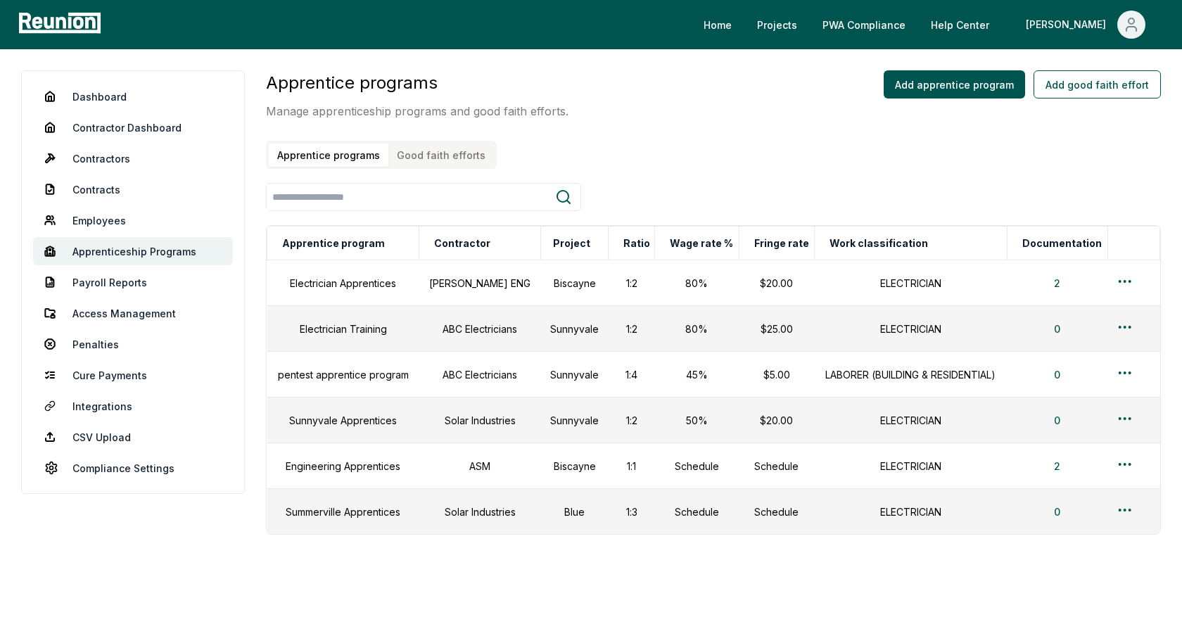
click at [578, 135] on div "Apprentice programs Manage apprenticeship programs and good faith efforts. Appr…" at bounding box center [713, 119] width 895 height 98
click at [1128, 281] on html "Please visit us on your desktop We're working on making our marketplace mobile-…" at bounding box center [591, 334] width 1182 height 668
click at [1090, 339] on div "Edit" at bounding box center [1103, 335] width 134 height 23
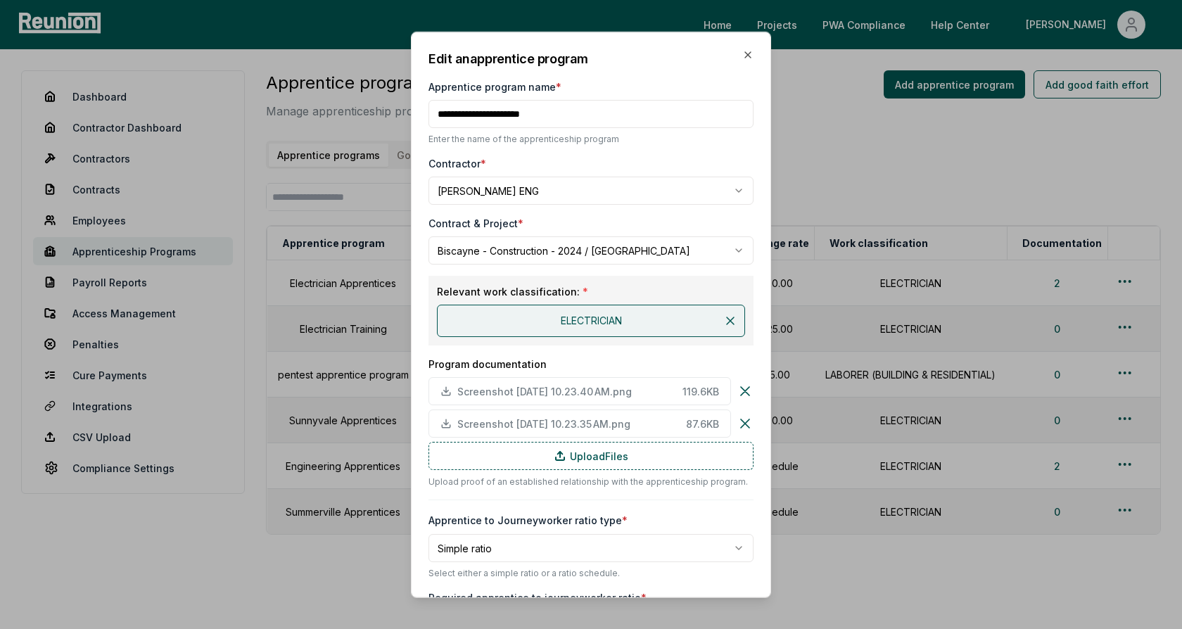
click at [699, 153] on div "**********" at bounding box center [590, 622] width 325 height 1147
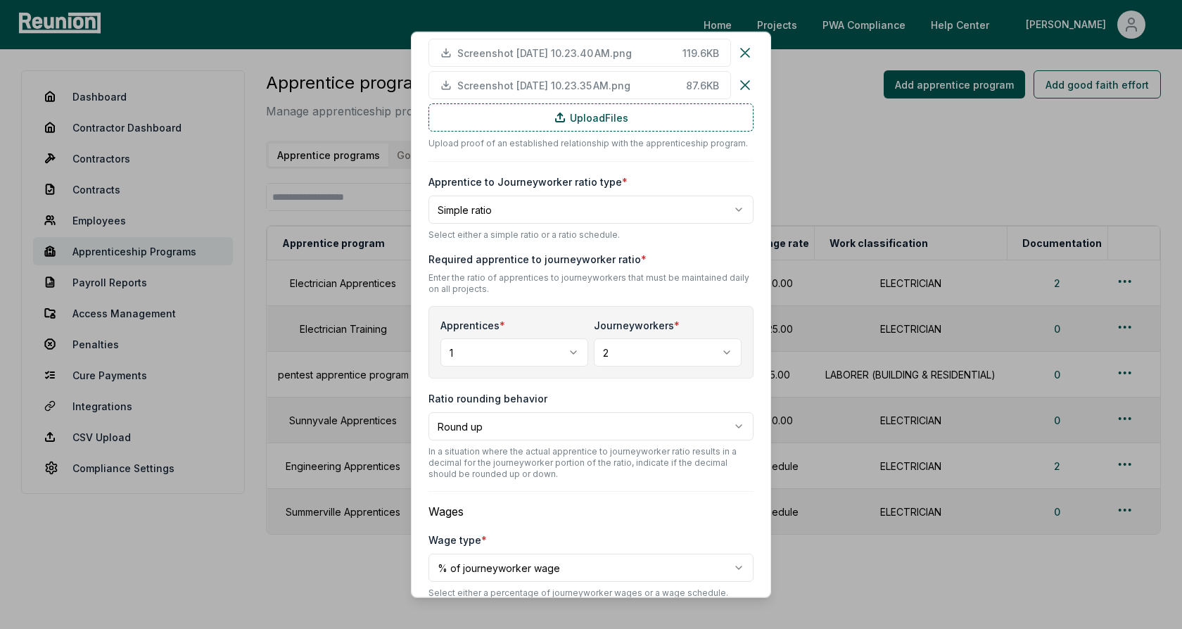
scroll to position [343, 0]
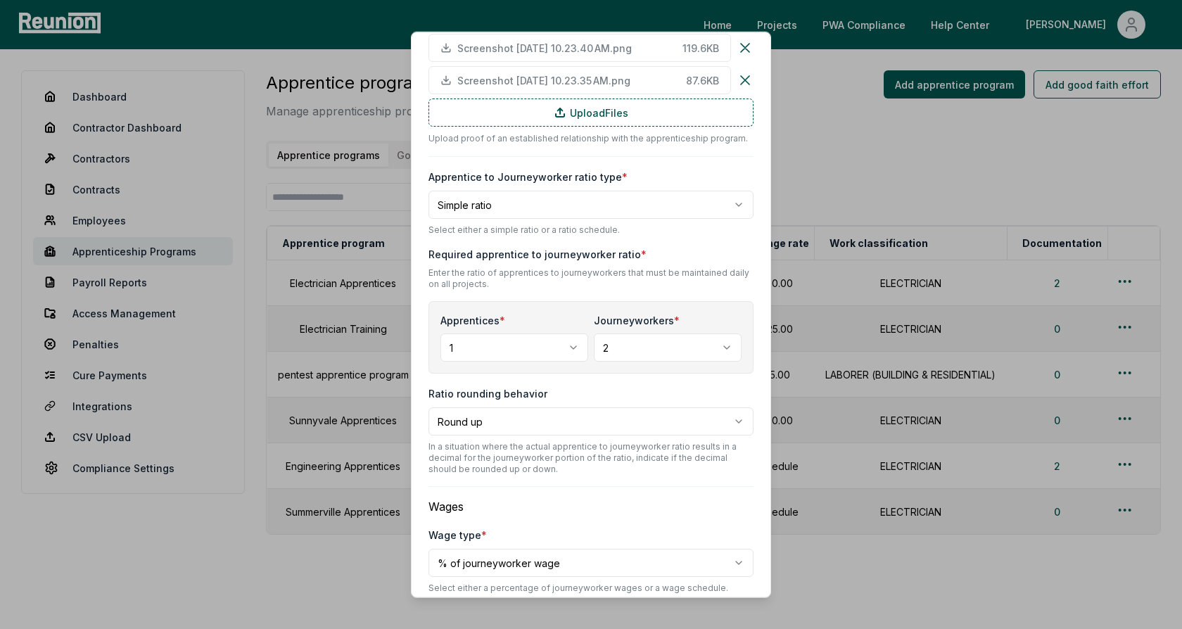
click at [566, 208] on body "Please visit us on your desktop We're working on making our marketplace mobile-…" at bounding box center [591, 334] width 1182 height 668
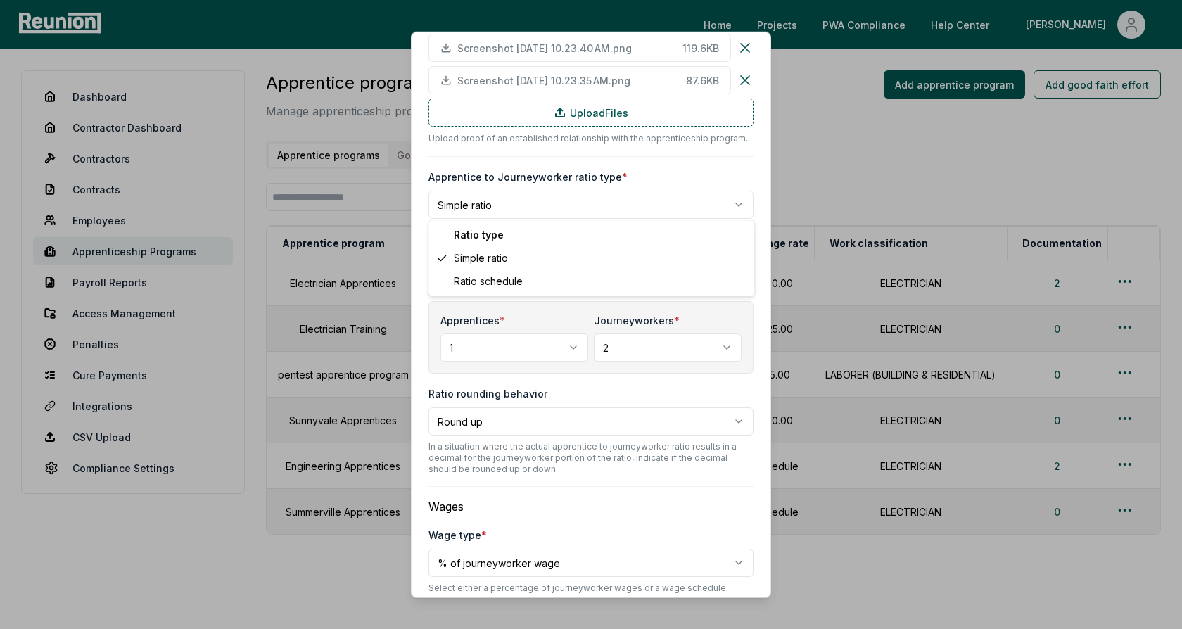
click at [569, 174] on body "Please visit us on your desktop We're working on making our marketplace mobile-…" at bounding box center [591, 334] width 1182 height 668
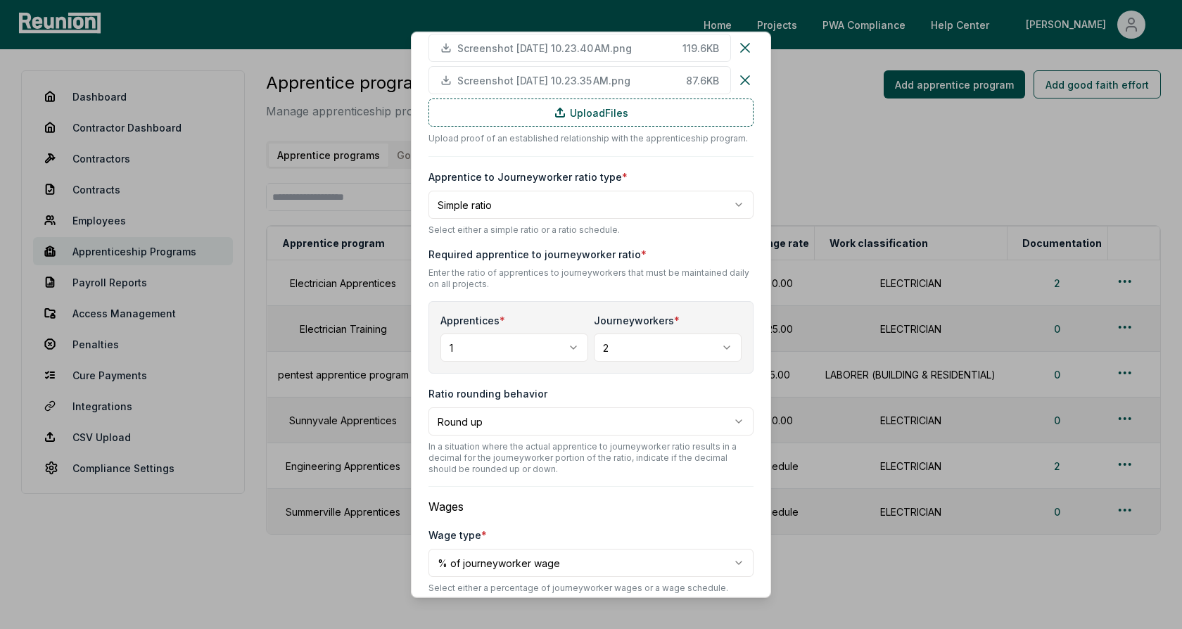
click at [569, 174] on label "Apprentice to Journeyworker ratio type *" at bounding box center [527, 177] width 199 height 12
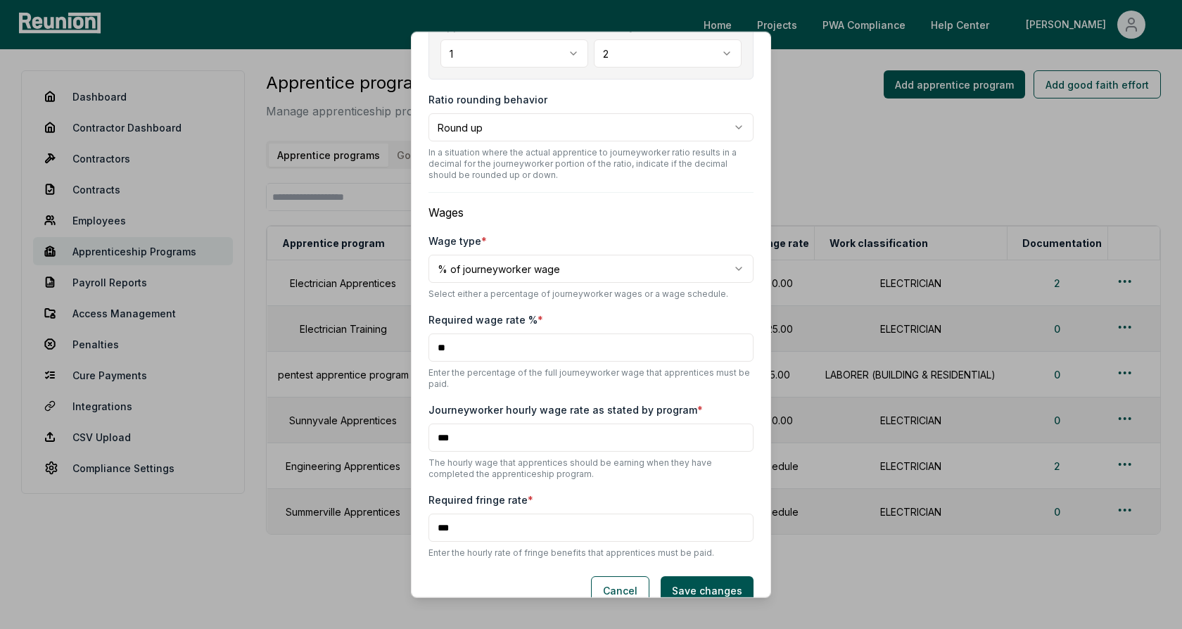
scroll to position [659, 0]
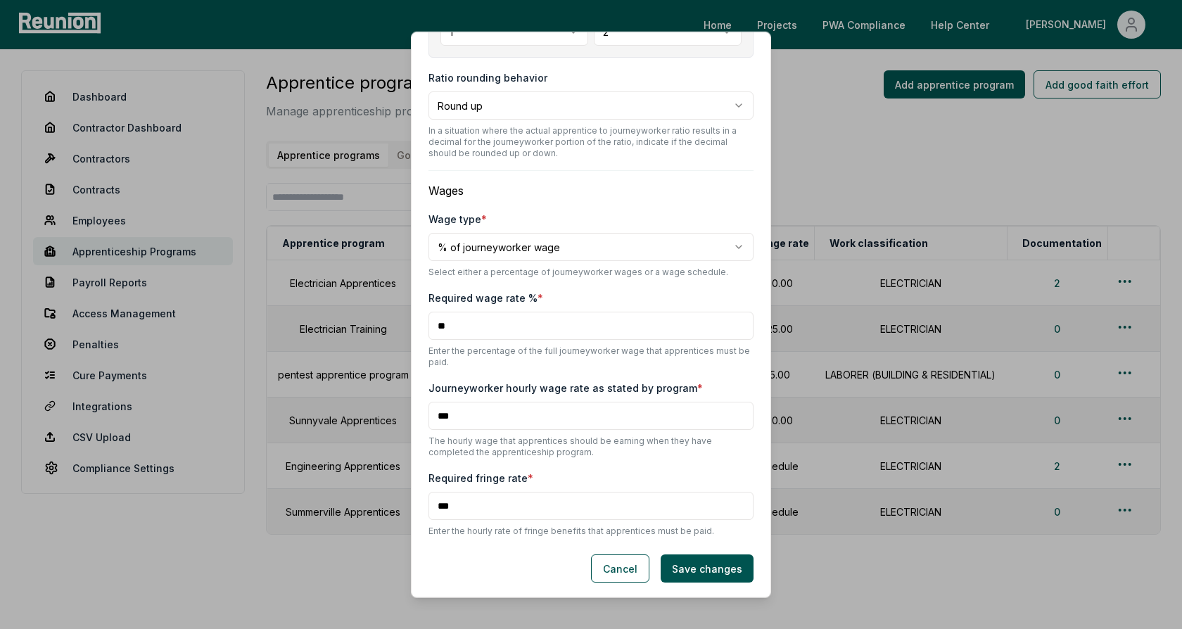
drag, startPoint x: 459, startPoint y: 419, endPoint x: 427, endPoint y: 417, distance: 32.4
click at [427, 417] on div "**********" at bounding box center [591, 315] width 360 height 566
click at [455, 417] on input "***" at bounding box center [590, 416] width 325 height 28
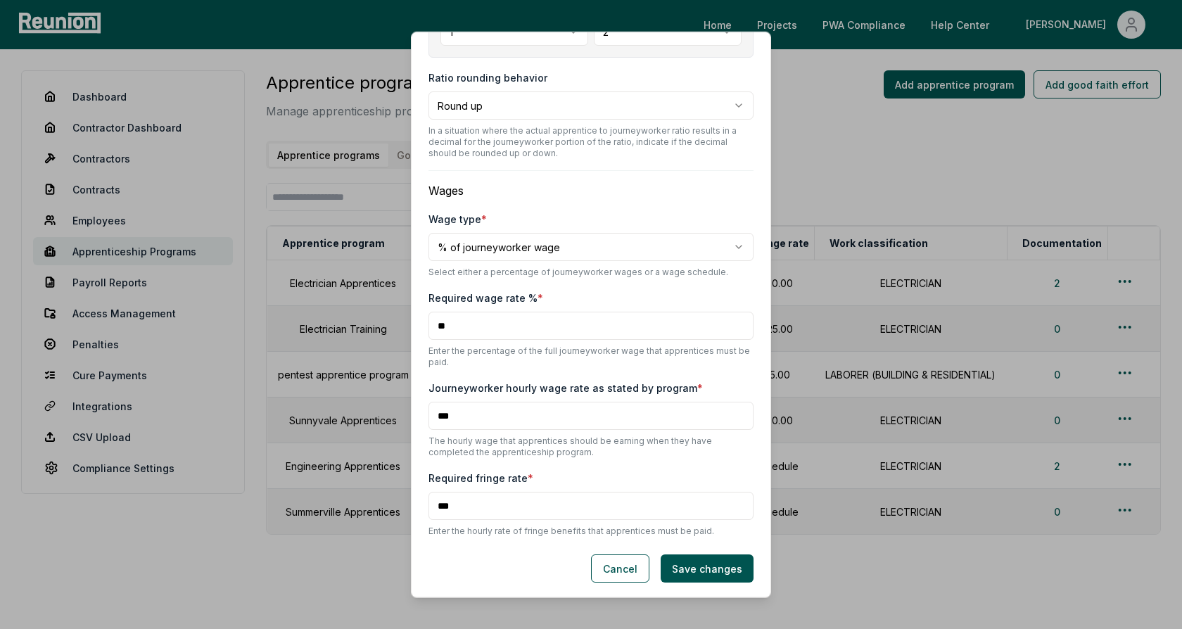
click at [455, 417] on input "***" at bounding box center [590, 416] width 325 height 28
click at [460, 329] on input "**" at bounding box center [590, 326] width 325 height 28
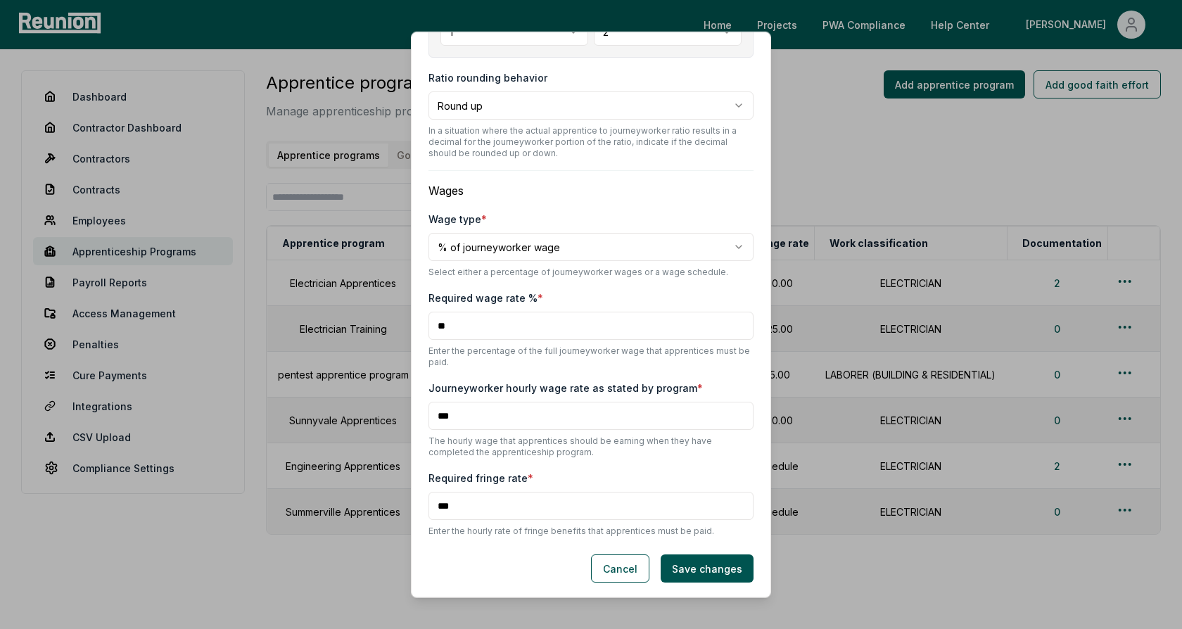
click at [534, 253] on body "Please visit us on your desktop We're working on making our marketplace mobile-…" at bounding box center [591, 334] width 1182 height 668
select select "**********"
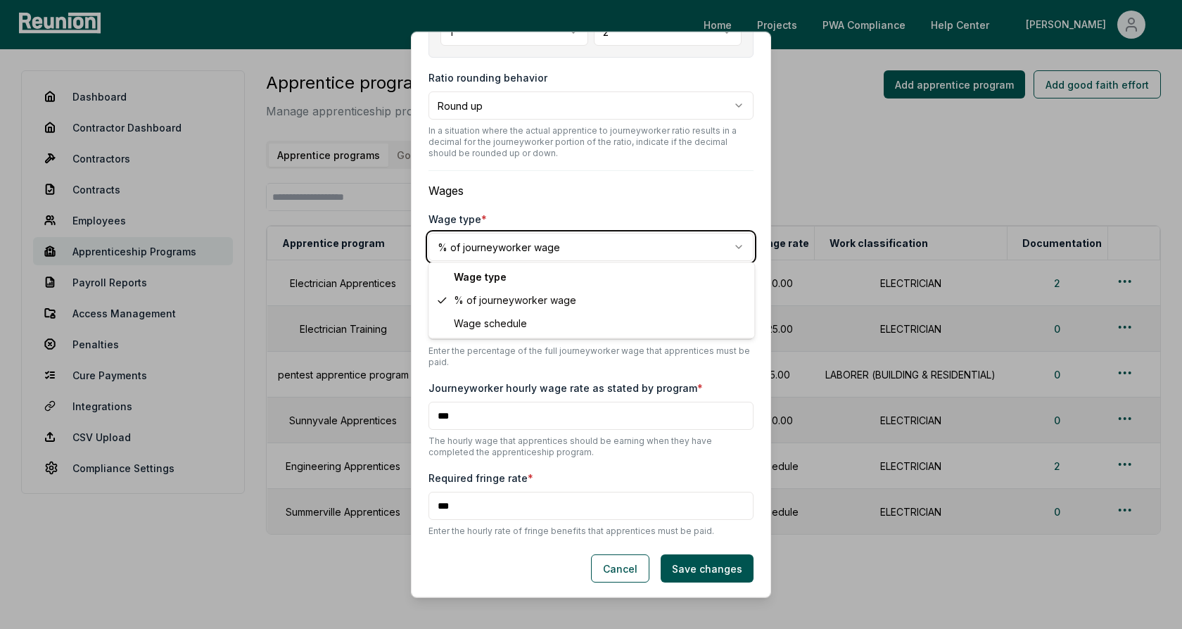
scroll to position [542, 0]
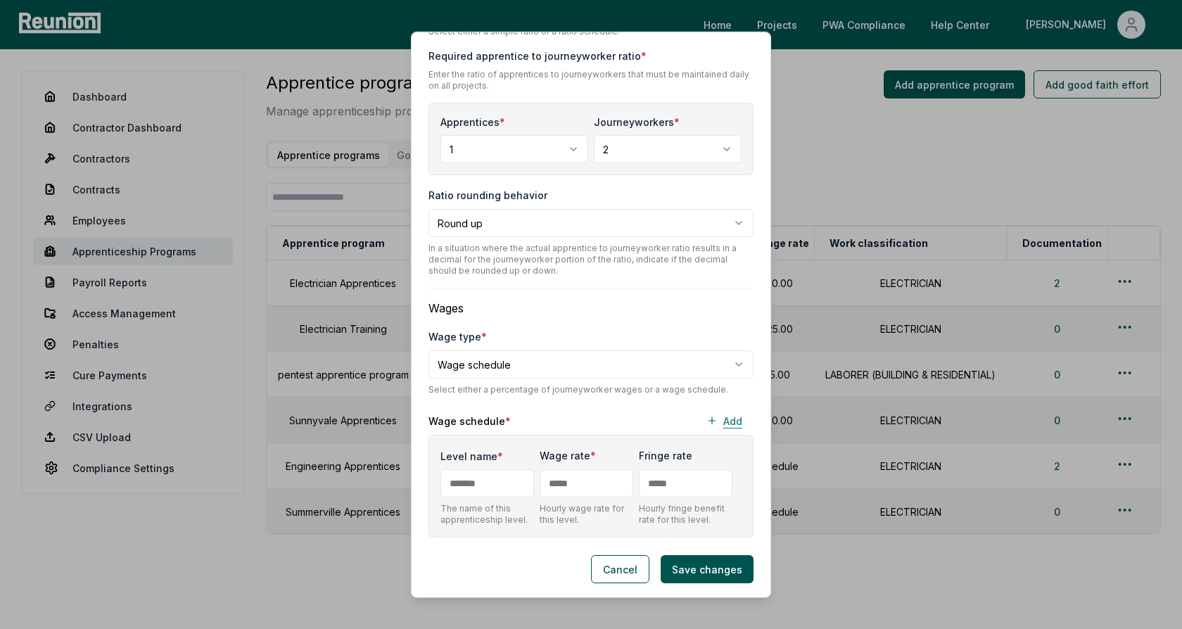
click at [723, 414] on button "Add" at bounding box center [724, 421] width 58 height 28
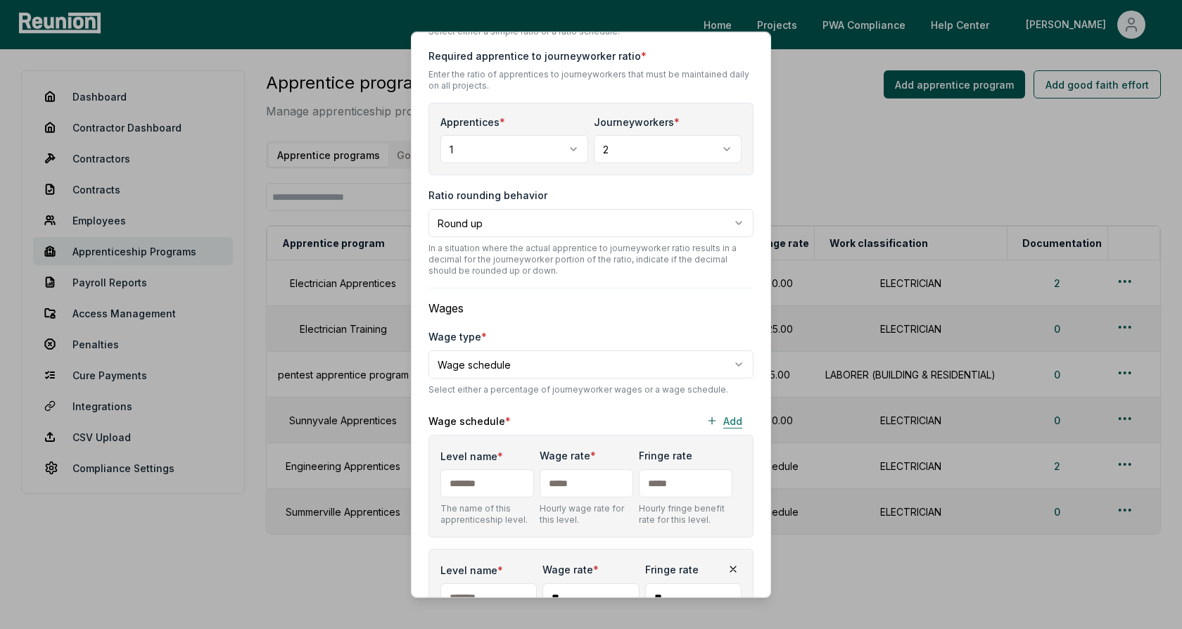
click at [723, 414] on button "Add" at bounding box center [724, 421] width 58 height 28
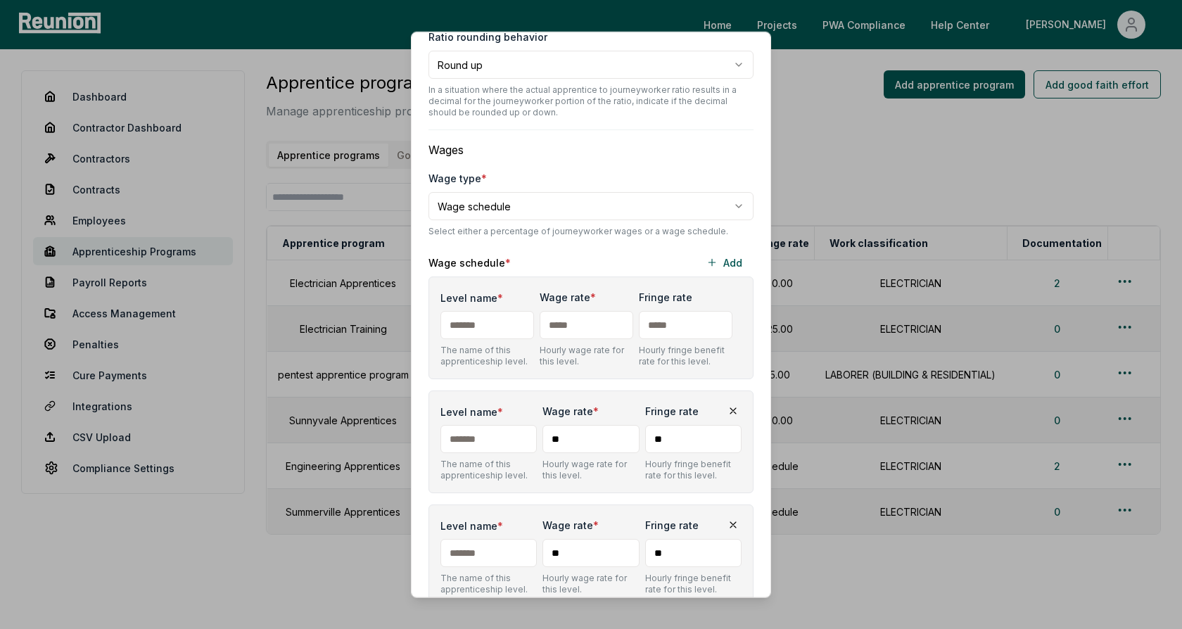
scroll to position [736, 0]
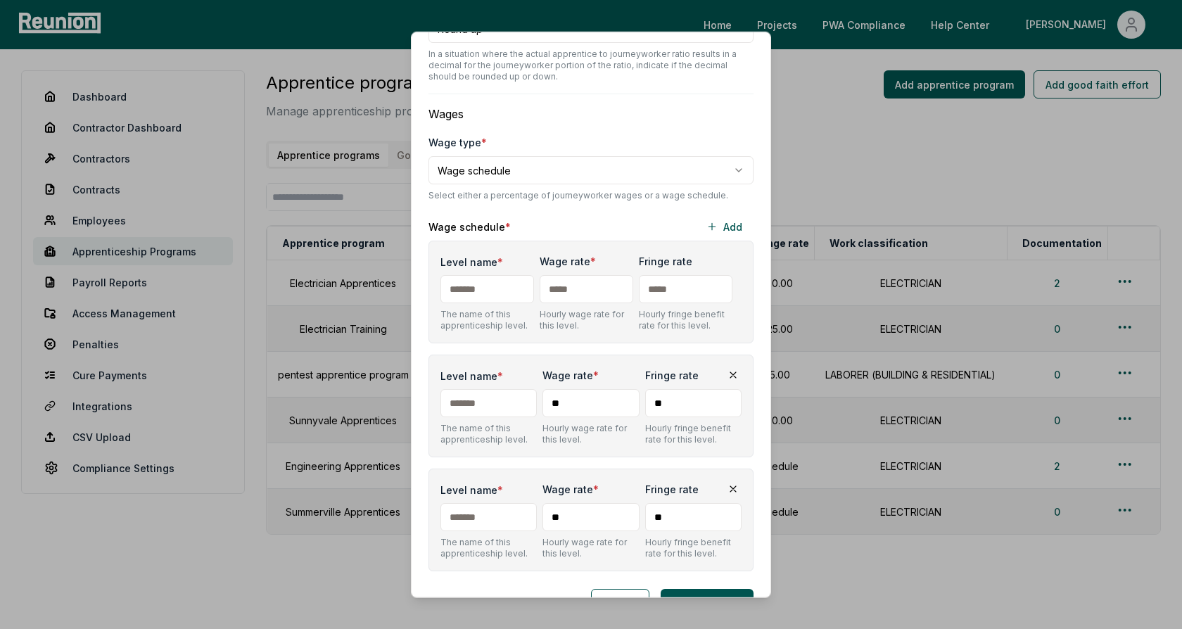
click at [490, 290] on input "Level name *" at bounding box center [487, 289] width 94 height 28
type input "*"
click at [479, 407] on input "Level name *" at bounding box center [488, 403] width 96 height 28
type input "*"
click at [470, 518] on input "Level name *" at bounding box center [488, 517] width 96 height 28
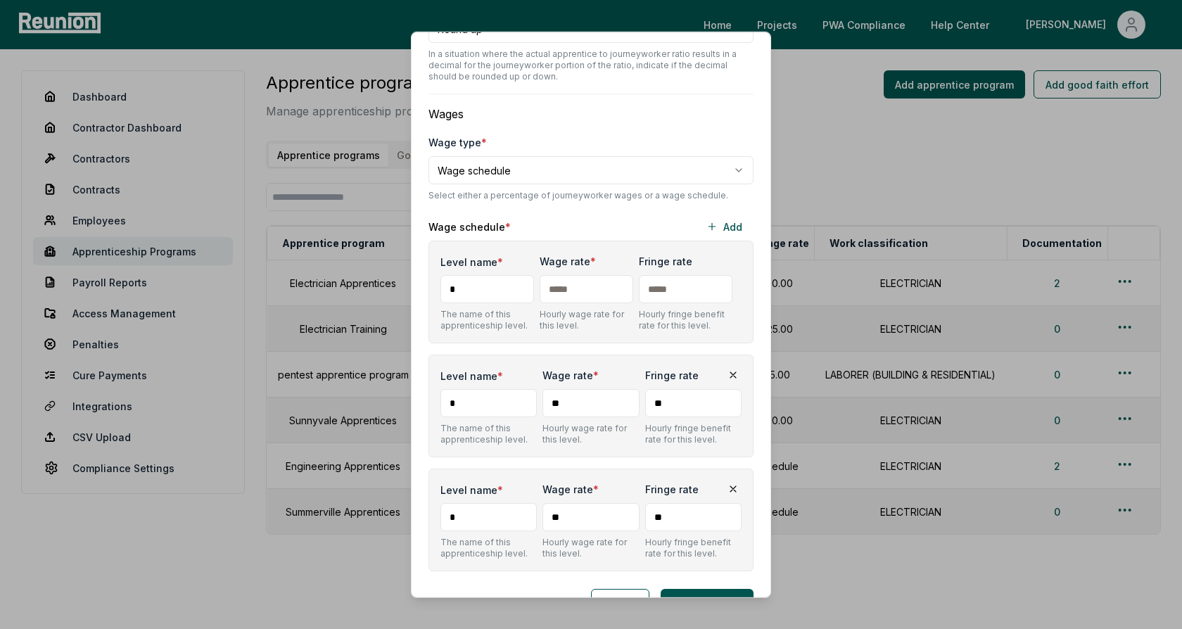
type input "*"
click at [597, 281] on input "text" at bounding box center [587, 289] width 94 height 28
type input "***"
click at [582, 393] on input "**" at bounding box center [590, 403] width 96 height 28
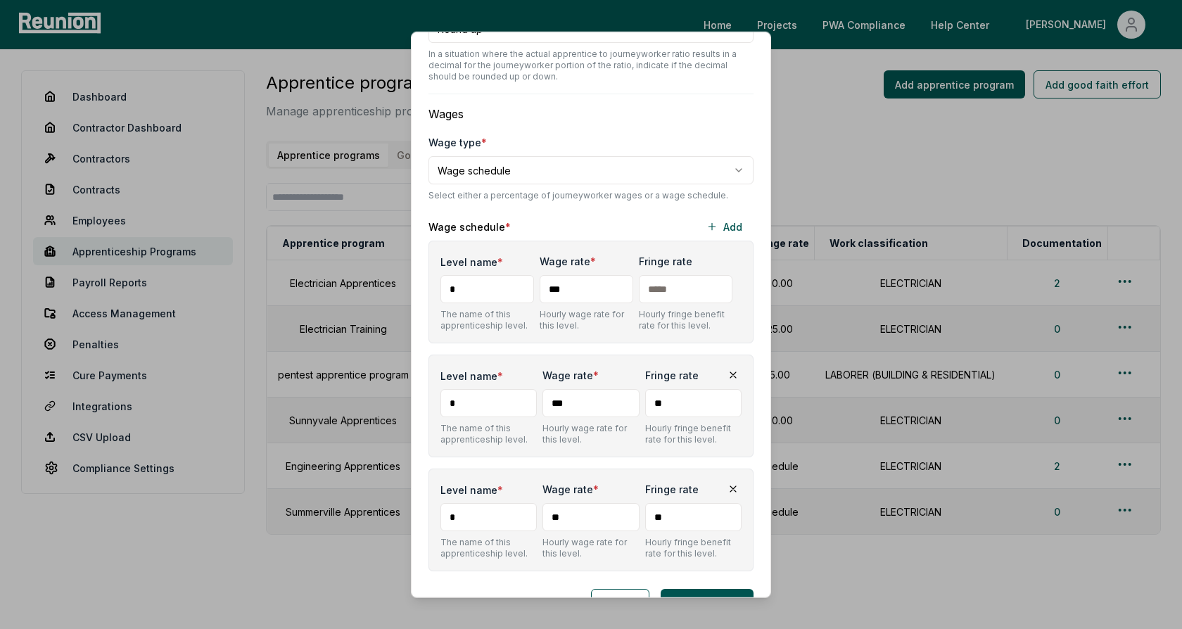
type input "***"
click at [589, 517] on input "**" at bounding box center [590, 517] width 96 height 28
type input "***"
click at [597, 457] on div "Level name * The name of this apprenticeship level. Wage rate * *** Hourly wage…" at bounding box center [590, 406] width 325 height 331
click at [596, 219] on div "Wage schedule * Add" at bounding box center [590, 226] width 325 height 28
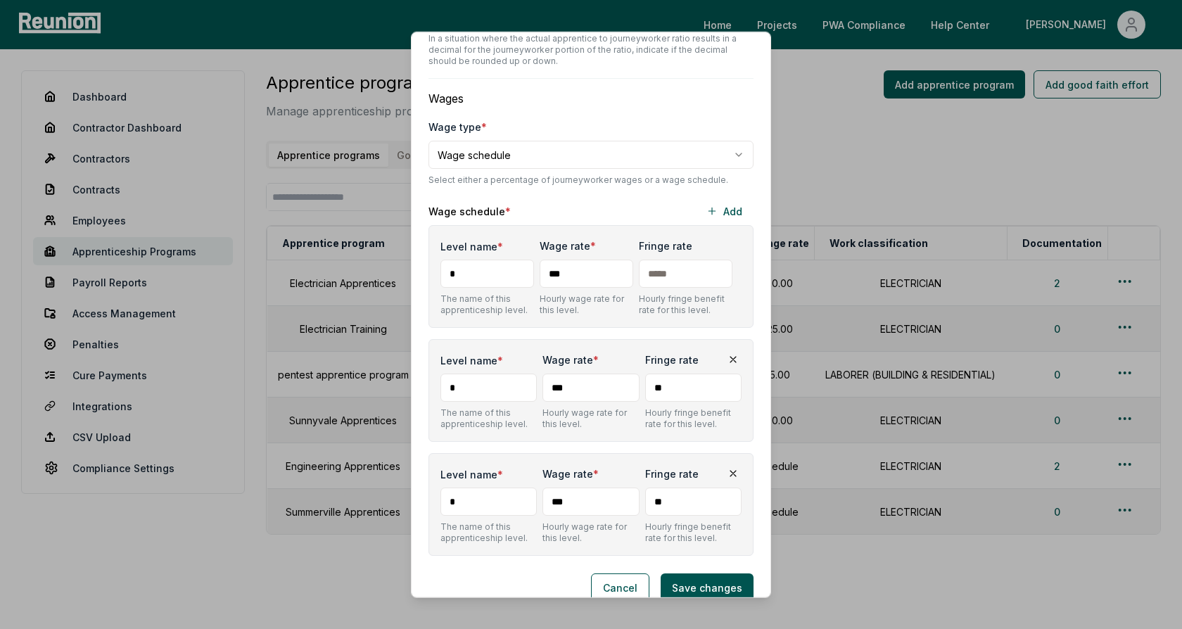
scroll to position [760, 0]
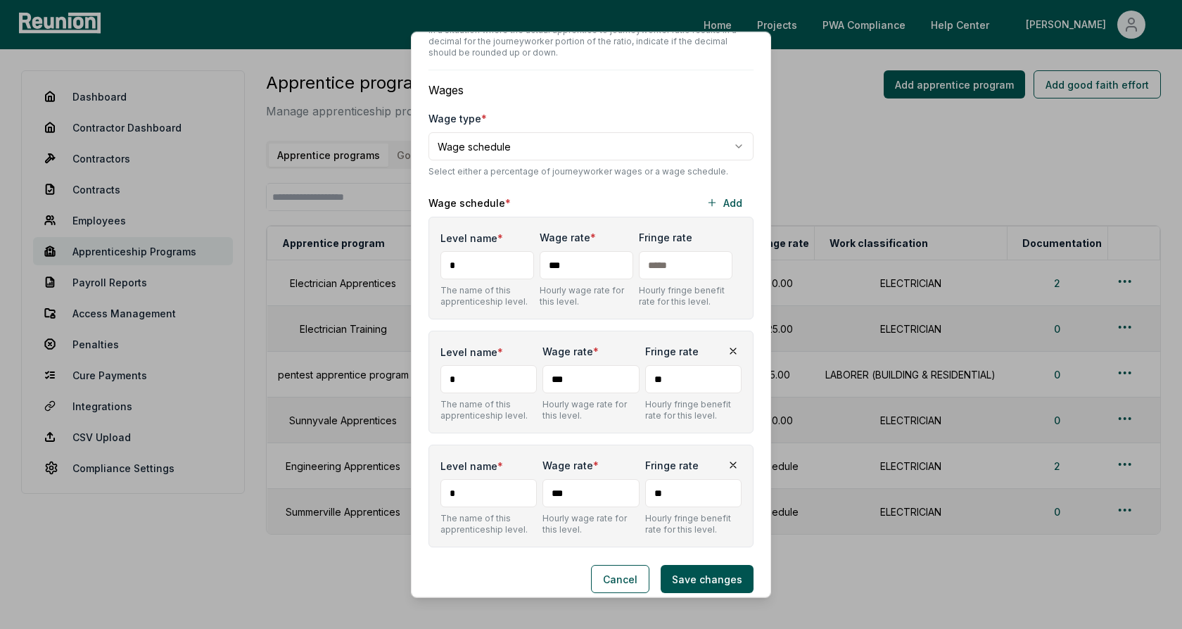
click at [619, 331] on div "Level name * The name of this apprenticeship level. Wage rate * *** Hourly wage…" at bounding box center [590, 382] width 325 height 103
click at [623, 579] on button "Cancel" at bounding box center [620, 579] width 58 height 28
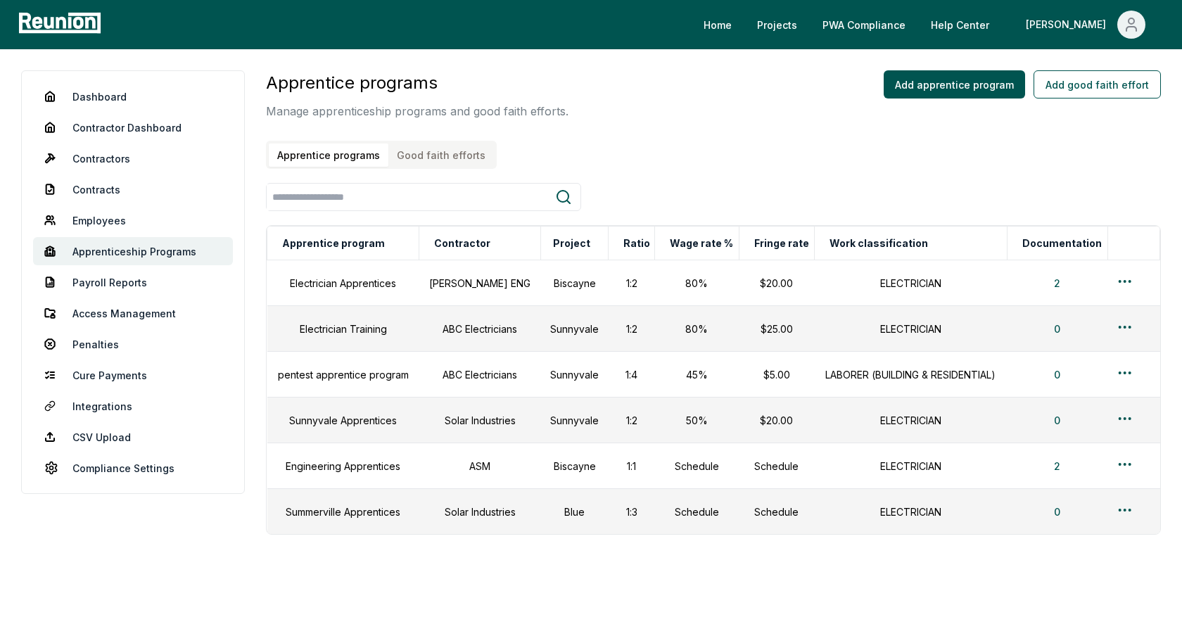
click at [446, 162] on button "Good faith efforts" at bounding box center [441, 155] width 106 height 23
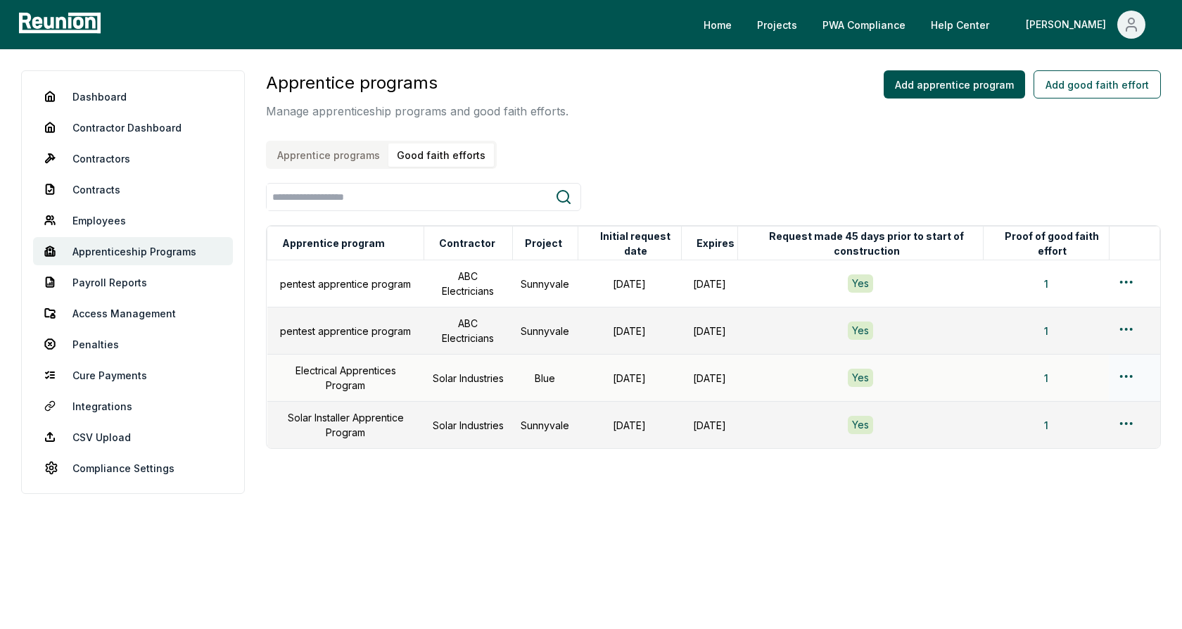
click at [1119, 373] on html "Please visit us on your desktop We're working on making our marketplace mobile-…" at bounding box center [591, 314] width 1182 height 629
click at [1078, 428] on div "Edit" at bounding box center [1103, 430] width 134 height 23
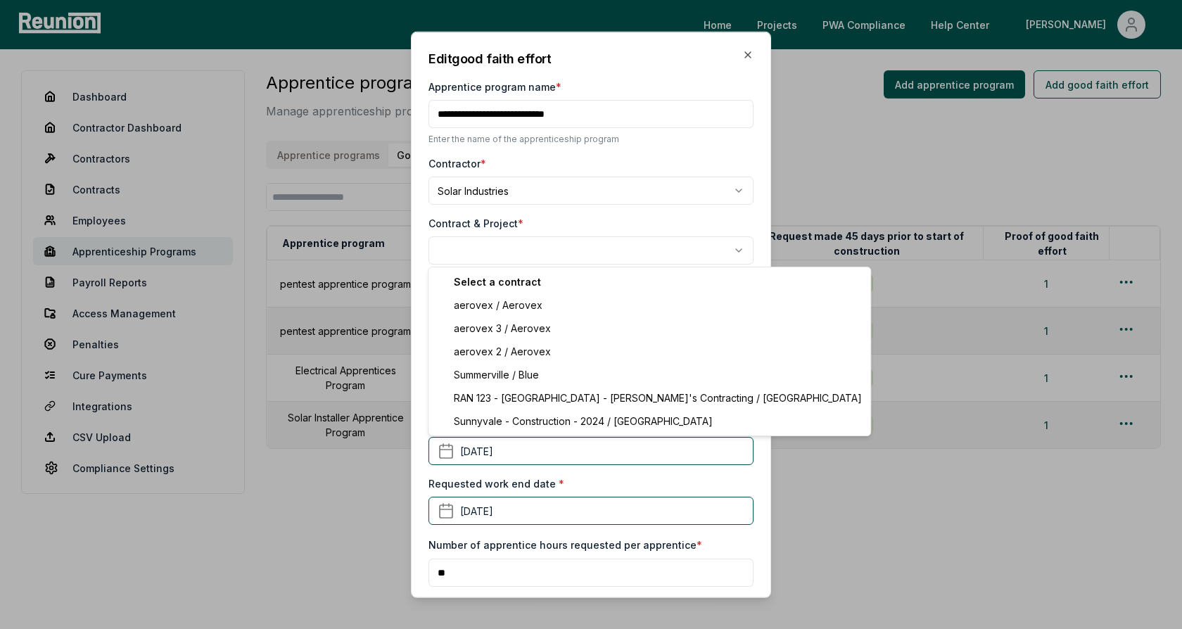
click at [557, 255] on body "Please visit us on your desktop We're working on making our marketplace mobile-…" at bounding box center [591, 314] width 1182 height 629
select select "**********"
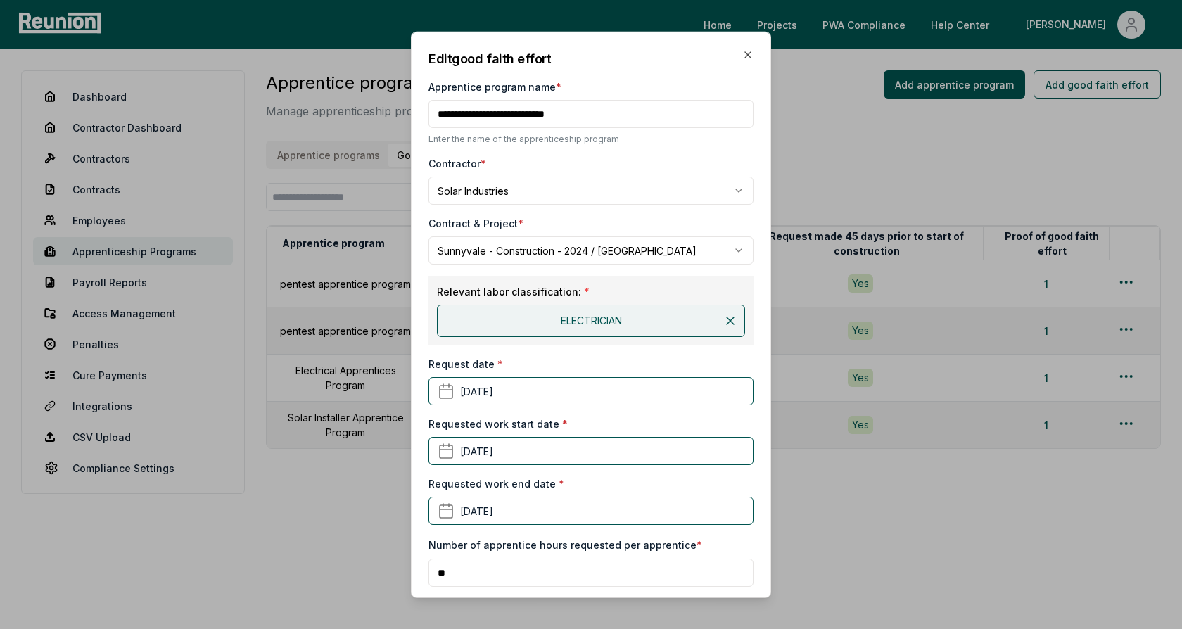
click at [580, 220] on div "Contract & Project *" at bounding box center [590, 223] width 325 height 15
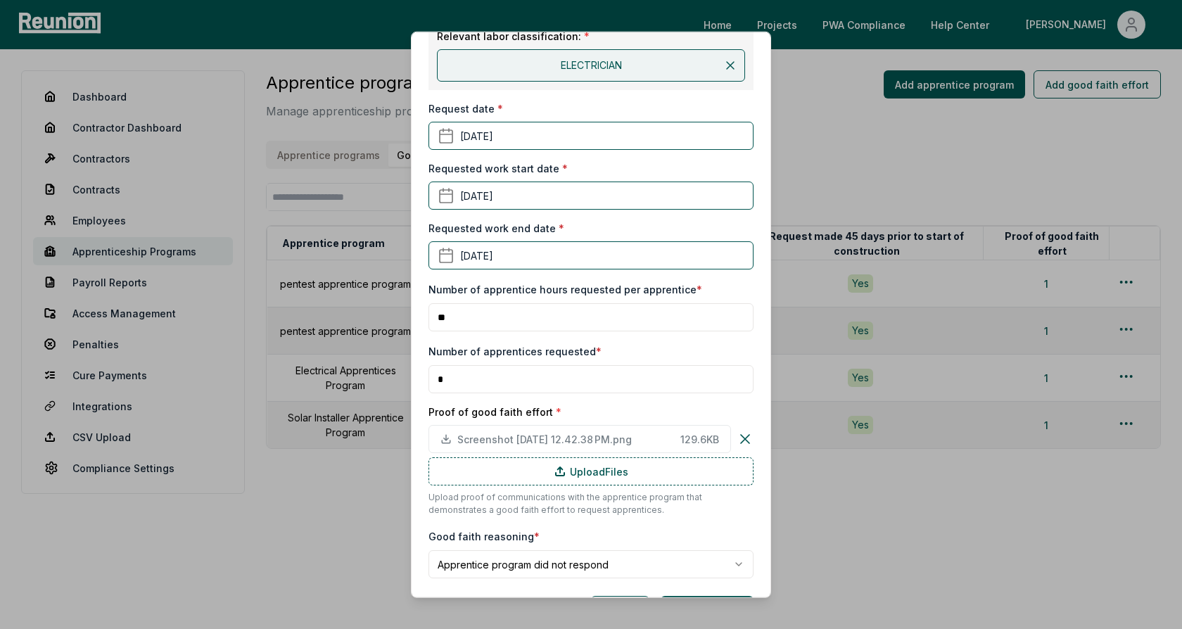
scroll to position [298, 0]
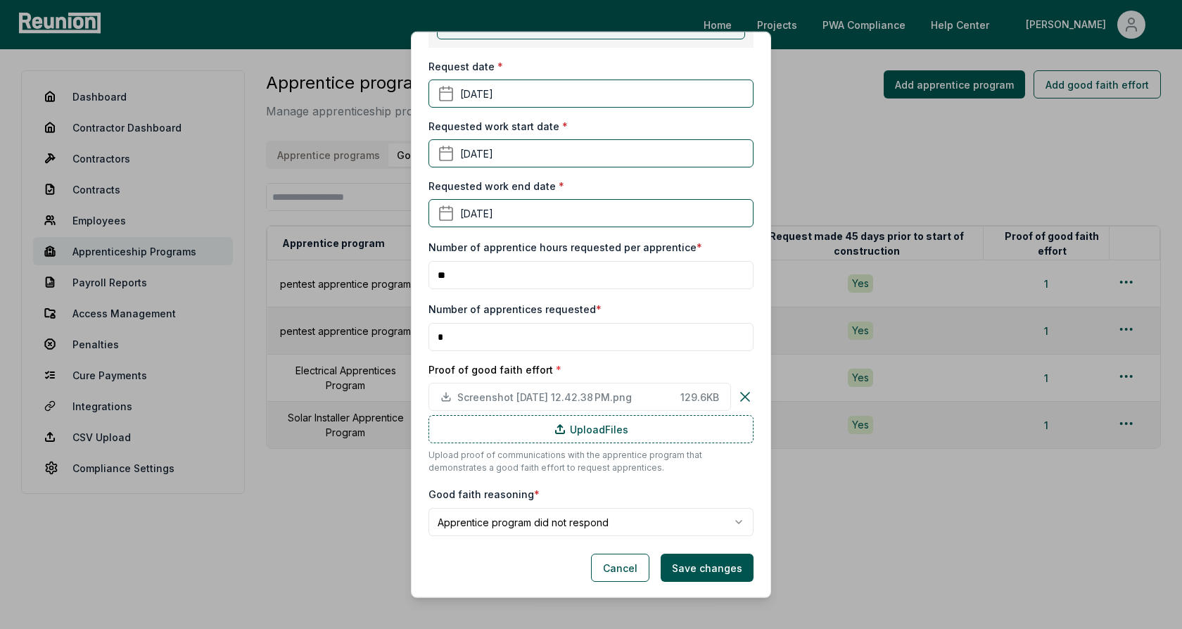
click at [555, 528] on body "Please visit us on your desktop We're working on making our marketplace mobile-…" at bounding box center [591, 314] width 1182 height 629
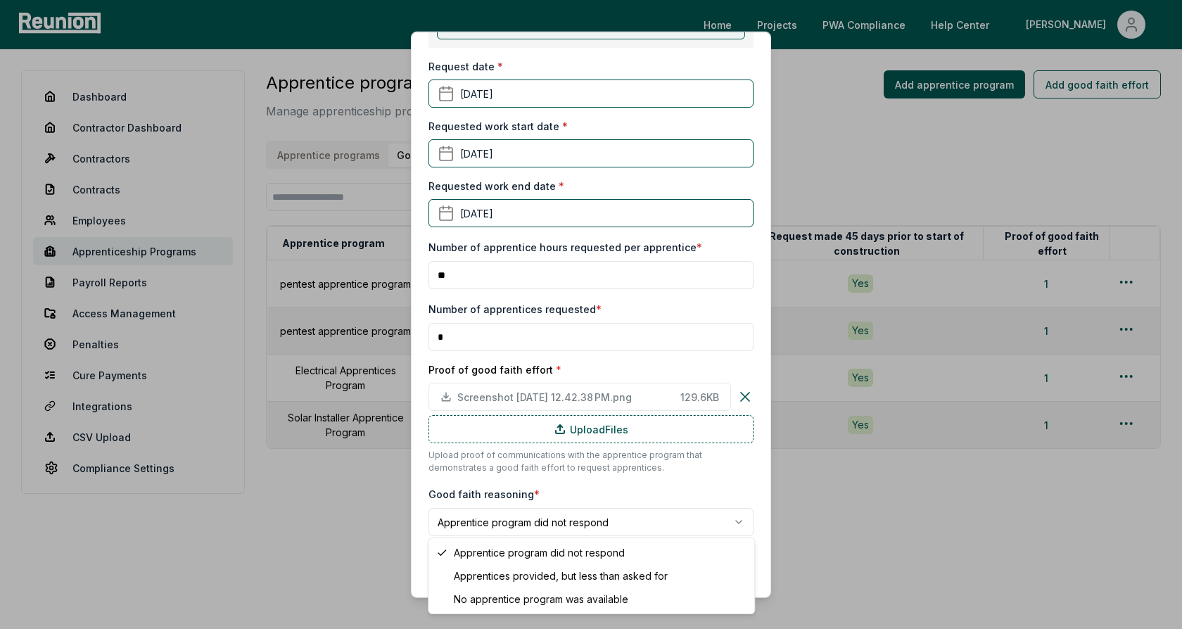
click at [603, 483] on body "Please visit us on your desktop We're working on making our marketplace mobile-…" at bounding box center [591, 314] width 1182 height 629
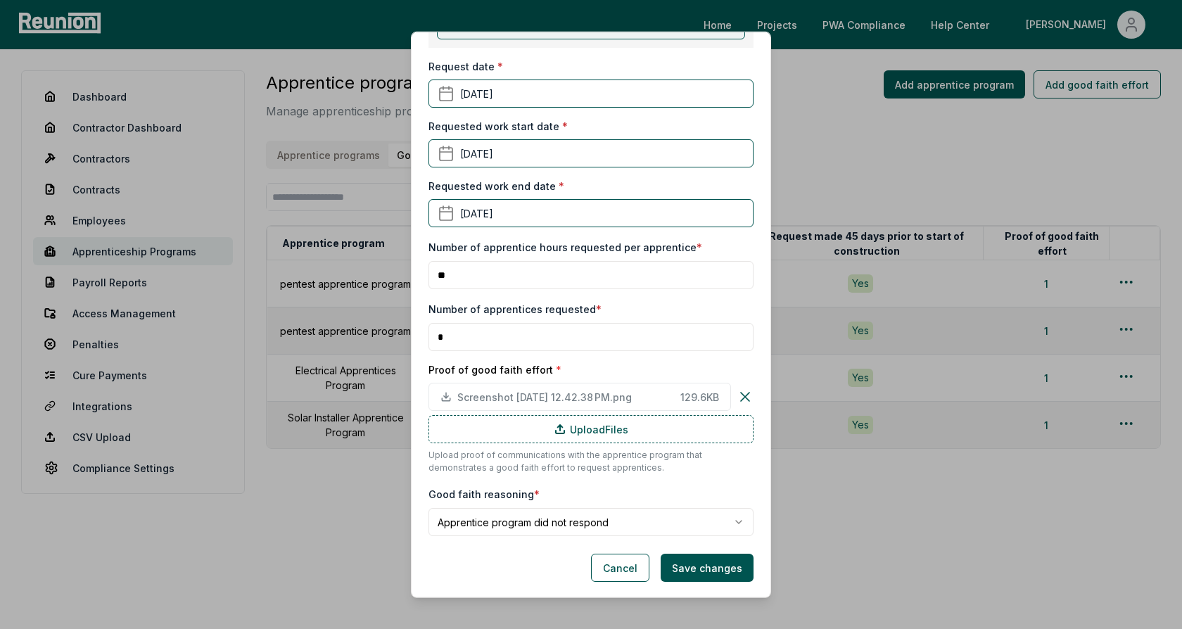
click at [613, 485] on div "**********" at bounding box center [590, 510] width 325 height 51
click at [695, 565] on button "Save changes" at bounding box center [707, 568] width 93 height 28
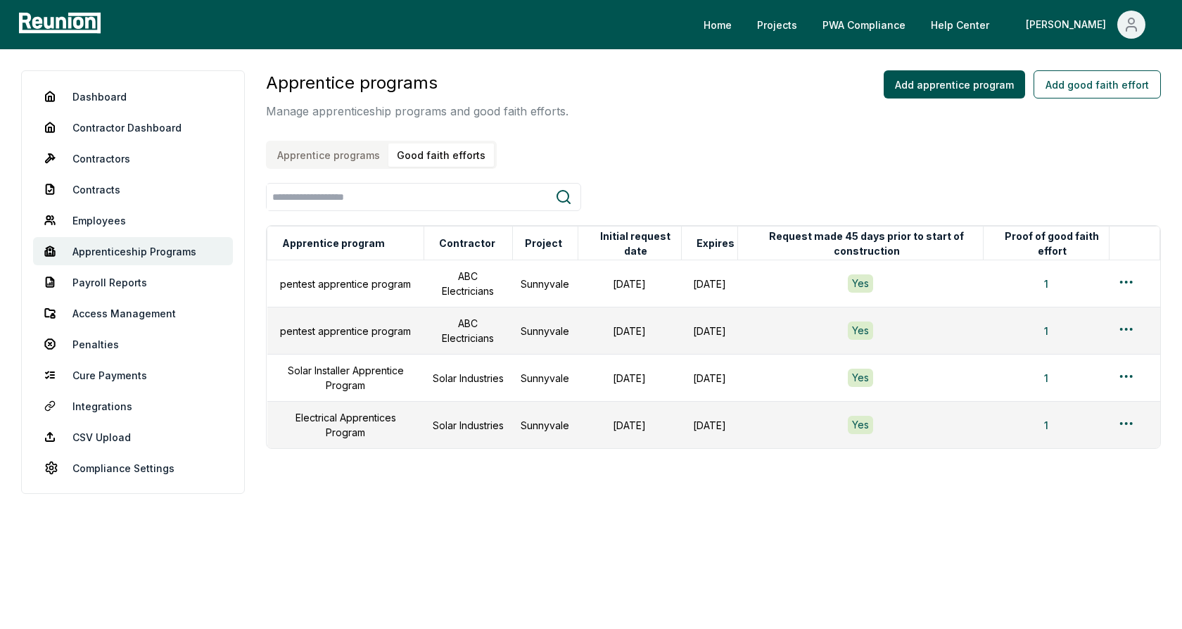
click at [649, 174] on div "Apprentice programs Manage apprenticeship programs and good faith efforts. Appr…" at bounding box center [713, 259] width 895 height 378
click at [1126, 326] on html "Please visit us on your desktop We're working on making our marketplace mobile-…" at bounding box center [591, 314] width 1182 height 629
click at [1059, 383] on div "Edit" at bounding box center [1103, 383] width 134 height 23
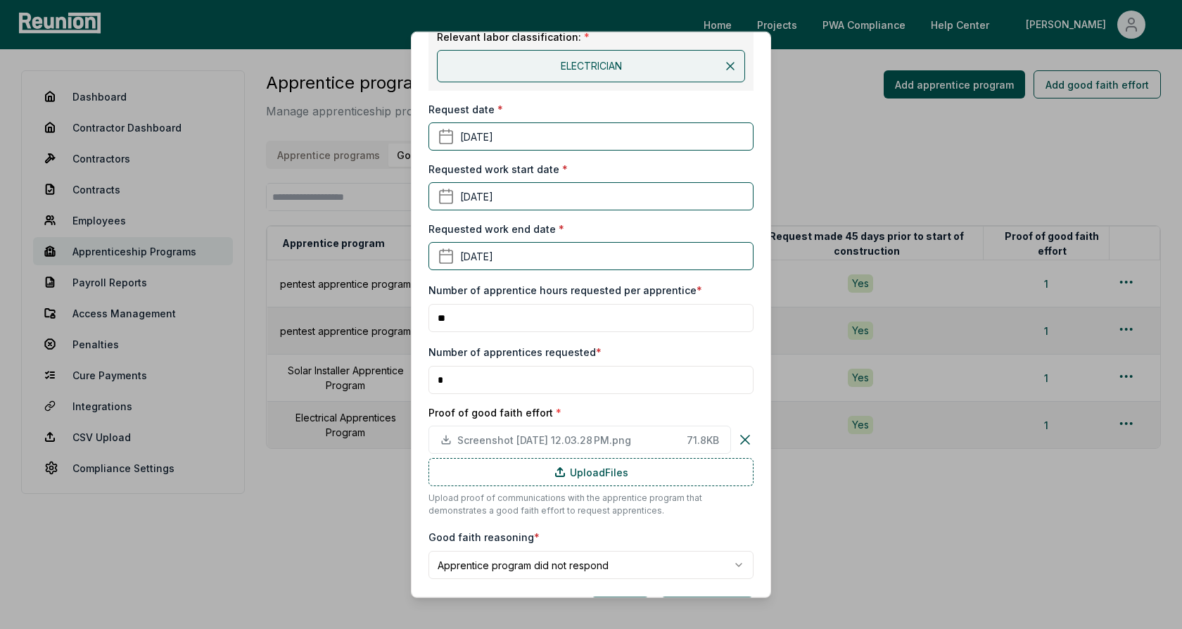
scroll to position [252, 0]
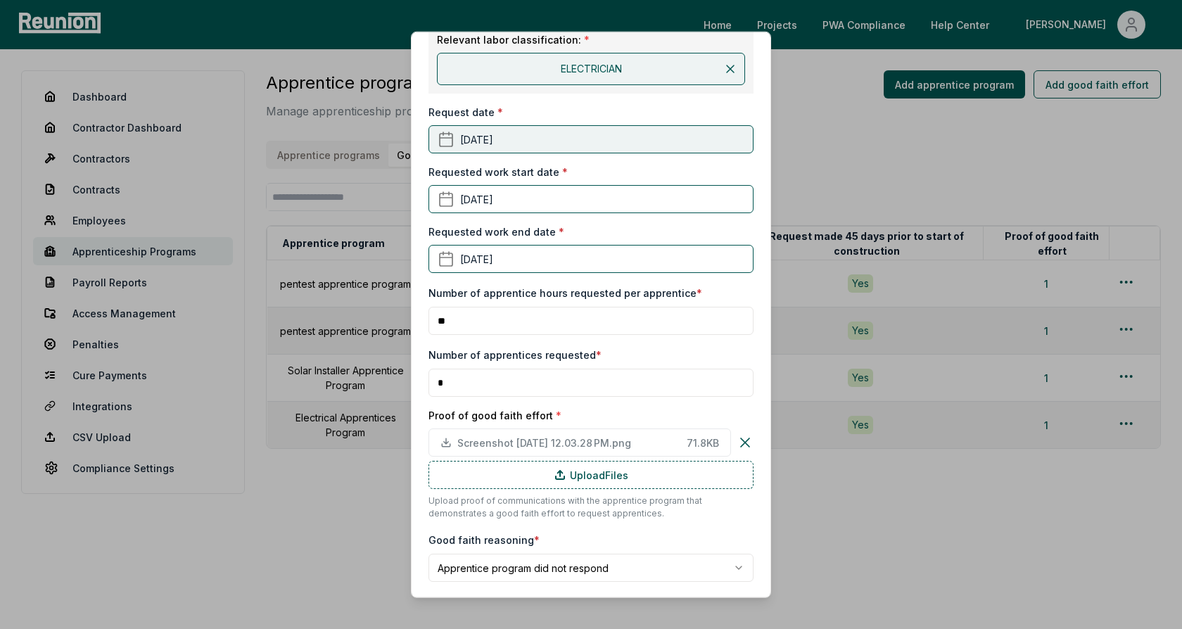
click at [528, 139] on button "[DATE]" at bounding box center [590, 139] width 325 height 28
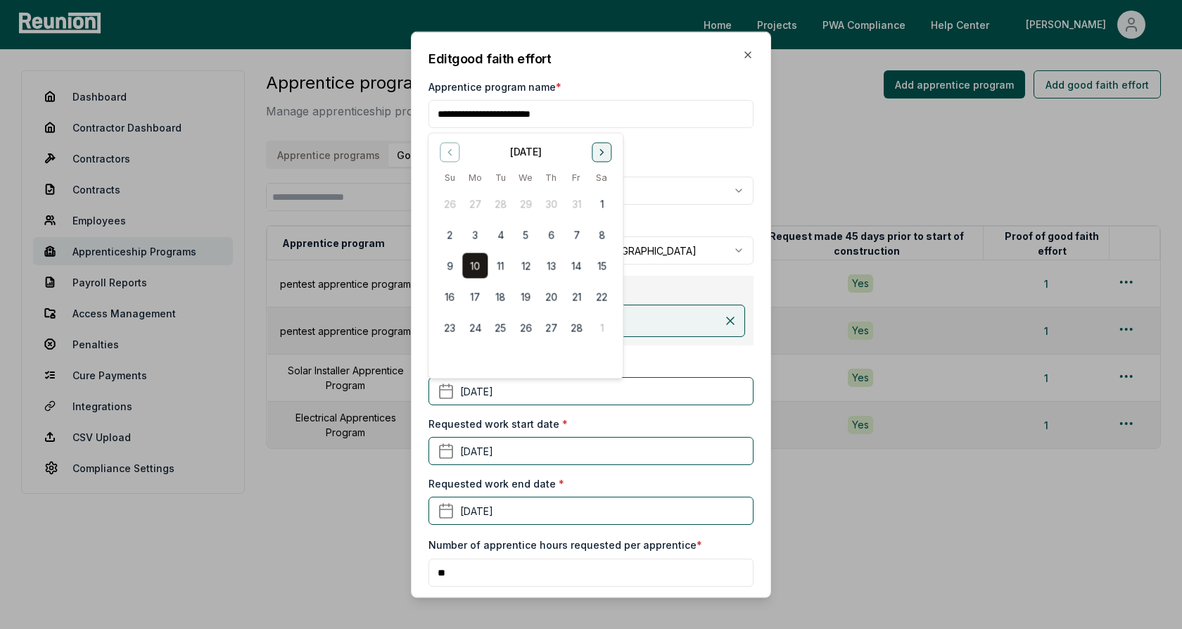
click at [598, 153] on icon "Go to next month" at bounding box center [601, 151] width 11 height 11
click at [595, 157] on button "Go to next month" at bounding box center [602, 152] width 20 height 20
click at [468, 263] on button "12" at bounding box center [474, 265] width 25 height 25
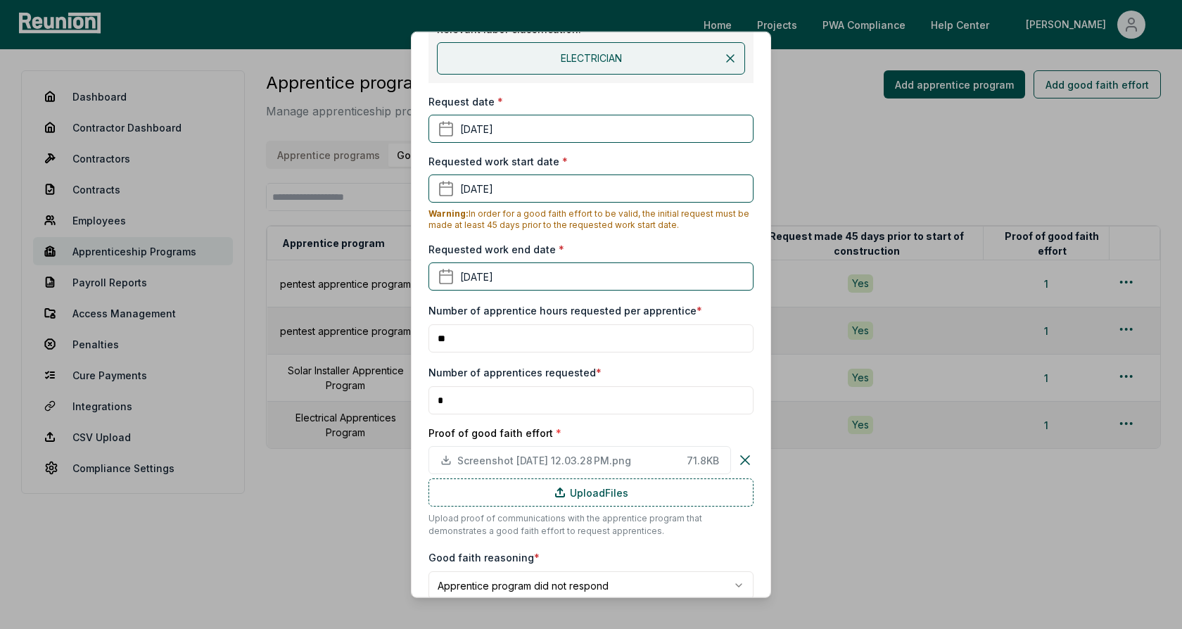
scroll to position [326, 0]
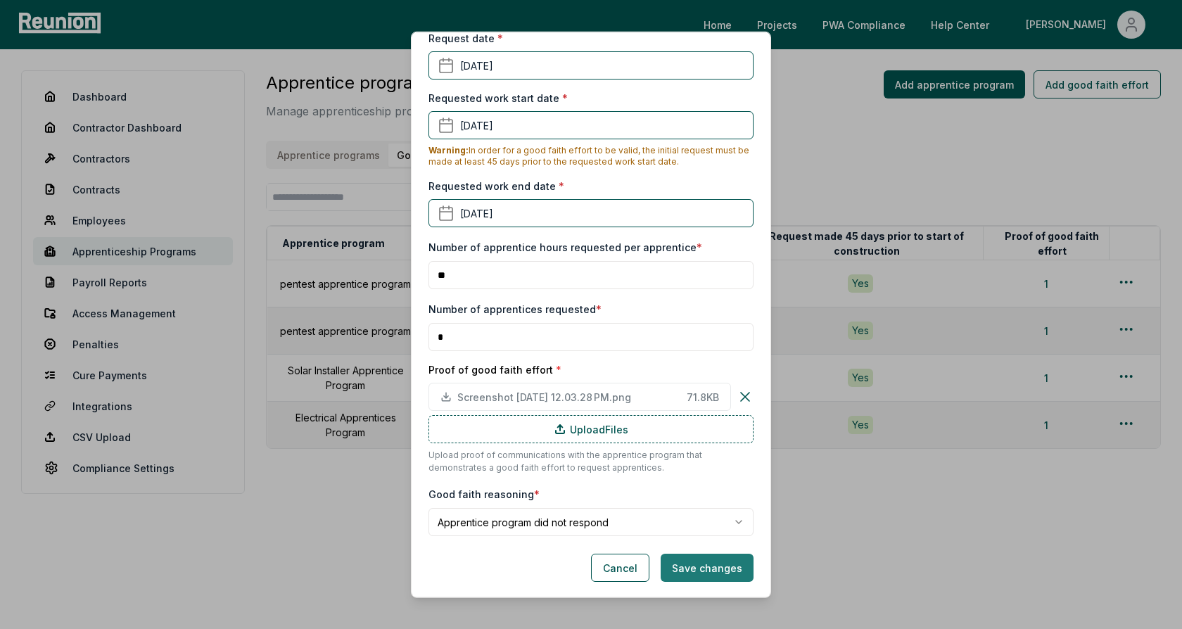
click at [723, 565] on button "Save changes" at bounding box center [707, 568] width 93 height 28
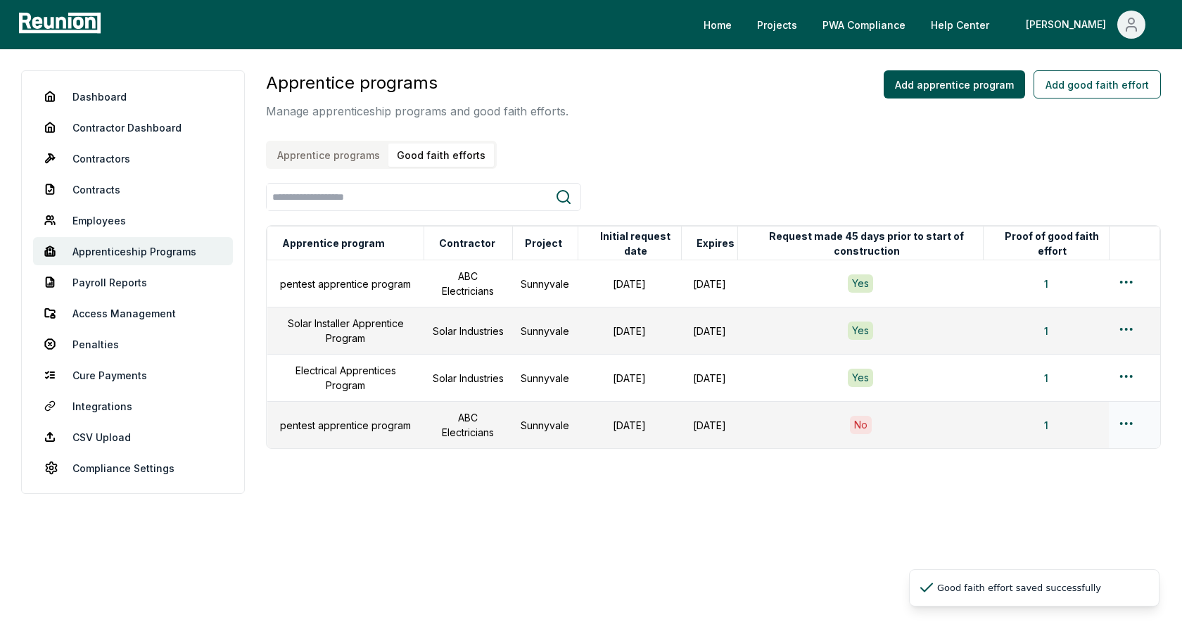
click at [1127, 423] on html "Please visit us on your desktop We're working on making our marketplace mobile-…" at bounding box center [591, 314] width 1182 height 629
click at [1077, 468] on div "Edit" at bounding box center [1103, 476] width 134 height 23
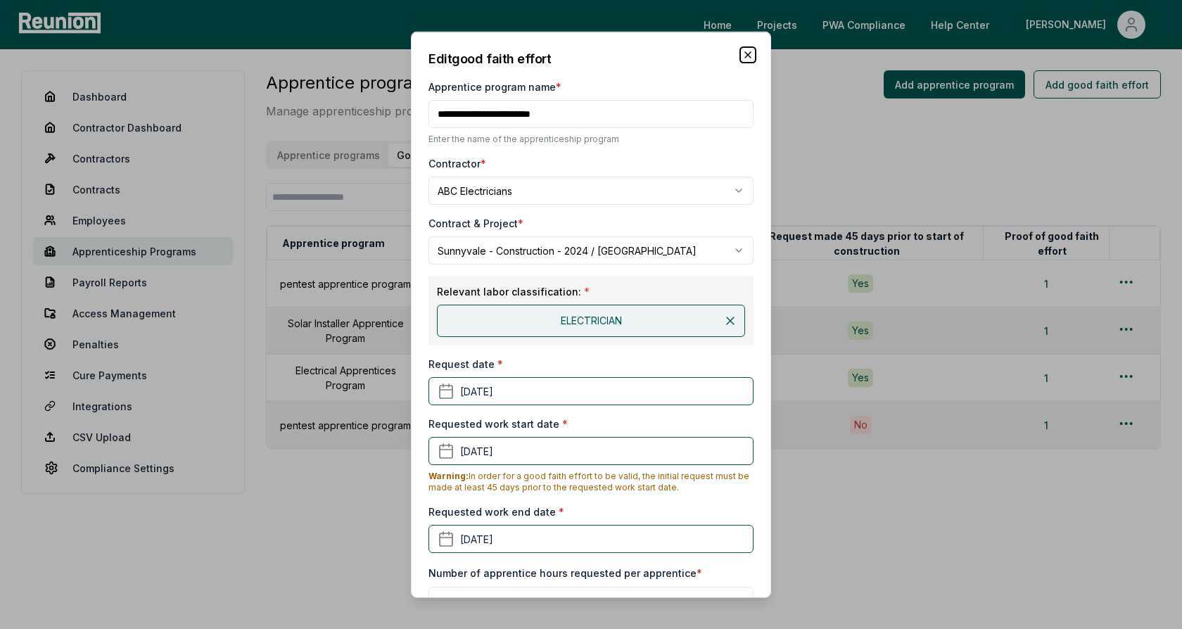
click at [751, 56] on icon "button" at bounding box center [747, 54] width 11 height 11
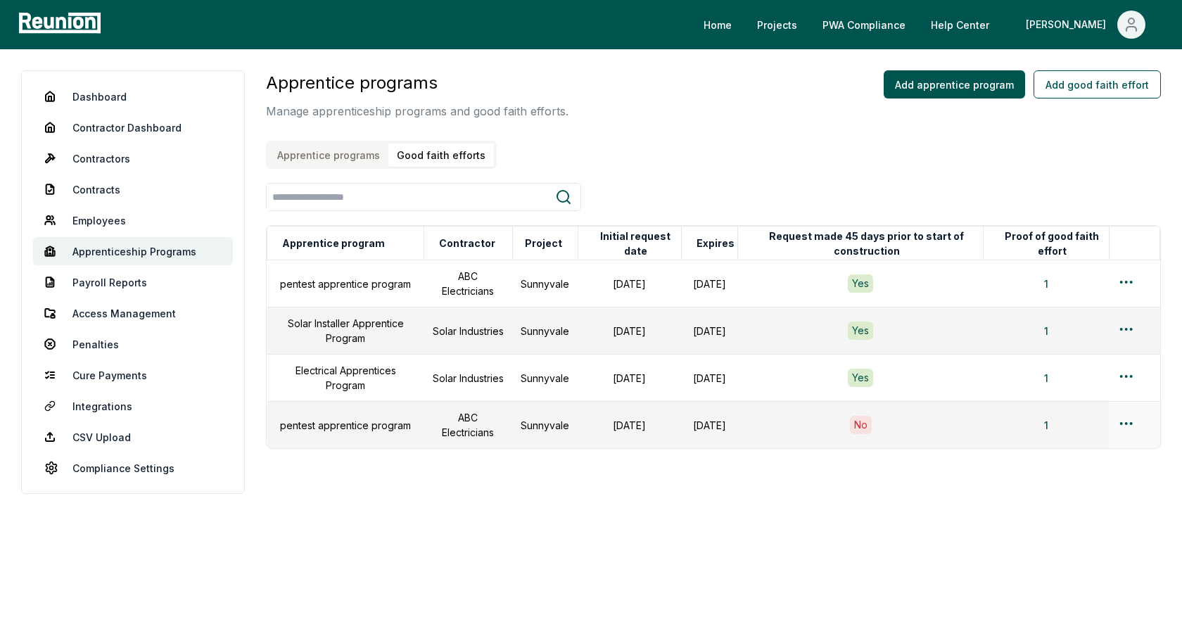
click at [1128, 420] on html "Please visit us on your desktop We're working on making our marketplace mobile-…" at bounding box center [591, 314] width 1182 height 629
click at [1063, 475] on div "Edit" at bounding box center [1103, 476] width 134 height 23
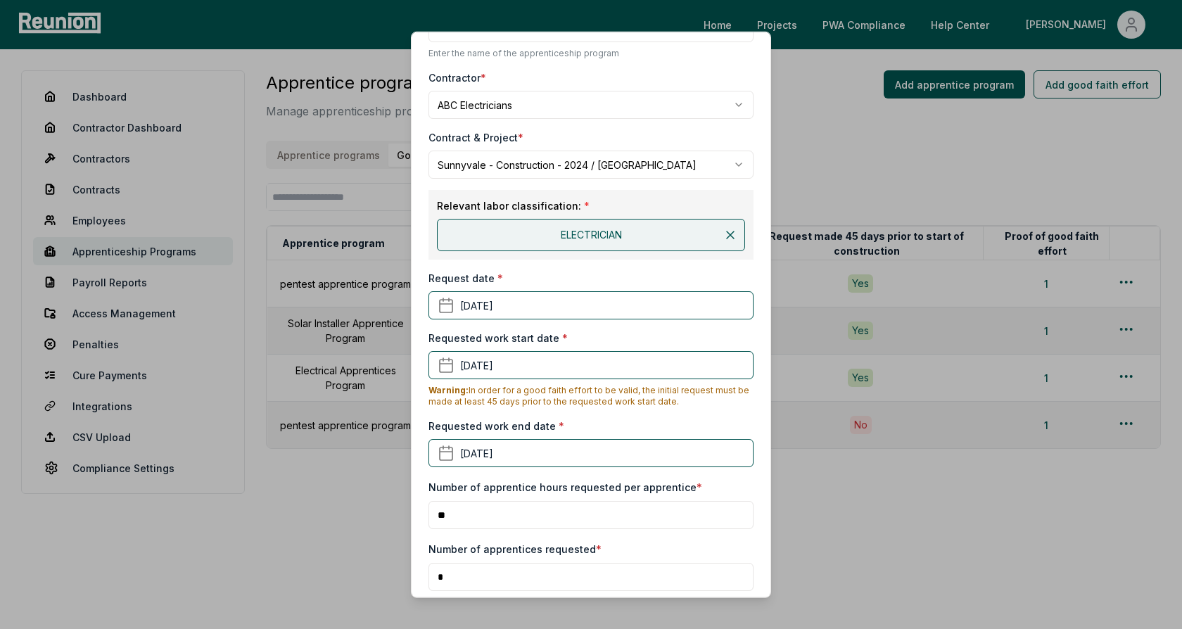
scroll to position [121, 0]
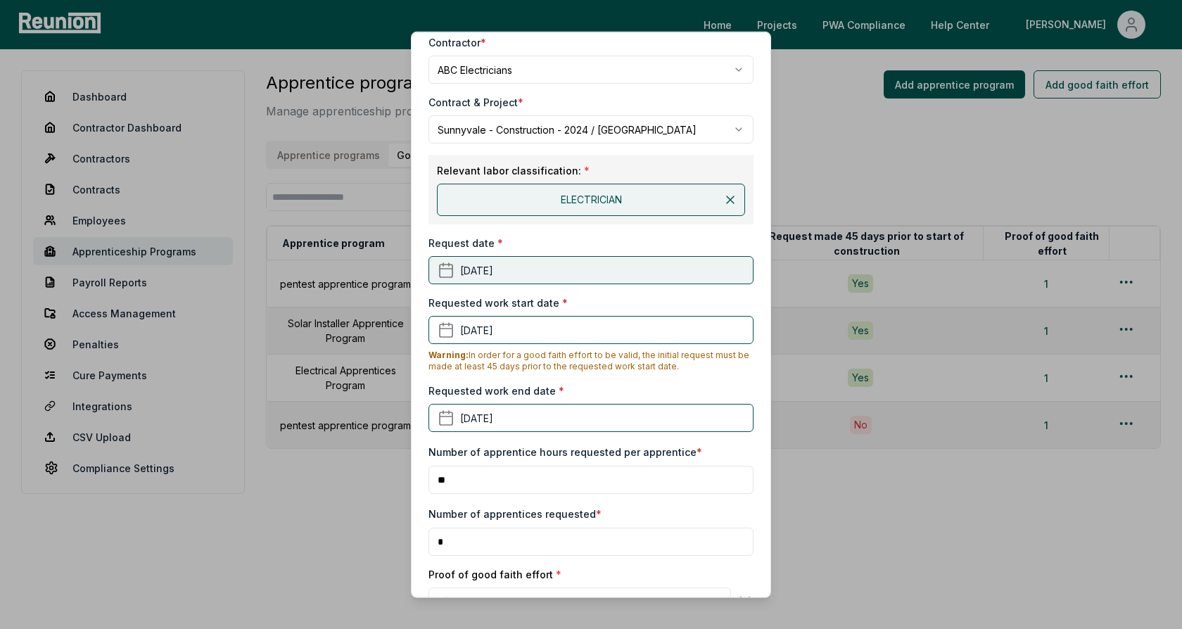
click at [546, 263] on button "[DATE]" at bounding box center [590, 270] width 325 height 28
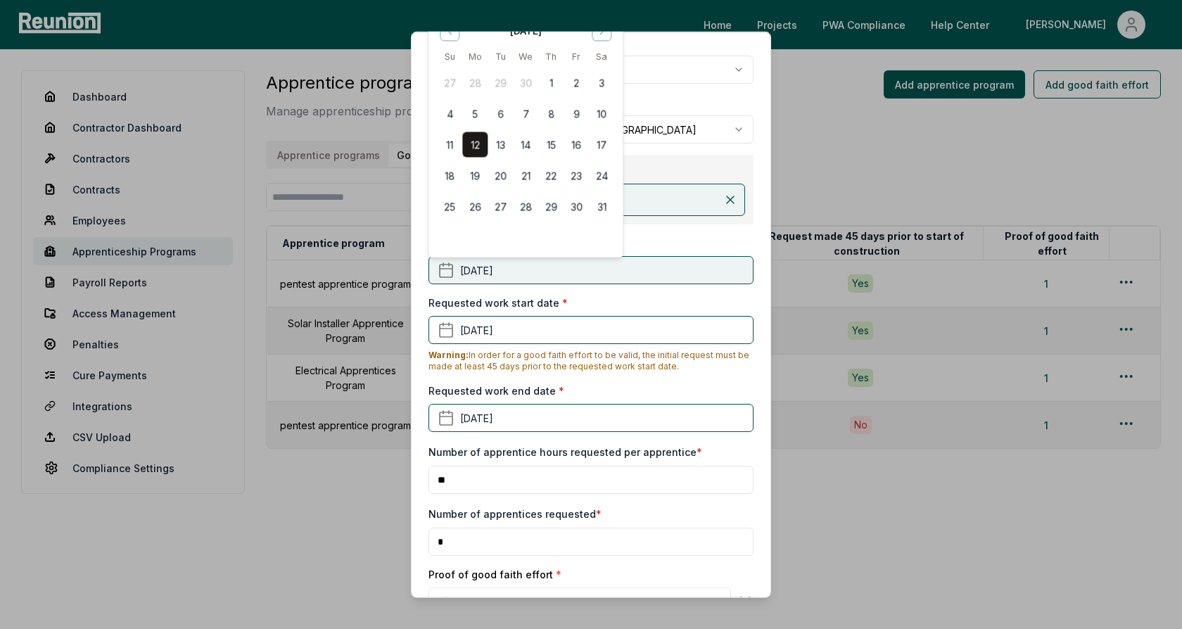
scroll to position [0, 0]
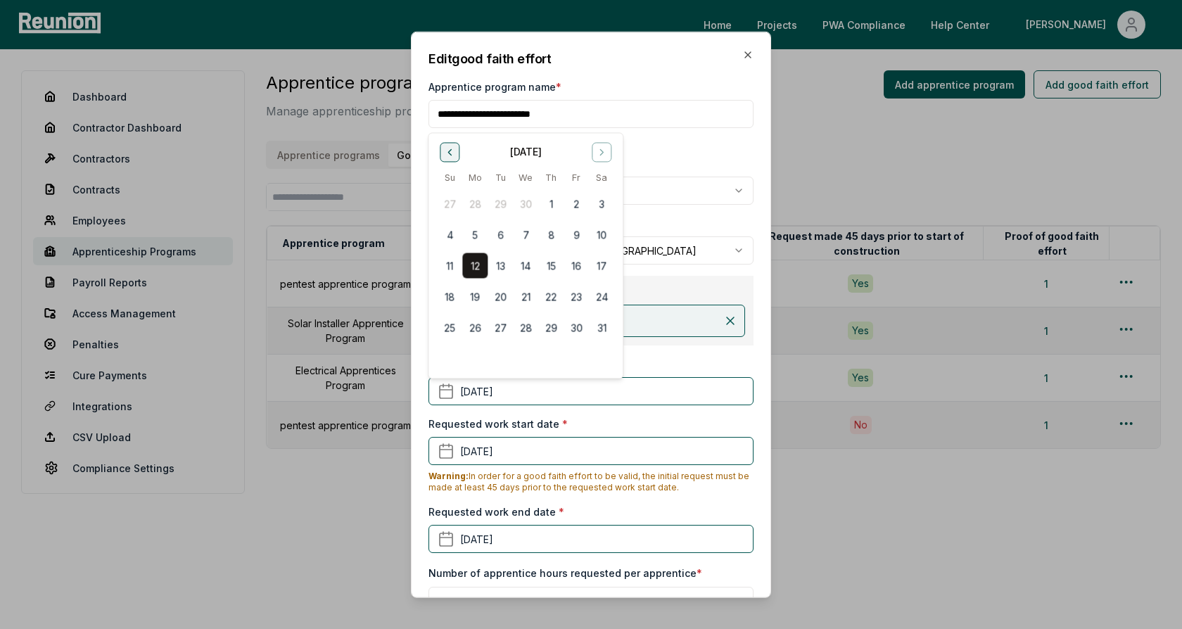
click at [449, 152] on icon "Go to previous month" at bounding box center [449, 152] width 3 height 6
click at [449, 236] on button "2" at bounding box center [449, 234] width 25 height 25
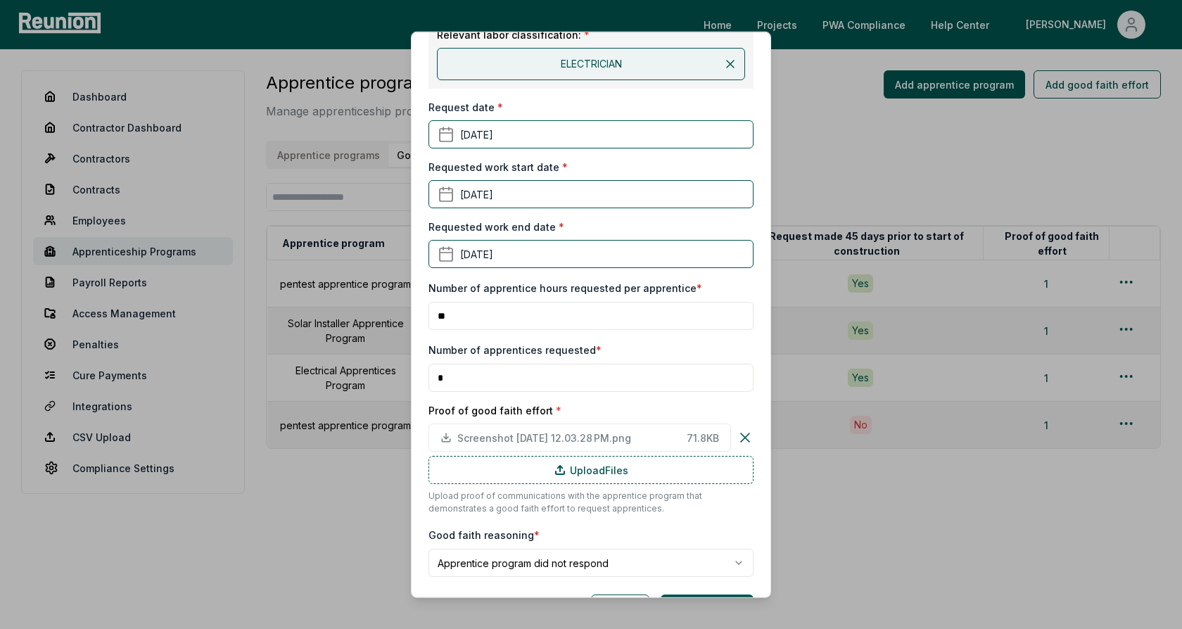
scroll to position [298, 0]
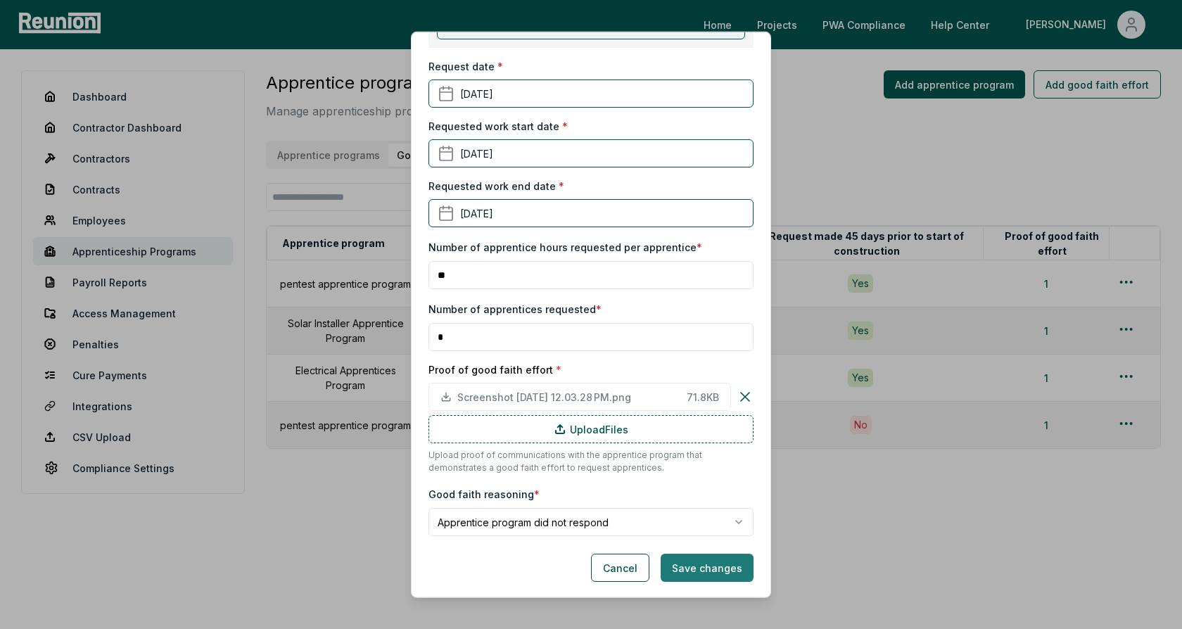
click at [705, 558] on button "Save changes" at bounding box center [707, 568] width 93 height 28
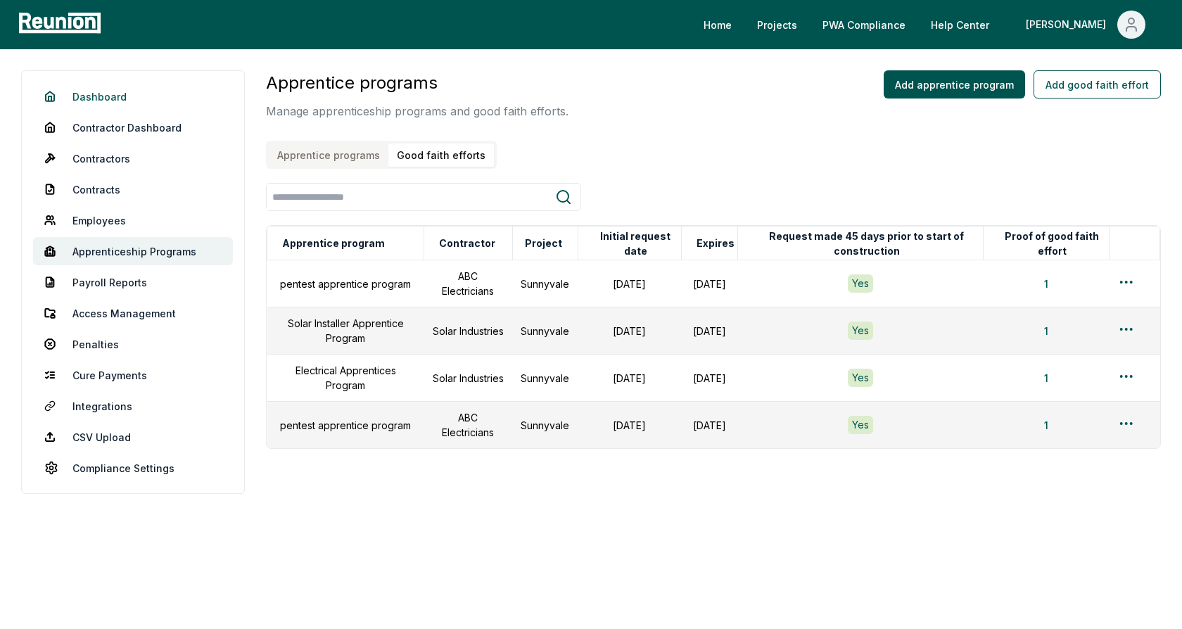
click at [117, 97] on link "Dashboard" at bounding box center [133, 96] width 200 height 28
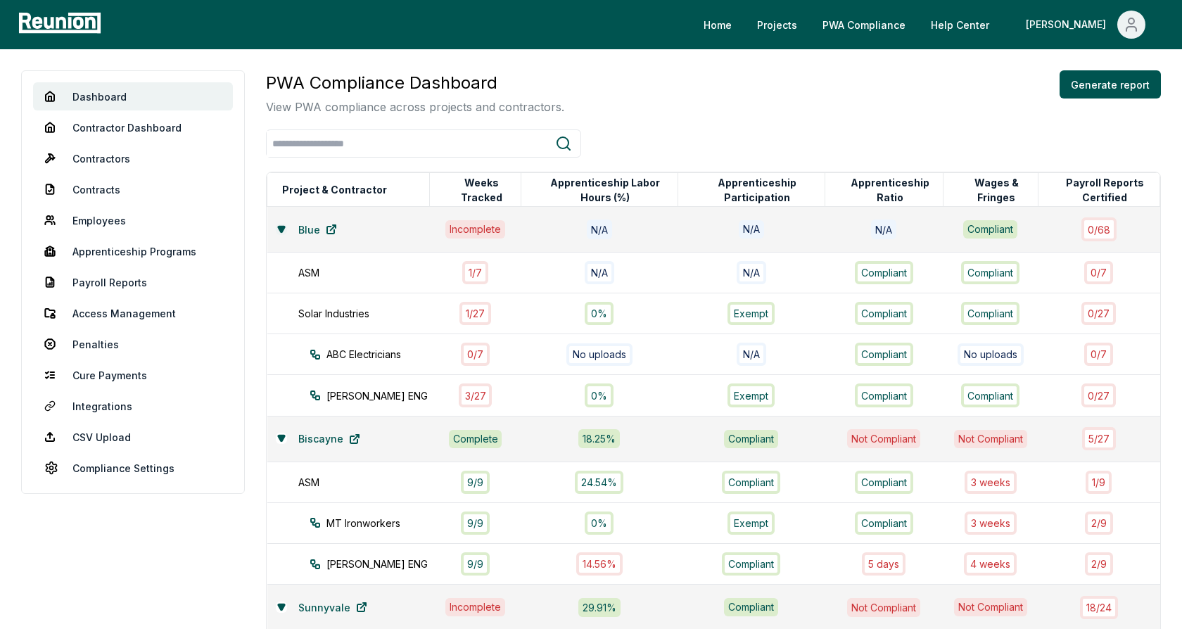
click at [279, 226] on icon at bounding box center [281, 229] width 6 height 6
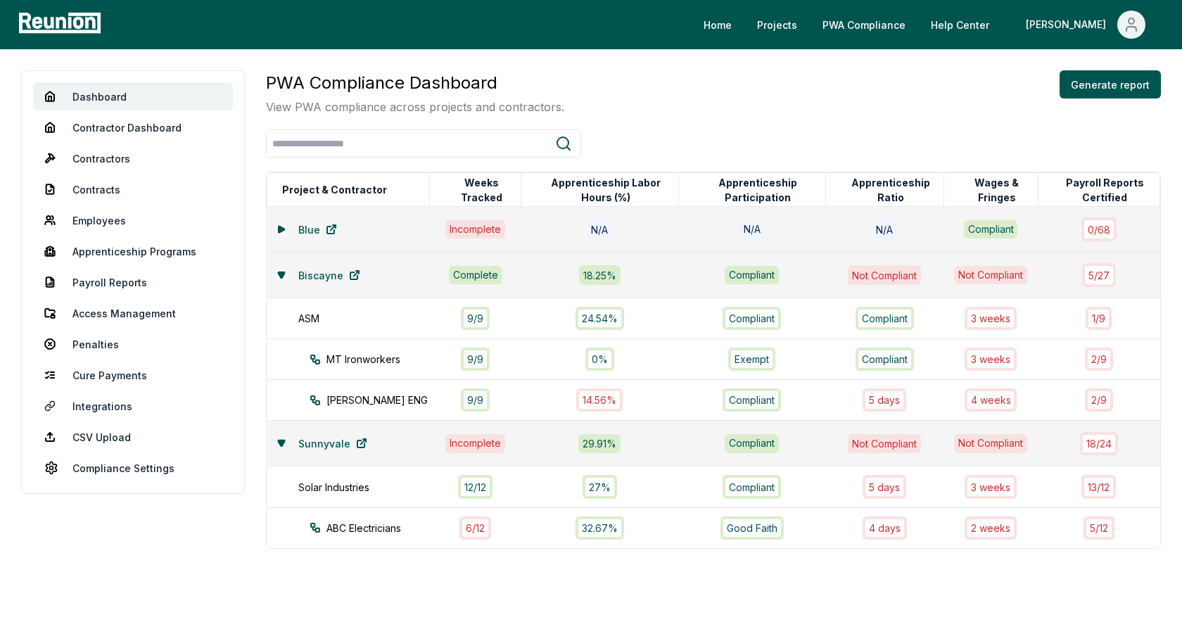
click at [282, 440] on icon at bounding box center [281, 443] width 6 height 6
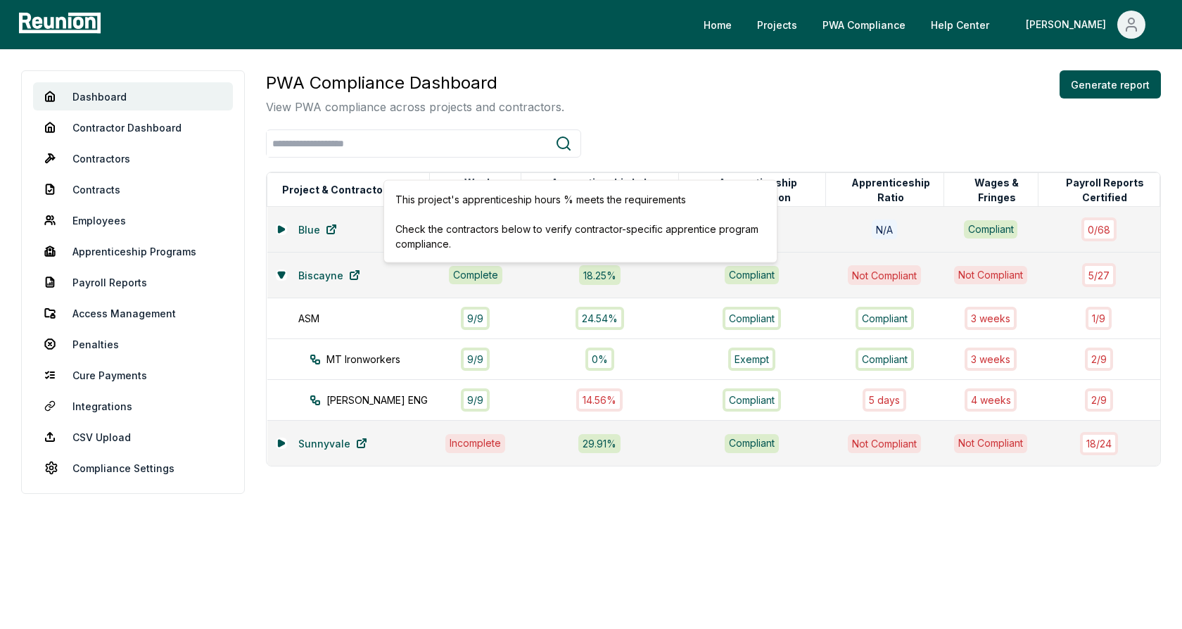
click at [634, 278] on div "18.25 %" at bounding box center [599, 274] width 141 height 19
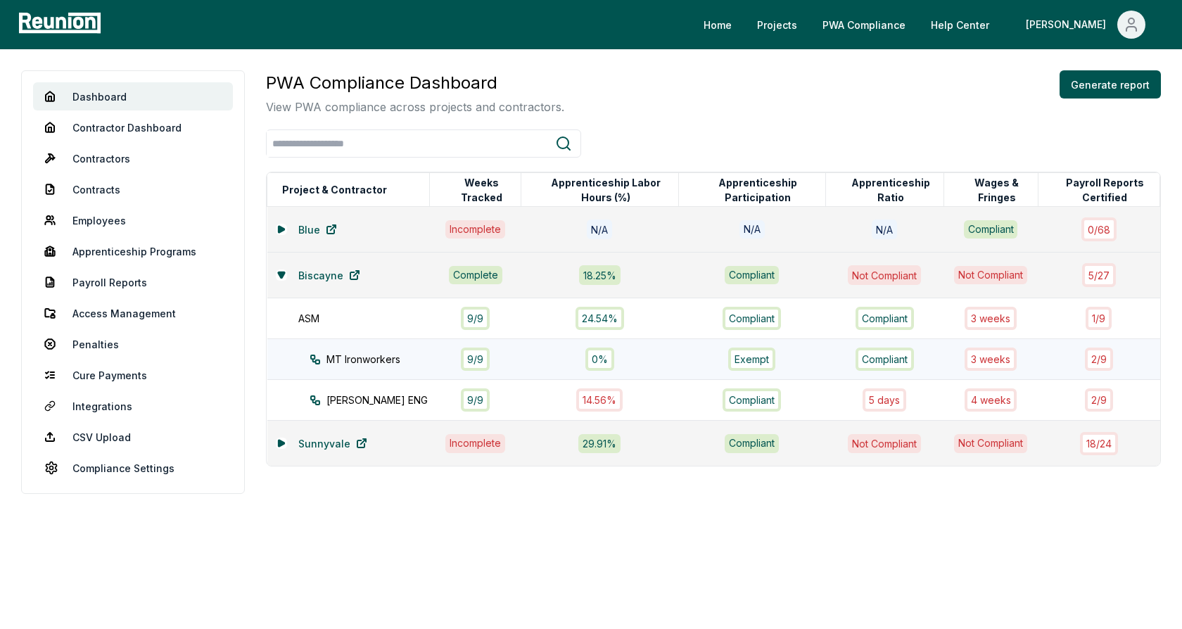
click at [349, 362] on div "MT Ironworkers" at bounding box center [383, 359] width 146 height 15
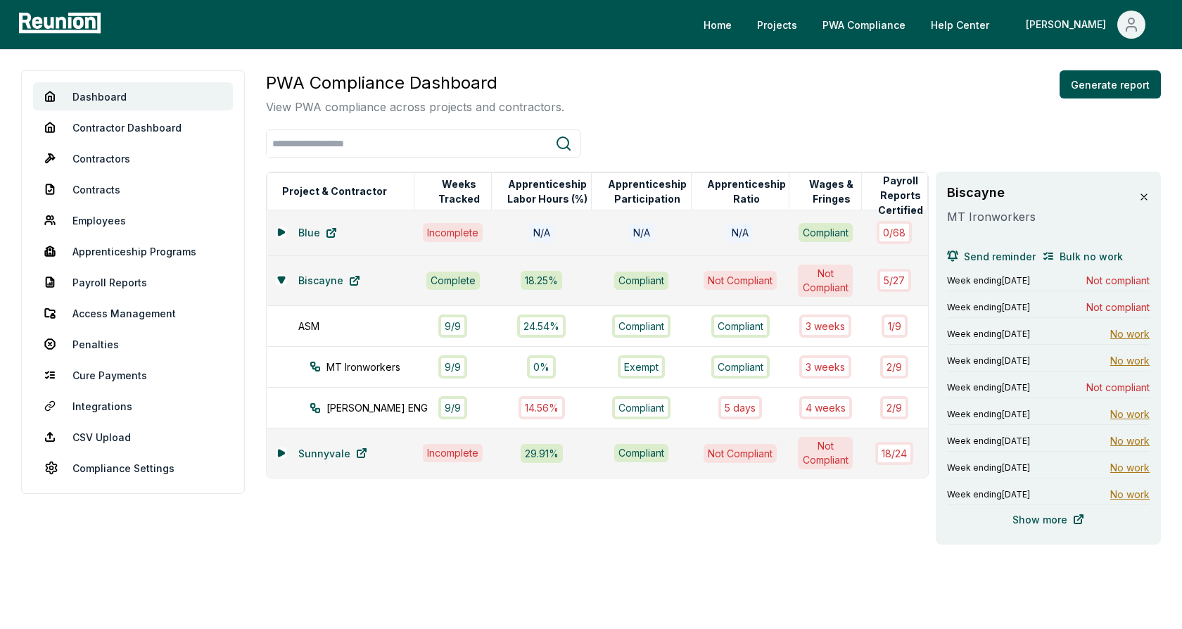
click at [1147, 195] on icon at bounding box center [1143, 196] width 11 height 11
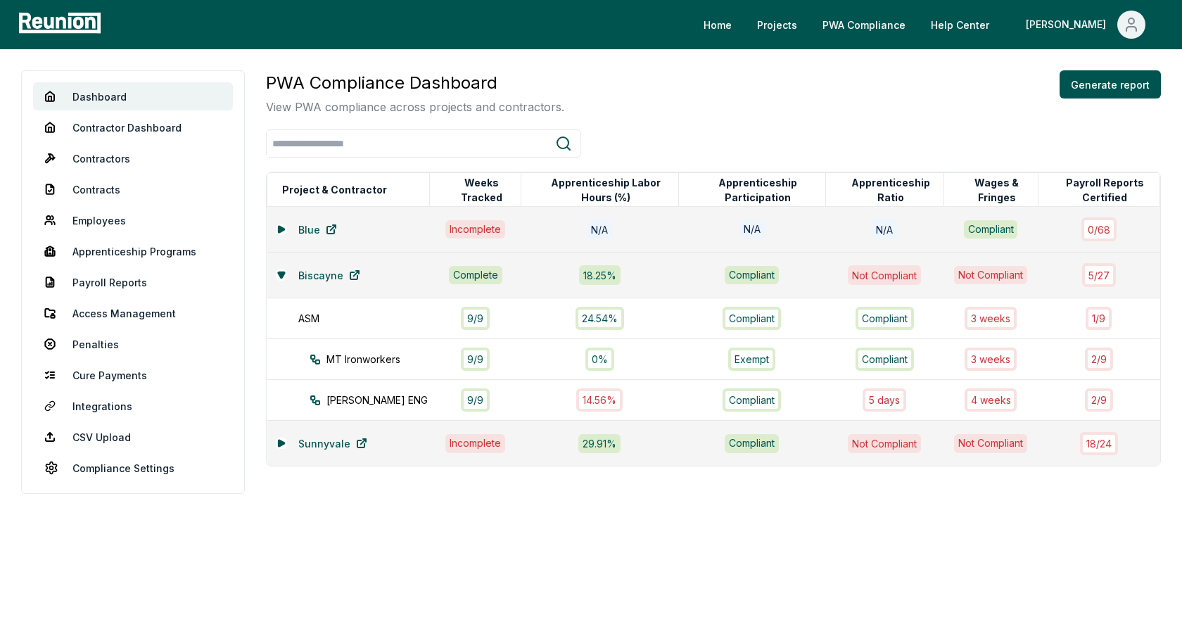
click at [922, 153] on div at bounding box center [713, 143] width 895 height 28
click at [95, 219] on link "Employees" at bounding box center [133, 220] width 200 height 28
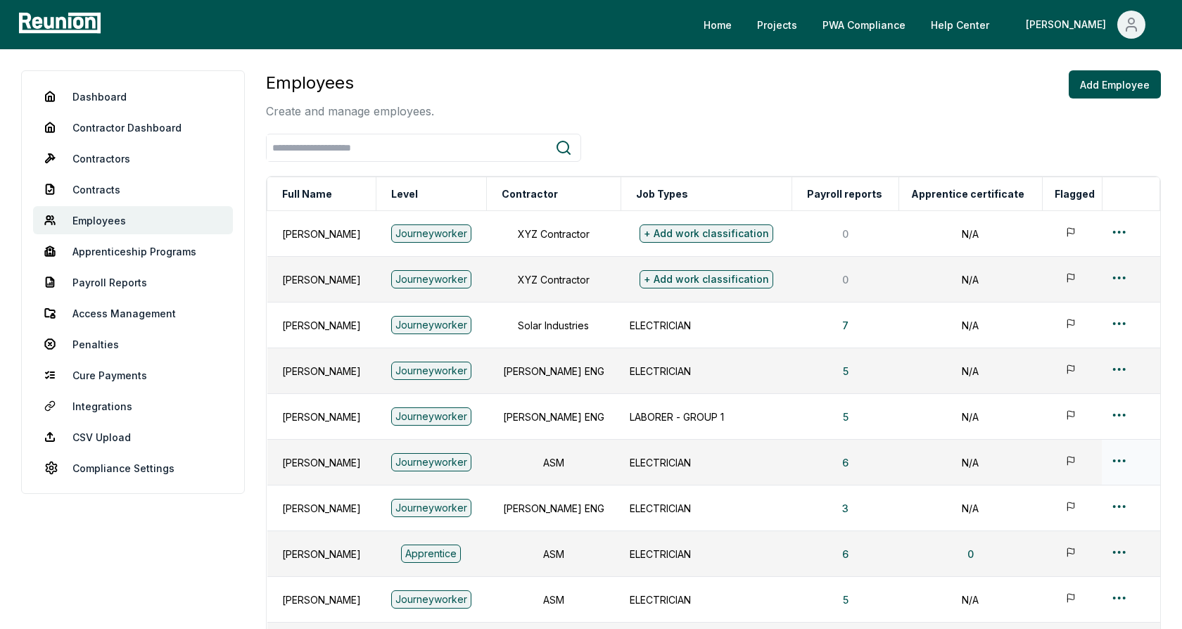
click at [1124, 449] on html "Please visit us on your desktop We're working on making our marketplace mobile-…" at bounding box center [591, 422] width 1182 height 844
click at [1070, 511] on div "Edit" at bounding box center [1103, 513] width 134 height 23
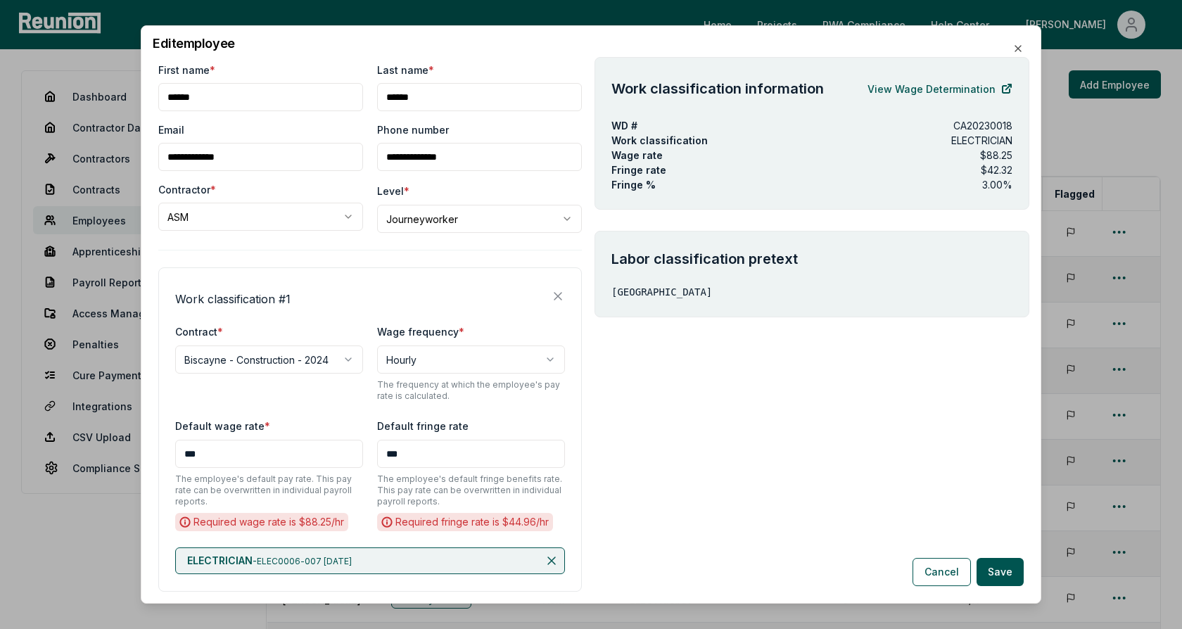
click at [362, 269] on div "**********" at bounding box center [369, 429] width 423 height 324
click at [449, 218] on body "Please visit us on your desktop We're working on making our marketplace mobile-…" at bounding box center [591, 422] width 1182 height 844
click at [322, 252] on body "Please visit us on your desktop We're working on making our marketplace mobile-…" at bounding box center [591, 422] width 1182 height 844
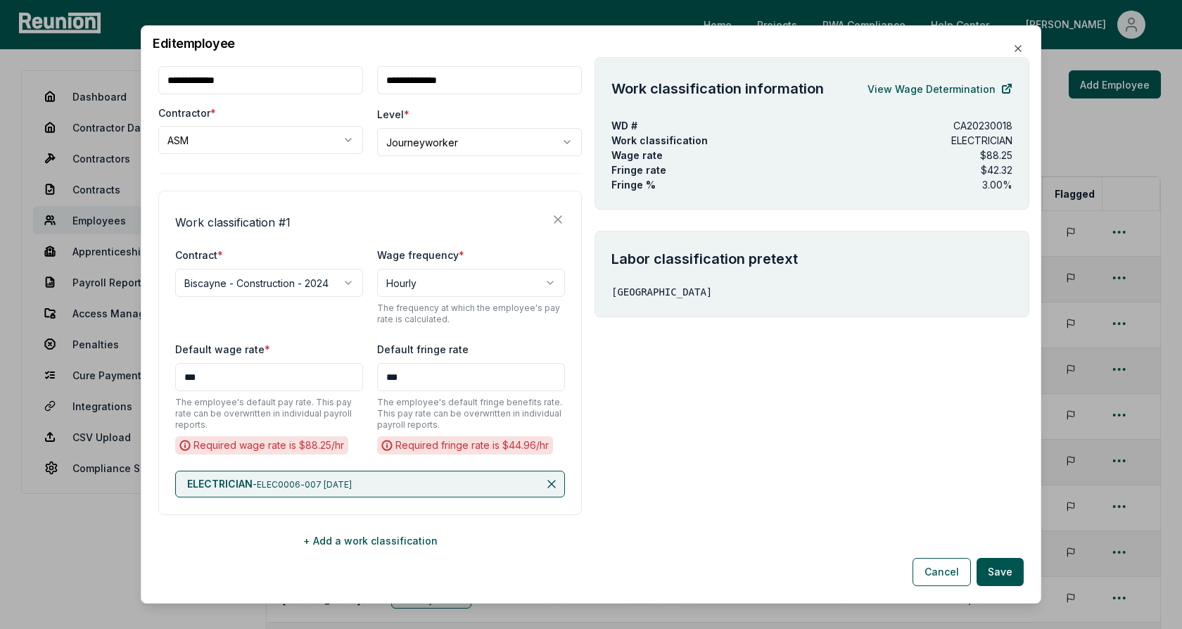
click at [372, 224] on div "Work classification # 1" at bounding box center [370, 219] width 390 height 23
drag, startPoint x: 1016, startPoint y: 172, endPoint x: 608, endPoint y: 156, distance: 409.0
click at [608, 156] on div "Work classification information View Wage Determination WD # CA20230018 Work cl…" at bounding box center [811, 133] width 435 height 153
click at [1009, 162] on p "$42.32" at bounding box center [997, 169] width 32 height 15
drag, startPoint x: 1014, startPoint y: 167, endPoint x: 603, endPoint y: 156, distance: 410.9
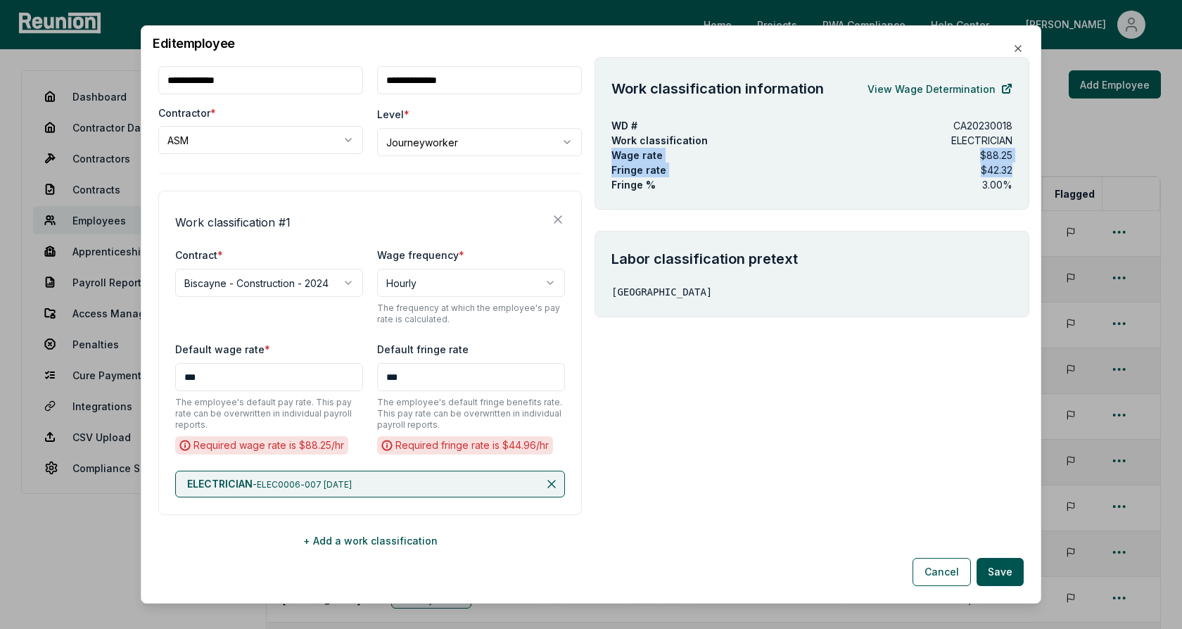
click at [603, 156] on div "Work classification information View Wage Determination WD # CA20230018 Work cl…" at bounding box center [811, 133] width 435 height 153
click at [665, 158] on div "Wage rate $88.25" at bounding box center [811, 155] width 401 height 15
click at [368, 539] on button "+ Add a work classification" at bounding box center [369, 540] width 423 height 28
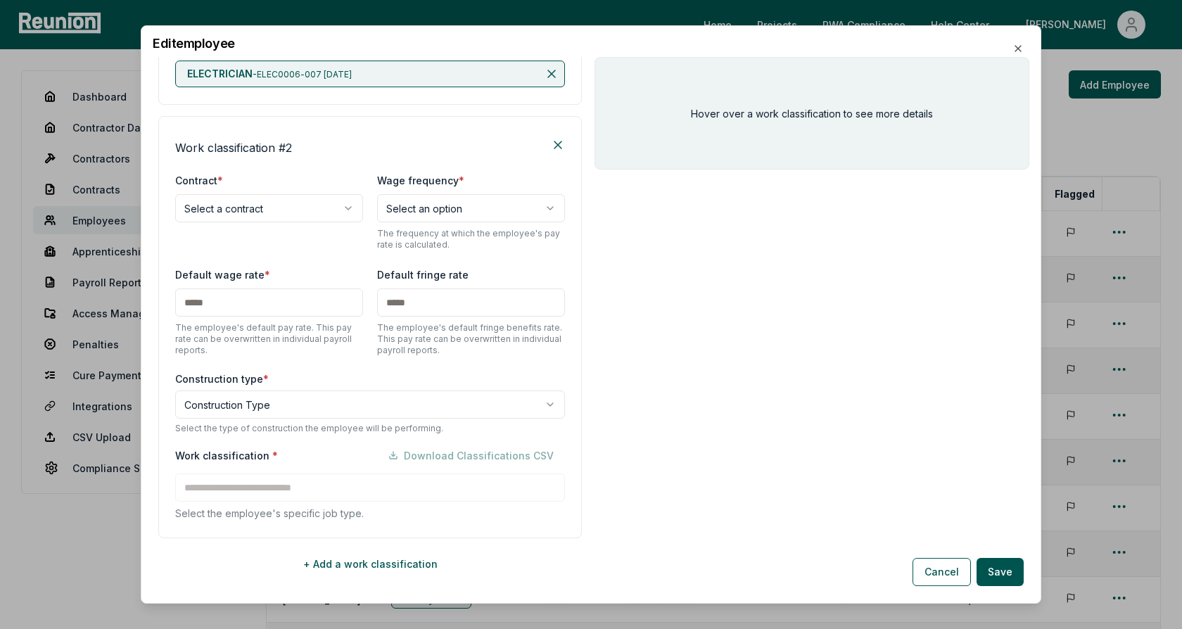
scroll to position [509, 0]
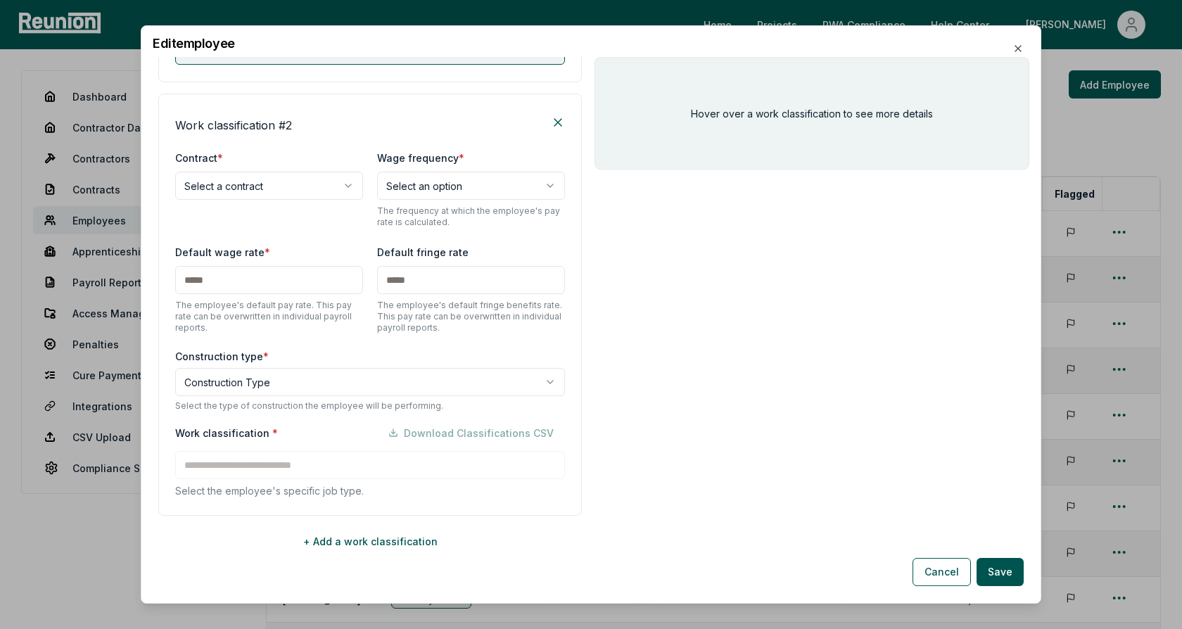
click at [302, 191] on body "Please visit us on your desktop We're working on making our marketplace mobile-…" at bounding box center [591, 422] width 1182 height 844
select select "**********"
click at [303, 140] on div "**********" at bounding box center [369, 305] width 423 height 422
click at [260, 374] on body "Please visit us on your desktop We're working on making our marketplace mobile-…" at bounding box center [591, 422] width 1182 height 844
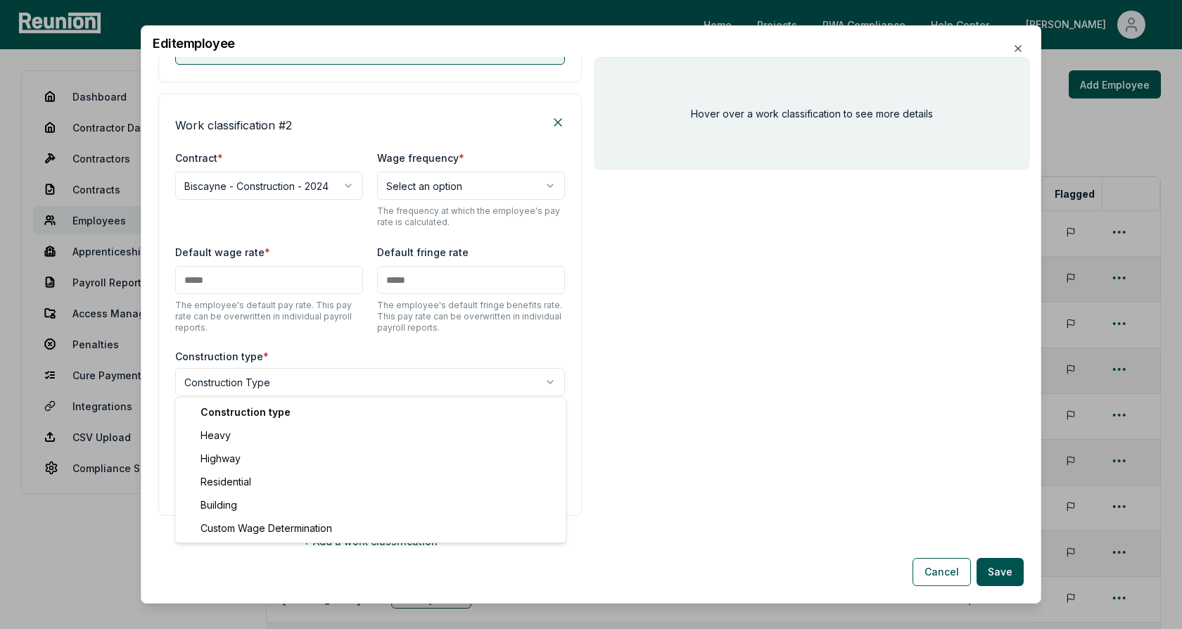
select select "*****"
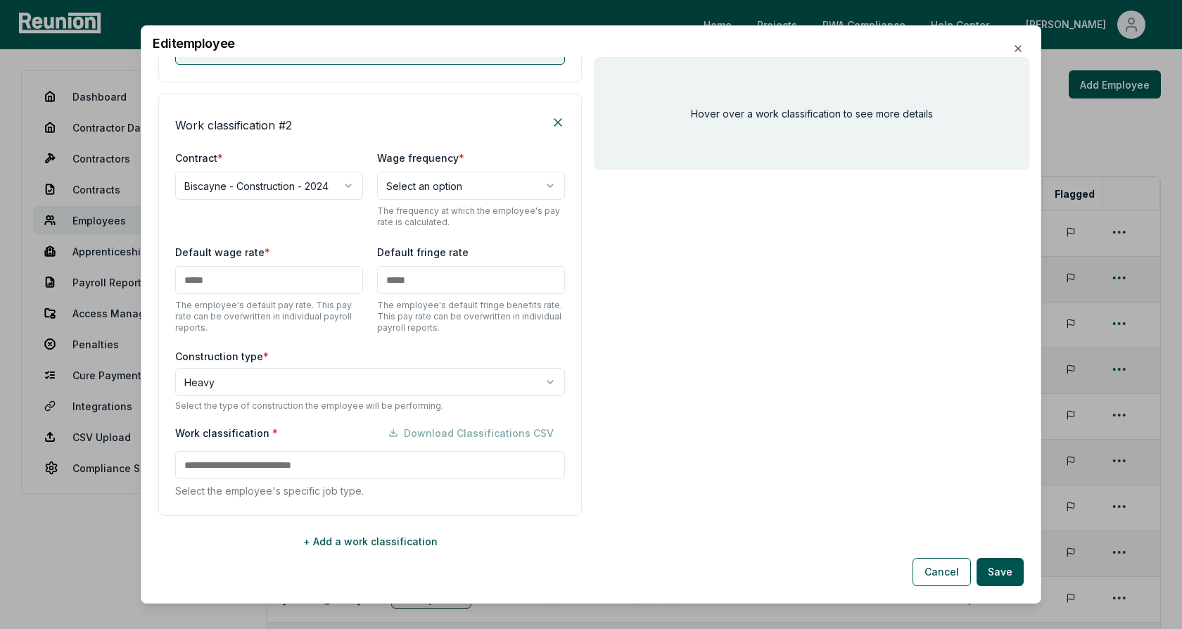
click at [291, 343] on div "**********" at bounding box center [369, 305] width 423 height 422
click at [258, 460] on input at bounding box center [370, 465] width 390 height 28
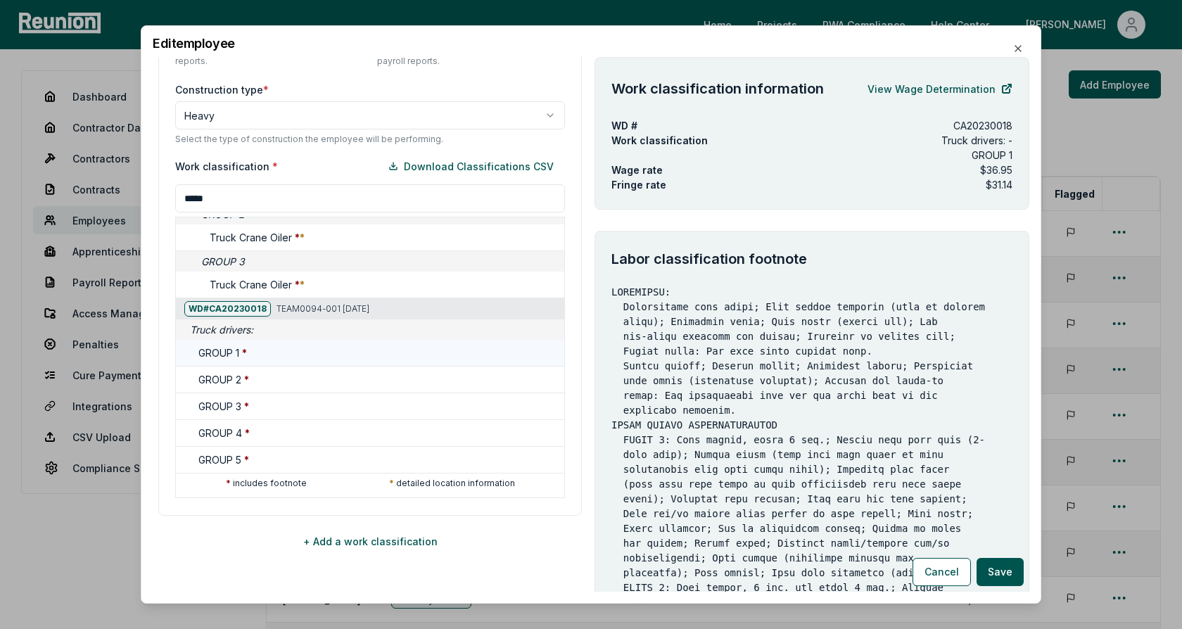
scroll to position [436, 0]
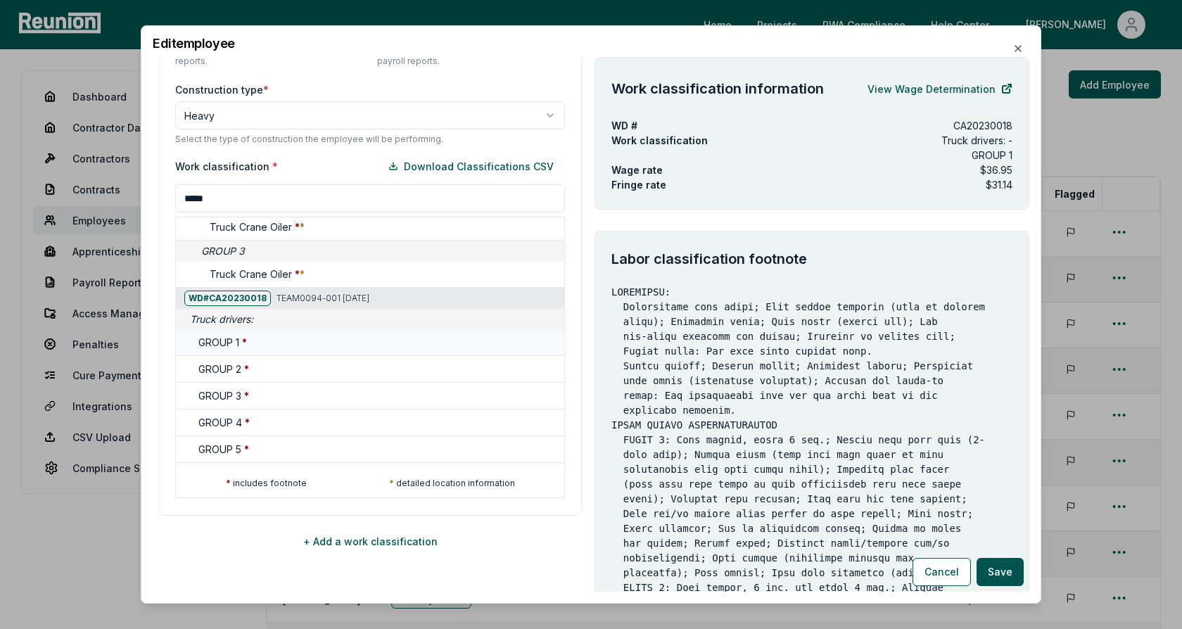
type input "*****"
click at [244, 337] on span "*" at bounding box center [244, 342] width 5 height 12
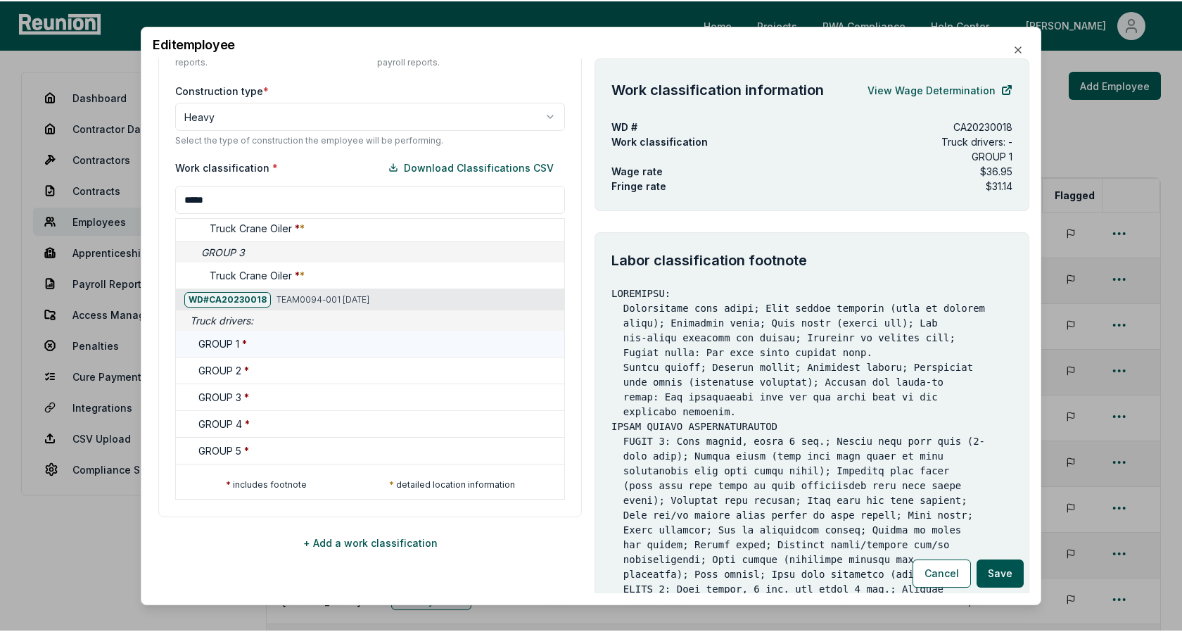
scroll to position [411, 0]
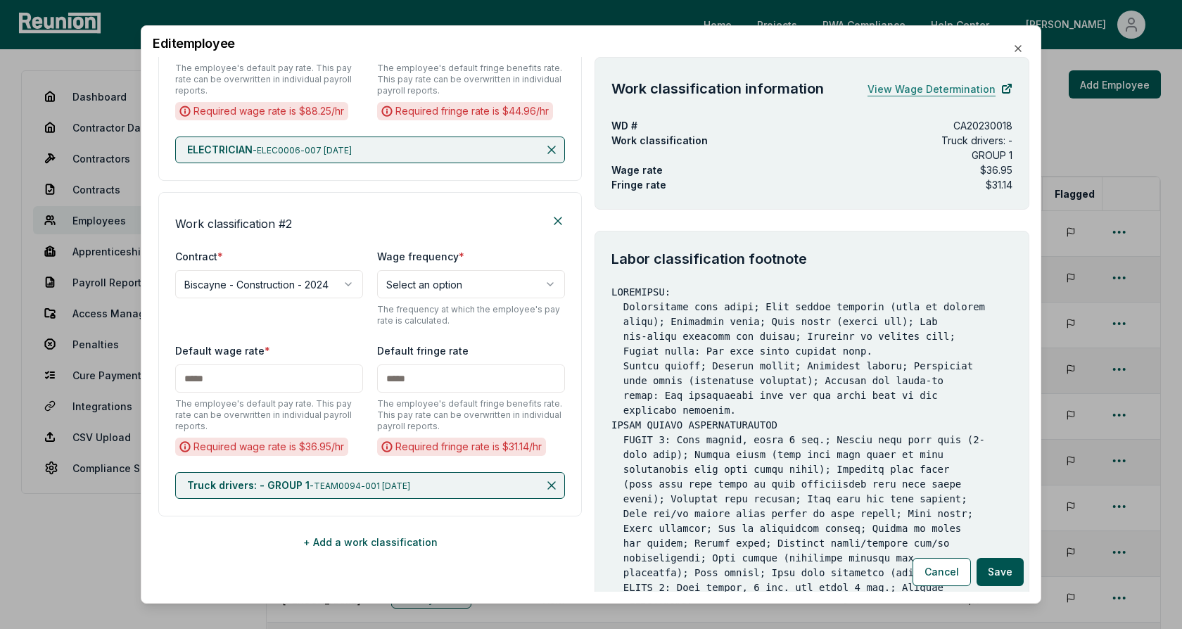
click at [922, 93] on link "View Wage Determination" at bounding box center [939, 89] width 145 height 28
click at [939, 571] on button "Cancel" at bounding box center [941, 572] width 58 height 28
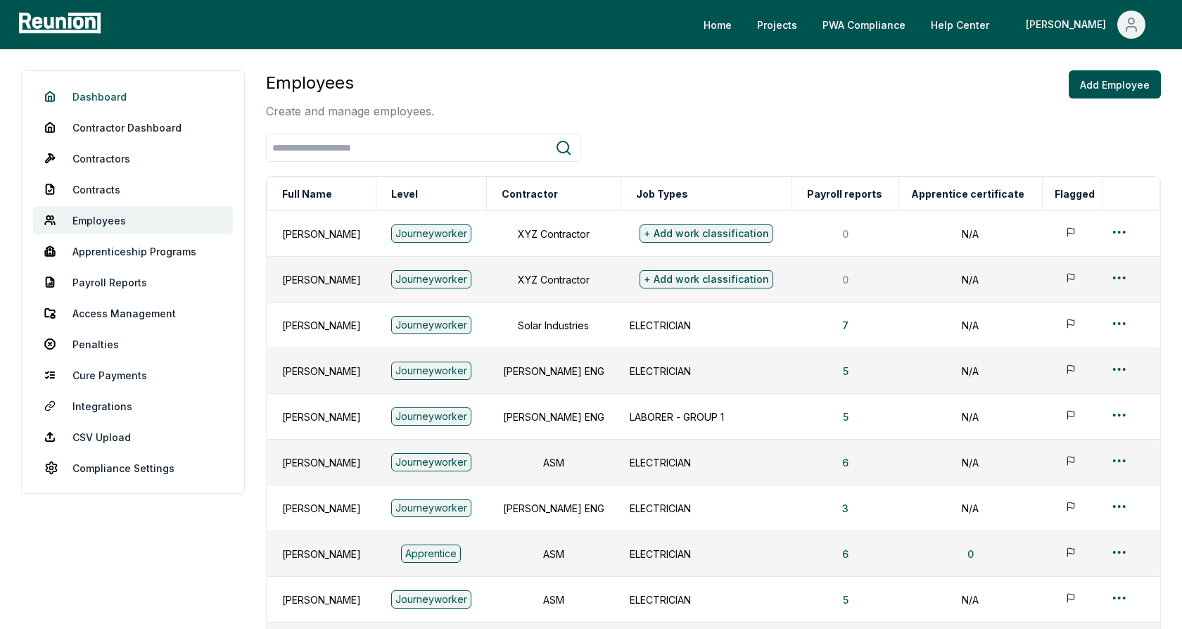
click at [102, 91] on link "Dashboard" at bounding box center [133, 96] width 200 height 28
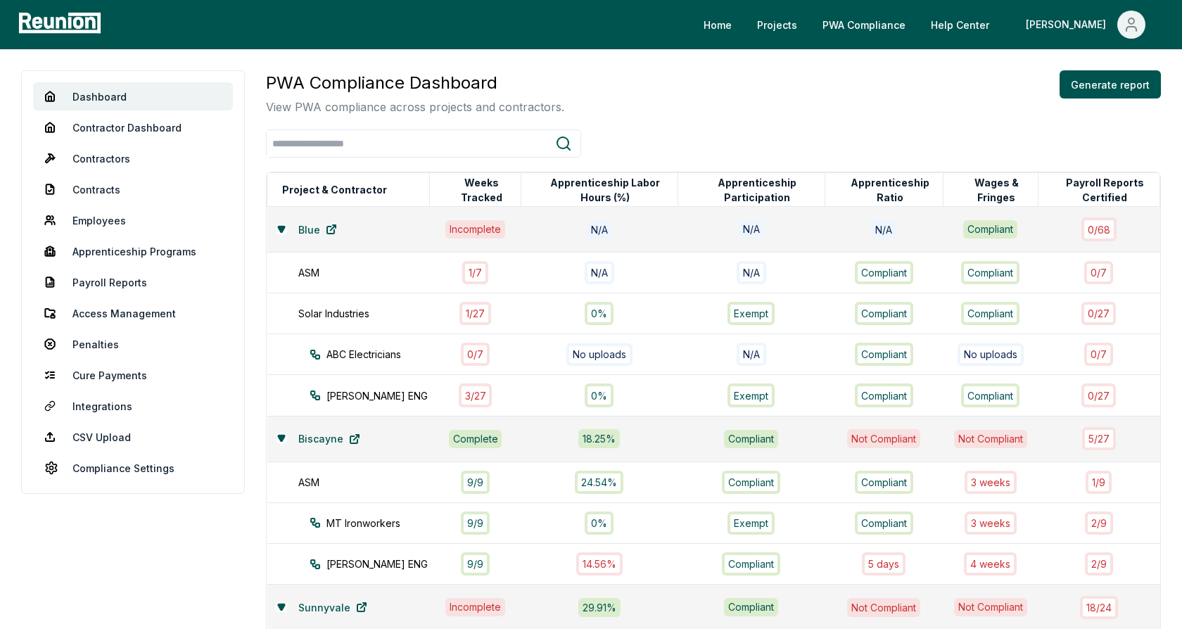
click at [895, 101] on div "PWA Compliance Dashboard View PWA compliance across projects and contractors. G…" at bounding box center [713, 92] width 895 height 45
click at [1096, 87] on button "Generate report" at bounding box center [1109, 84] width 101 height 28
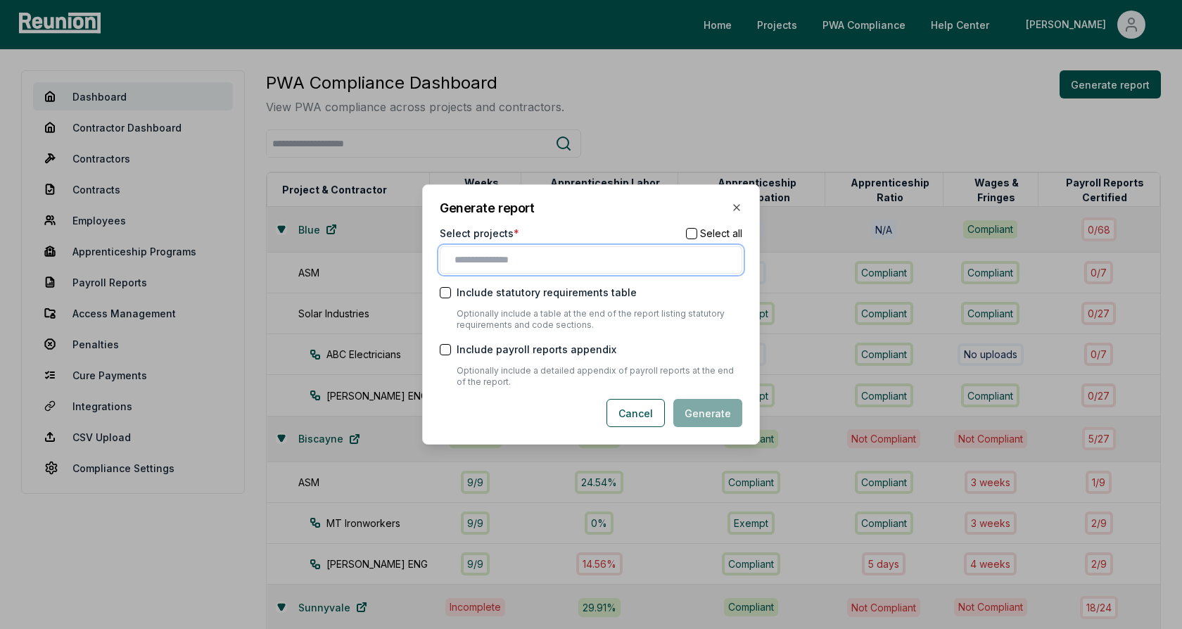
click at [504, 260] on input "text" at bounding box center [593, 260] width 279 height 15
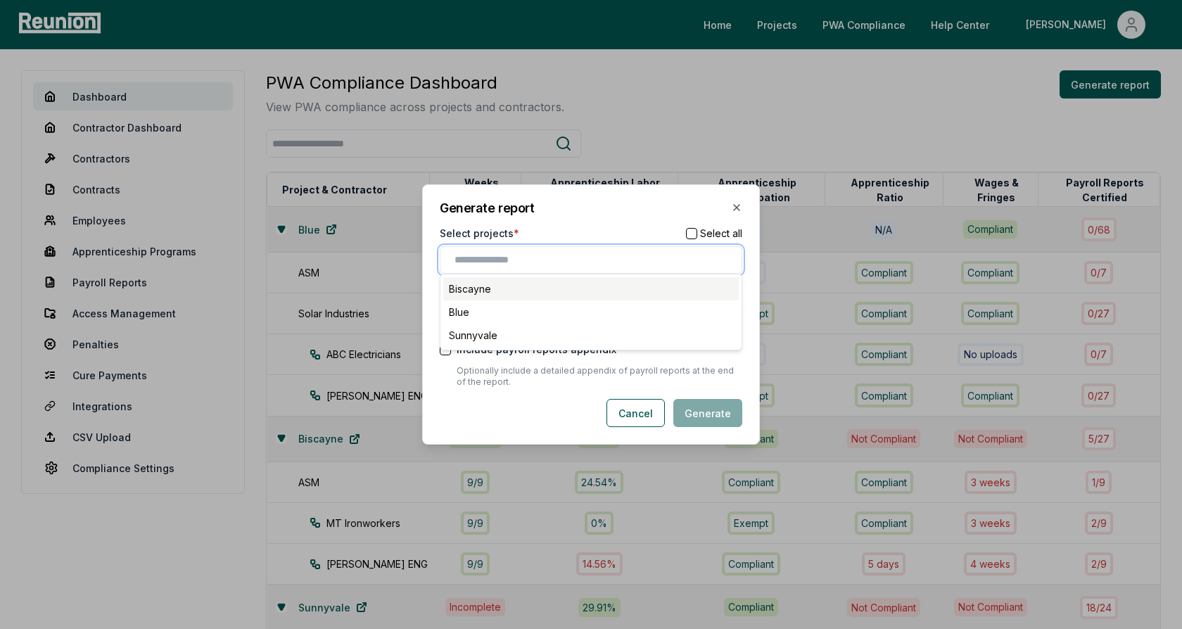
click at [485, 293] on div "Biscayne" at bounding box center [590, 288] width 295 height 23
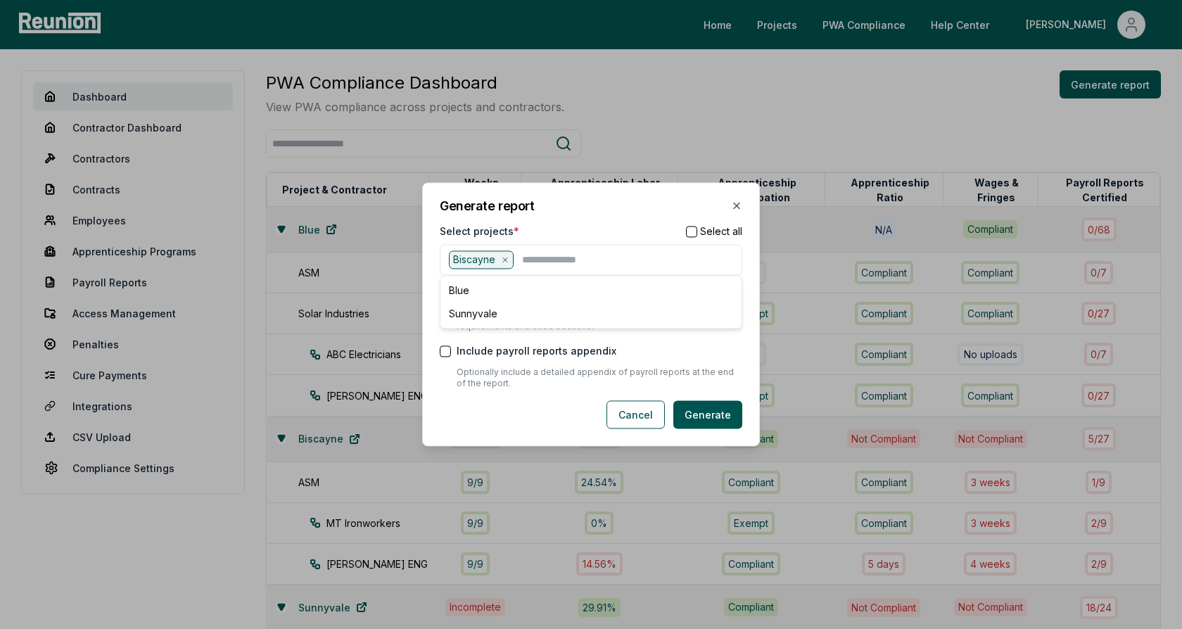
click at [571, 237] on div "Select projects * Select all" at bounding box center [591, 231] width 302 height 15
click at [568, 232] on div "Select projects * Select all" at bounding box center [591, 231] width 302 height 15
click at [506, 354] on label "Include payroll reports appendix" at bounding box center [537, 351] width 160 height 15
click at [451, 354] on button "Include payroll reports appendix" at bounding box center [445, 350] width 11 height 11
click at [466, 355] on label "Include payroll reports appendix" at bounding box center [537, 351] width 160 height 15
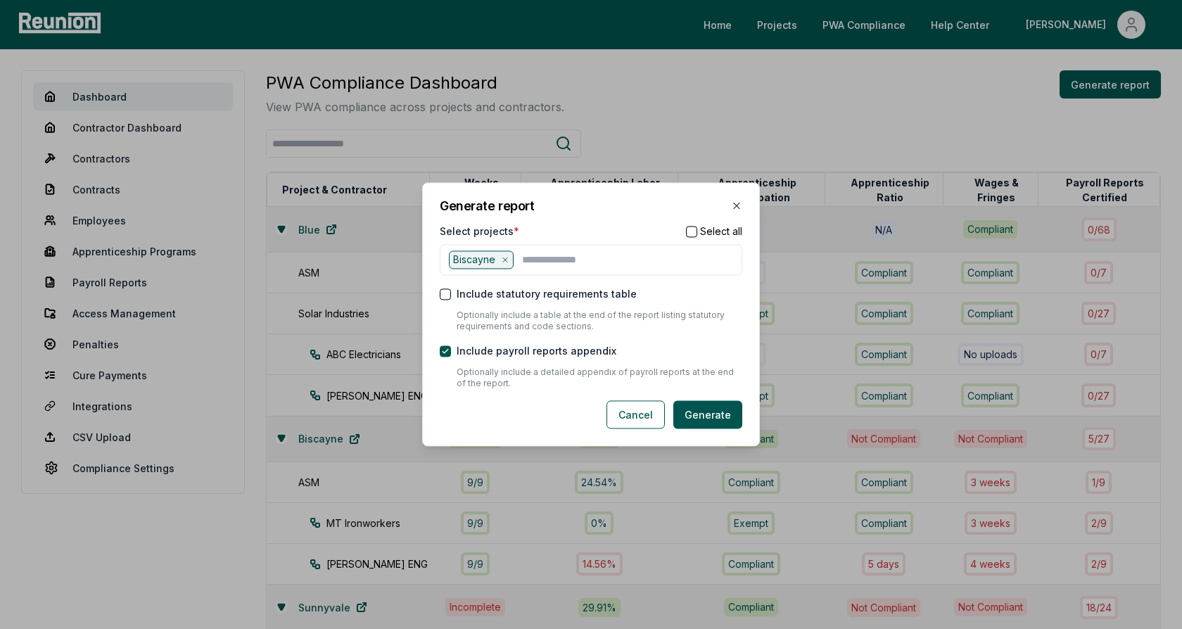
click at [451, 355] on button "Include payroll reports appendix" at bounding box center [445, 350] width 11 height 11
click at [668, 334] on form "Select projects * Select all Biscayne Include statutory requirements table Opti…" at bounding box center [591, 326] width 302 height 205
click at [701, 416] on button "Generate" at bounding box center [707, 415] width 69 height 28
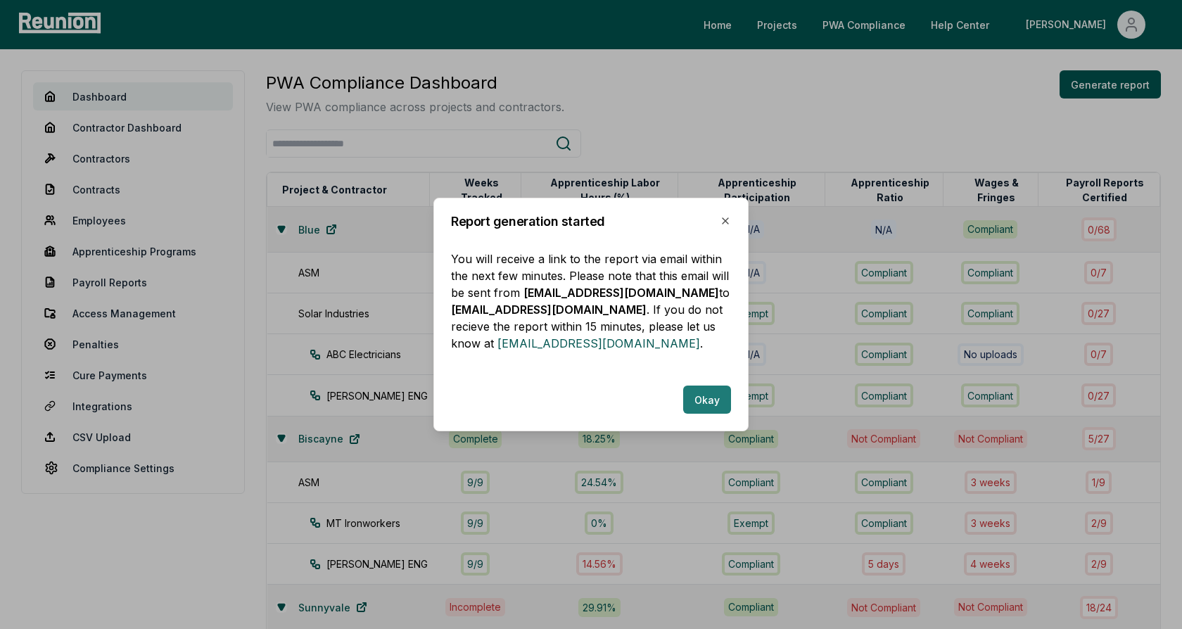
click at [689, 402] on button "Okay" at bounding box center [707, 399] width 48 height 28
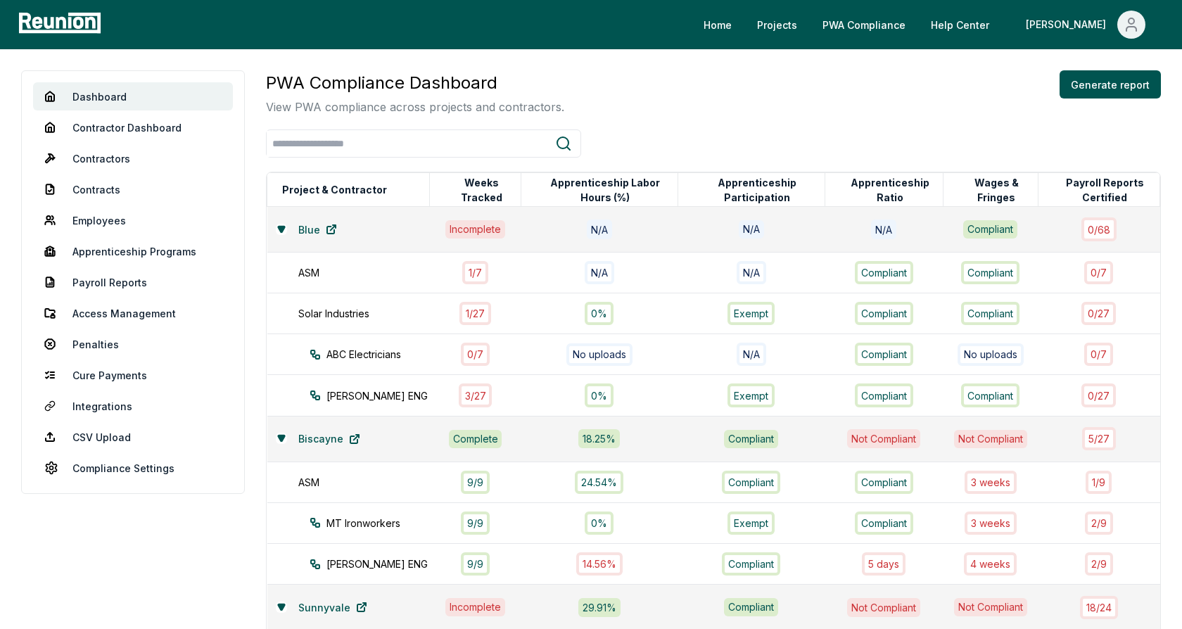
click at [606, 97] on div "PWA Compliance Dashboard View PWA compliance across projects and contractors. G…" at bounding box center [713, 92] width 895 height 45
click at [621, 99] on div "PWA Compliance Dashboard View PWA compliance across projects and contractors. G…" at bounding box center [713, 92] width 895 height 45
click at [716, 128] on div "PWA Compliance Dashboard View PWA compliance across projects and contractors. G…" at bounding box center [713, 391] width 895 height 642
click at [101, 283] on link "Payroll Reports" at bounding box center [133, 282] width 200 height 28
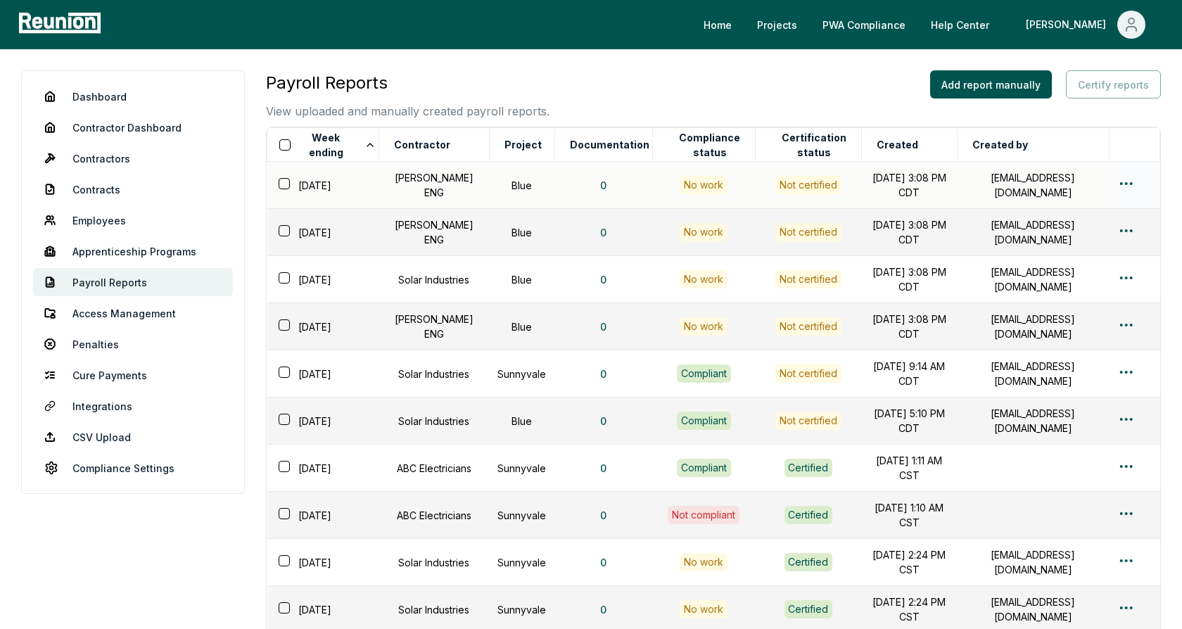
click at [284, 184] on button "button" at bounding box center [284, 183] width 11 height 11
click at [284, 232] on button "button" at bounding box center [284, 230] width 11 height 11
click at [1097, 83] on button "Certify reports (2)" at bounding box center [1105, 84] width 111 height 28
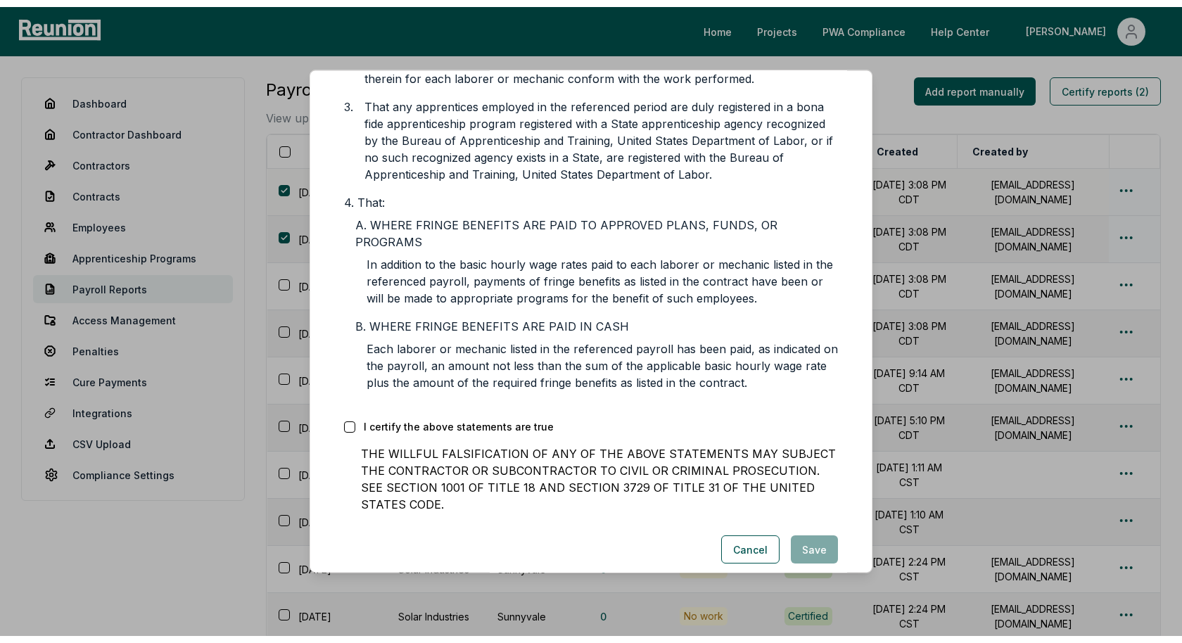
scroll to position [391, 0]
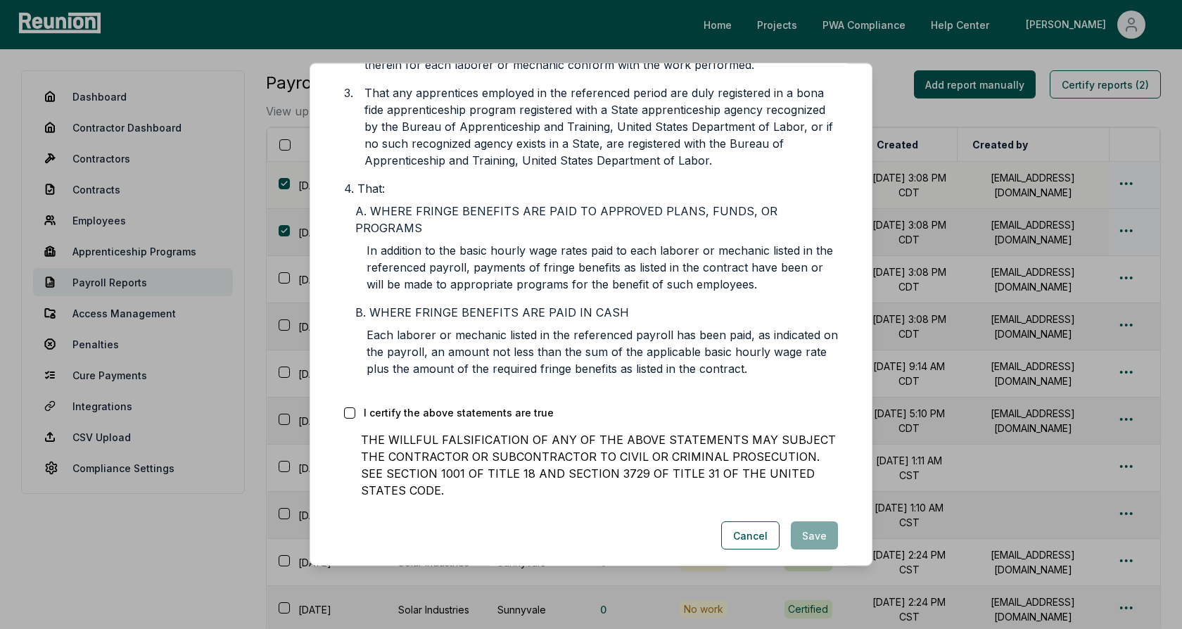
click at [349, 407] on button "button" at bounding box center [349, 412] width 11 height 11
click at [820, 521] on button "Save" at bounding box center [814, 535] width 47 height 28
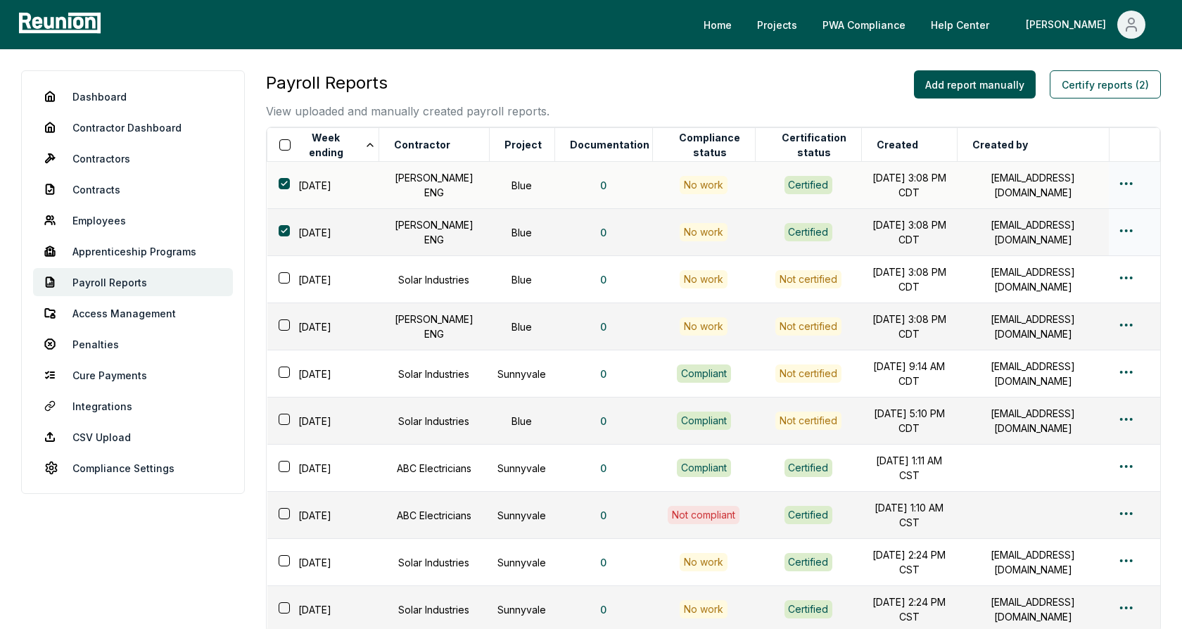
click at [600, 103] on div "Payroll Reports View uploaded and manually created payroll reports. Add report …" at bounding box center [713, 94] width 895 height 49
click at [284, 184] on button "button" at bounding box center [284, 183] width 11 height 11
click at [285, 229] on button "button" at bounding box center [284, 230] width 11 height 11
click at [283, 231] on button "button" at bounding box center [284, 230] width 11 height 11
click at [283, 275] on button "button" at bounding box center [284, 277] width 11 height 11
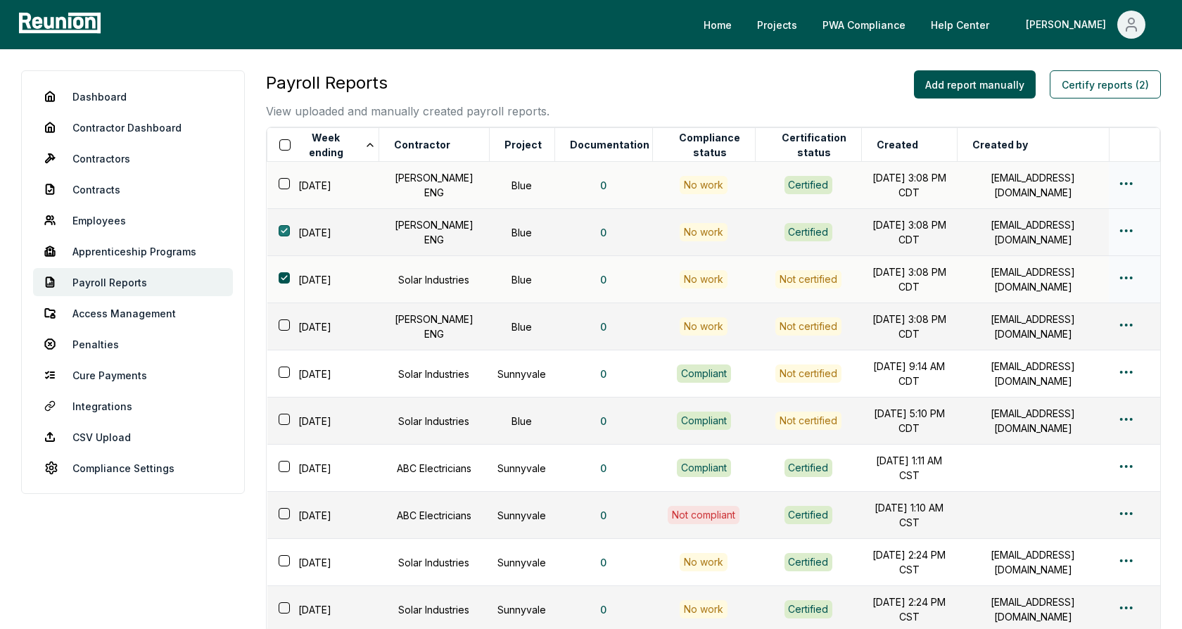
click at [283, 228] on button "button" at bounding box center [284, 230] width 11 height 11
click at [284, 274] on button "button" at bounding box center [284, 277] width 11 height 11
click at [283, 275] on button "button" at bounding box center [284, 277] width 11 height 11
click at [282, 326] on button "button" at bounding box center [284, 324] width 11 height 11
click at [284, 276] on button "button" at bounding box center [284, 277] width 11 height 11
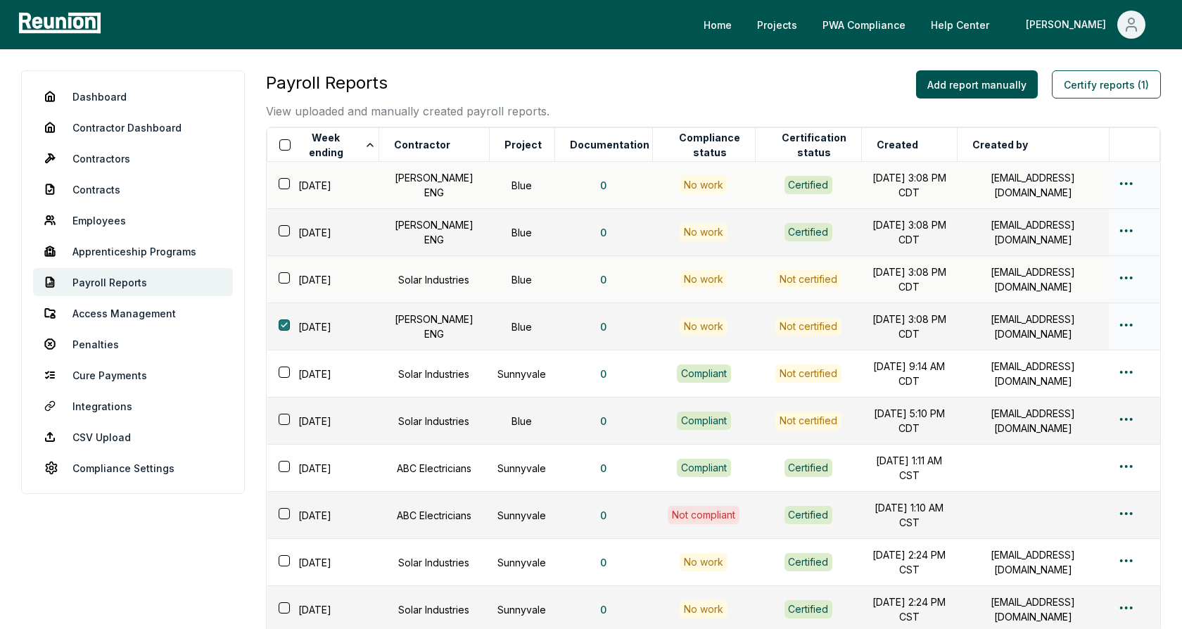
click at [283, 323] on button "button" at bounding box center [284, 324] width 11 height 11
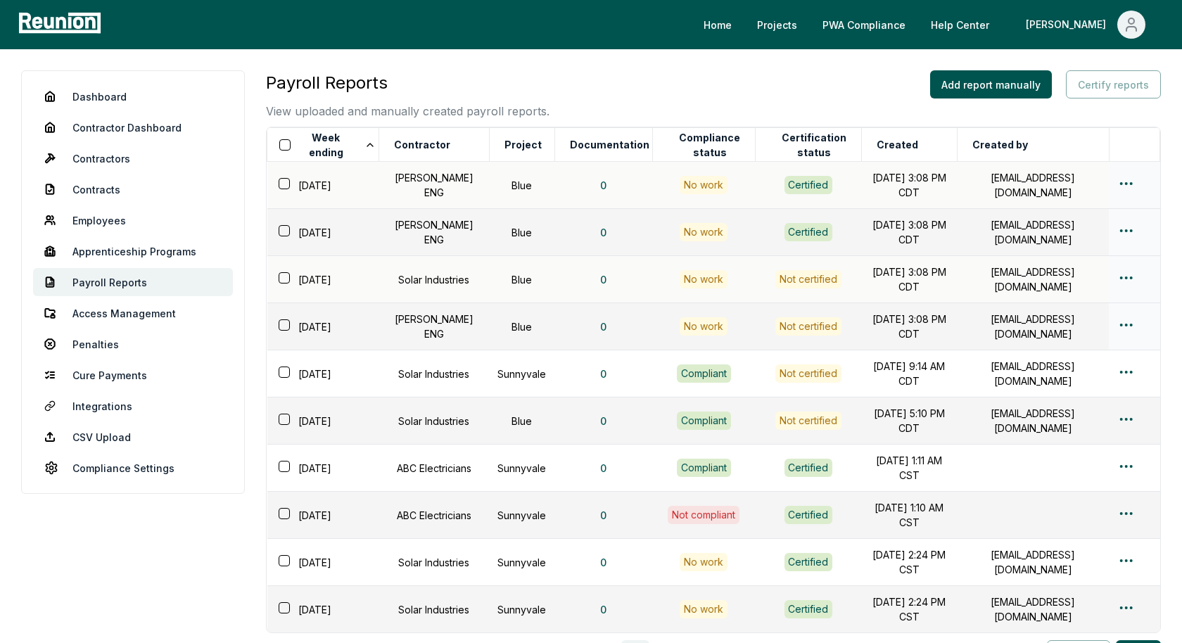
click at [551, 78] on div "Payroll Reports View uploaded and manually created payroll reports. Add report …" at bounding box center [713, 94] width 895 height 49
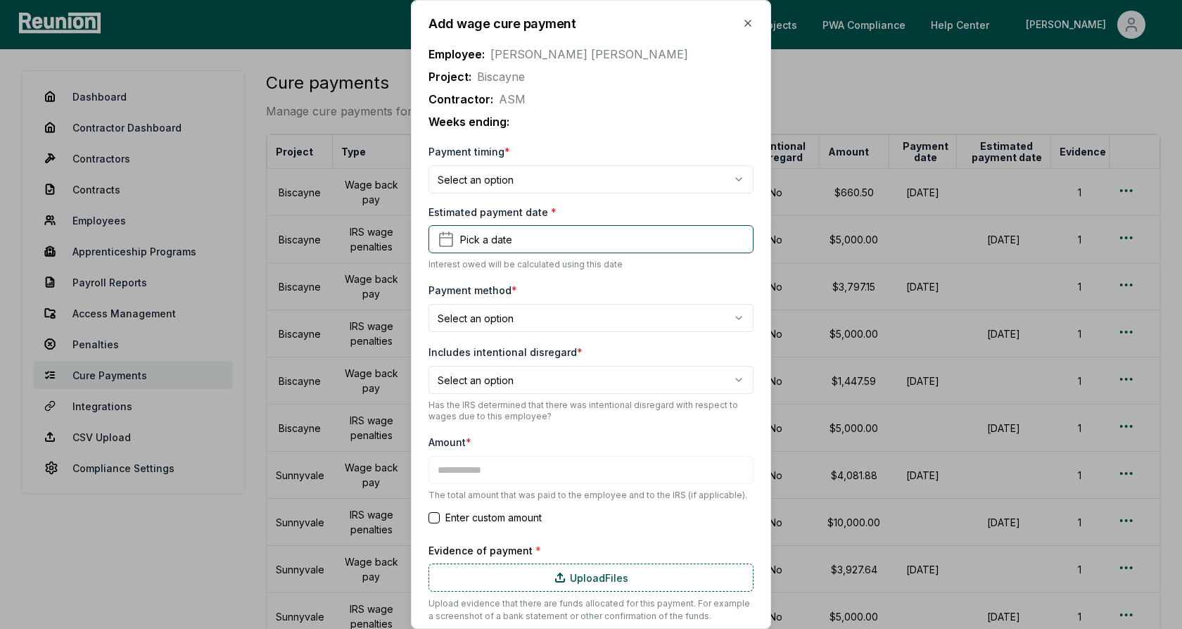
type input "*******"
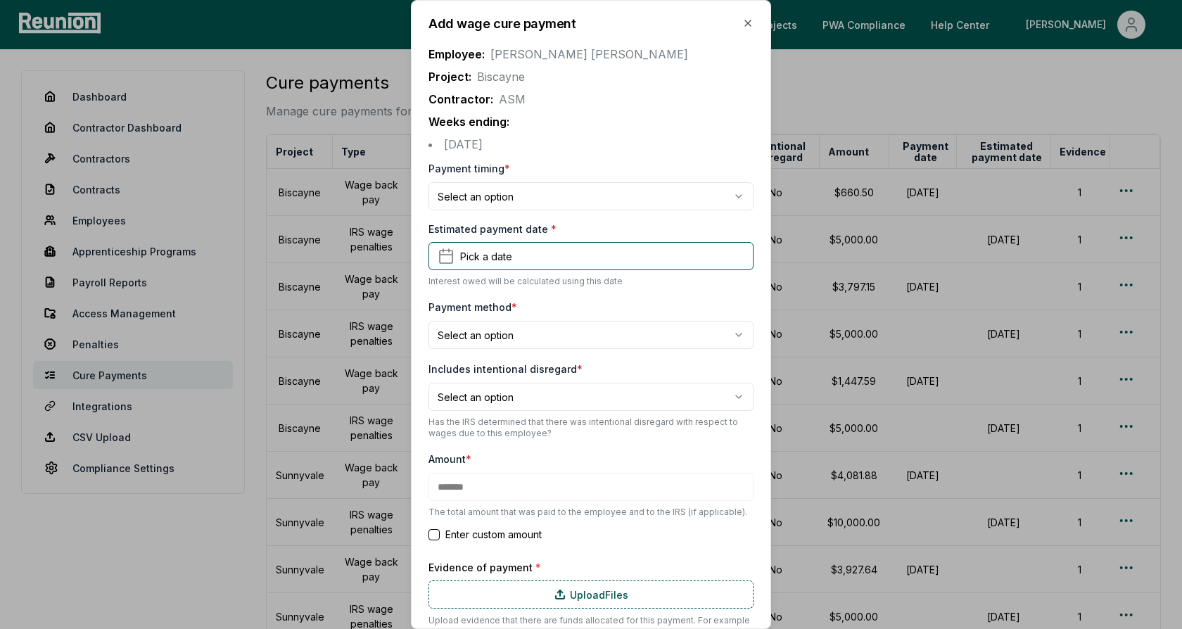
click at [557, 189] on body "Please visit us on your desktop We're working on making our marketplace mobile-…" at bounding box center [591, 434] width 1182 height 868
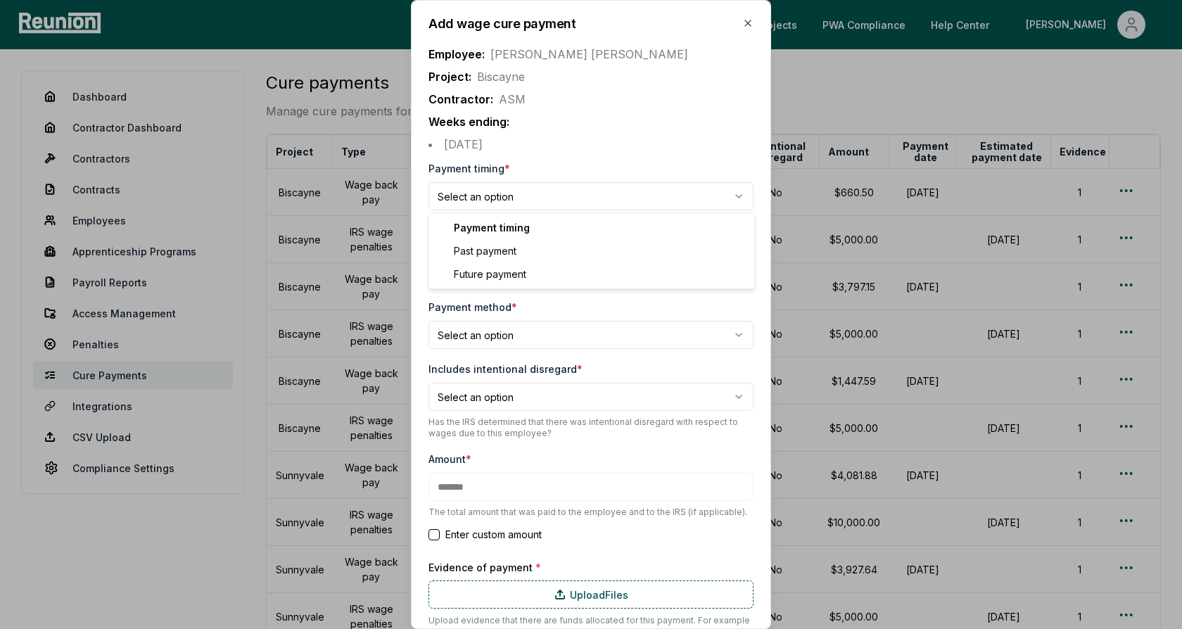
select select "**********"
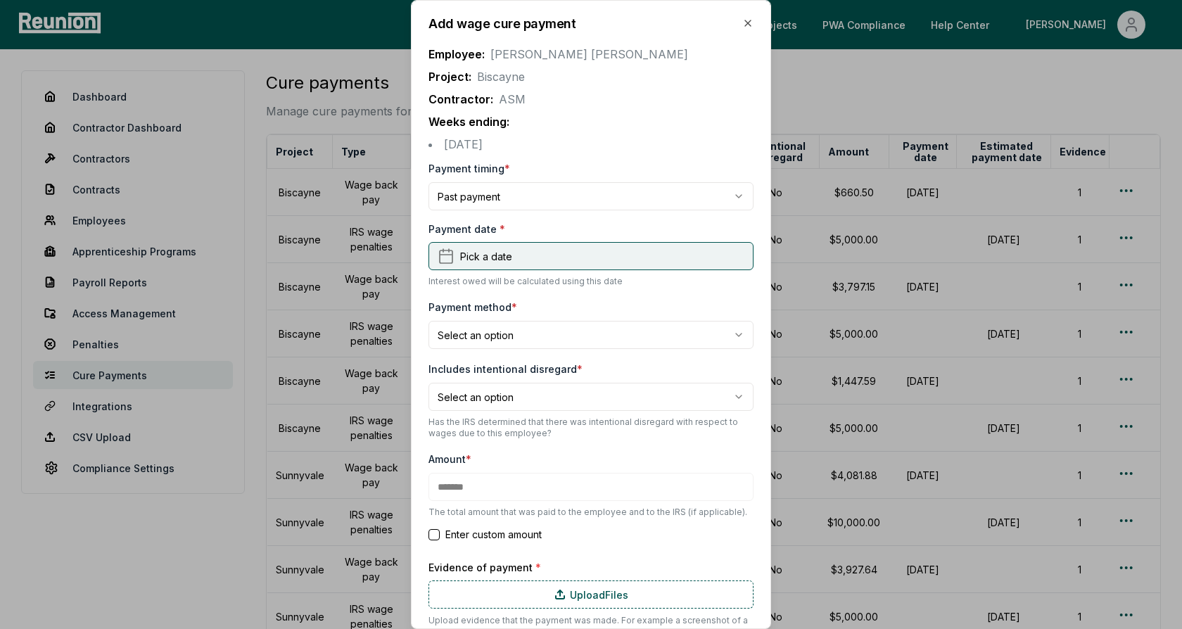
click at [505, 257] on span "Pick a date" at bounding box center [486, 256] width 52 height 15
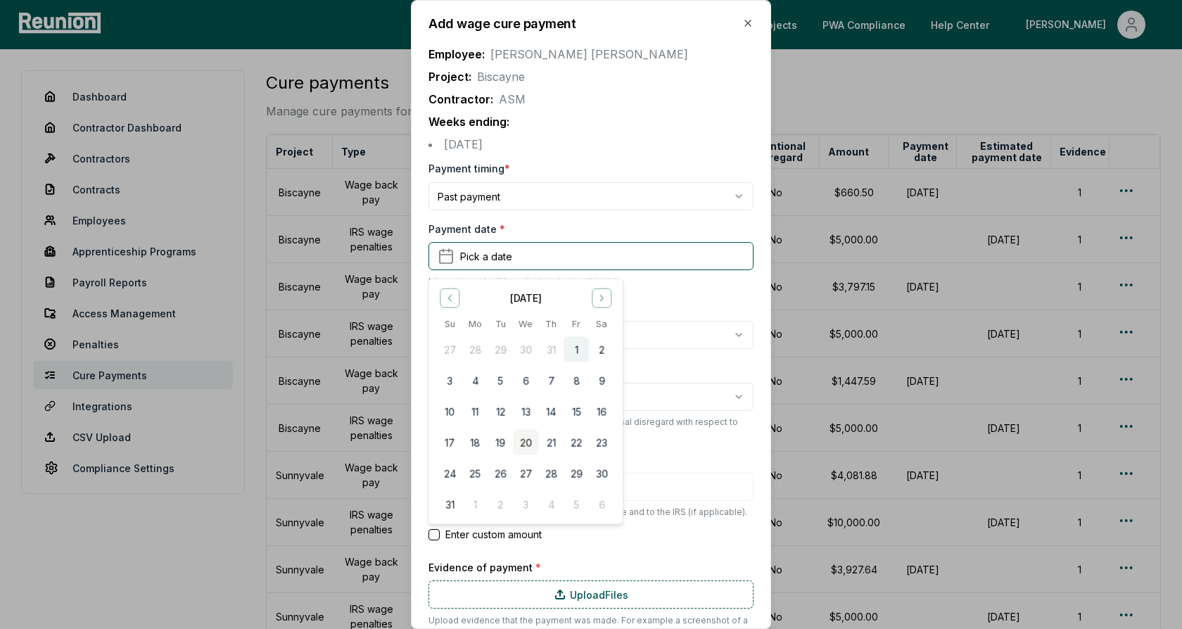
click at [574, 343] on button "1" at bounding box center [575, 349] width 25 height 25
type input "*******"
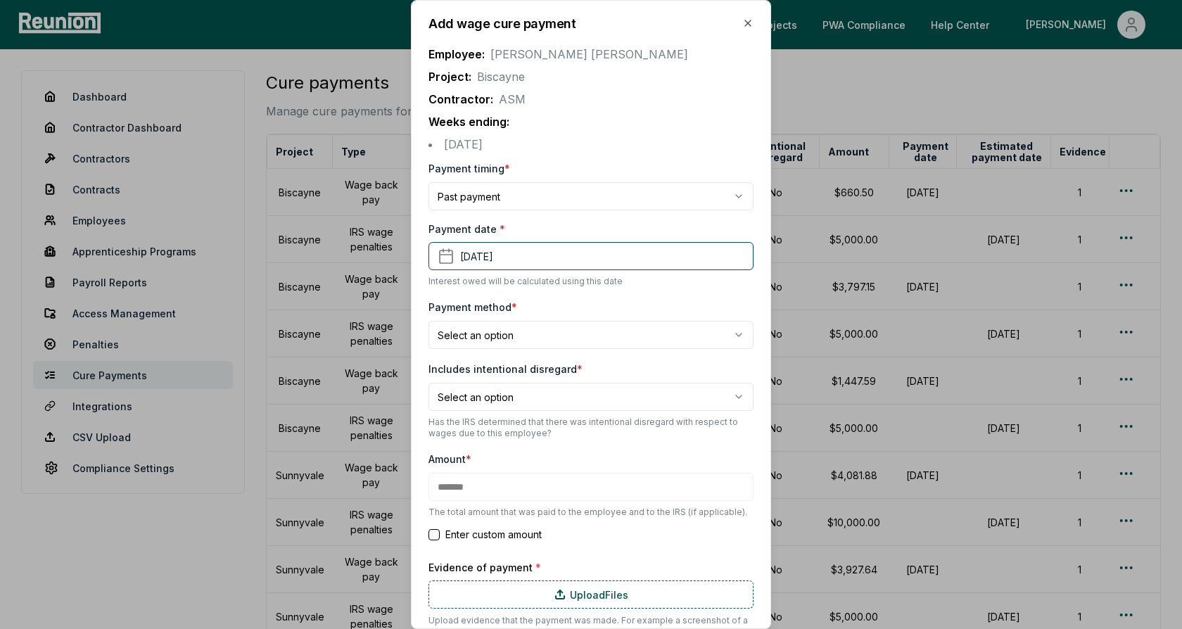
click at [468, 329] on body "Please visit us on your desktop We're working on making our marketplace mobile-…" at bounding box center [591, 434] width 1182 height 868
select select "**********"
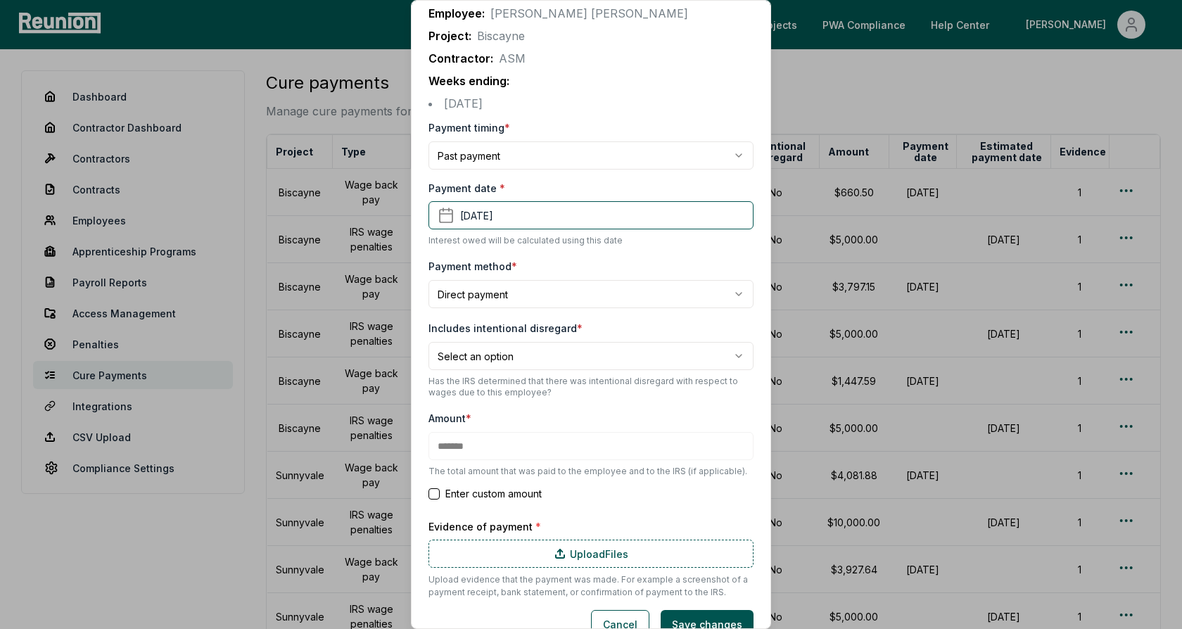
click at [531, 364] on body "Please visit us on your desktop We're working on making our marketplace mobile-…" at bounding box center [591, 434] width 1182 height 868
select select "*****"
type input "*******"
click at [545, 400] on form "**********" at bounding box center [590, 378] width 325 height 519
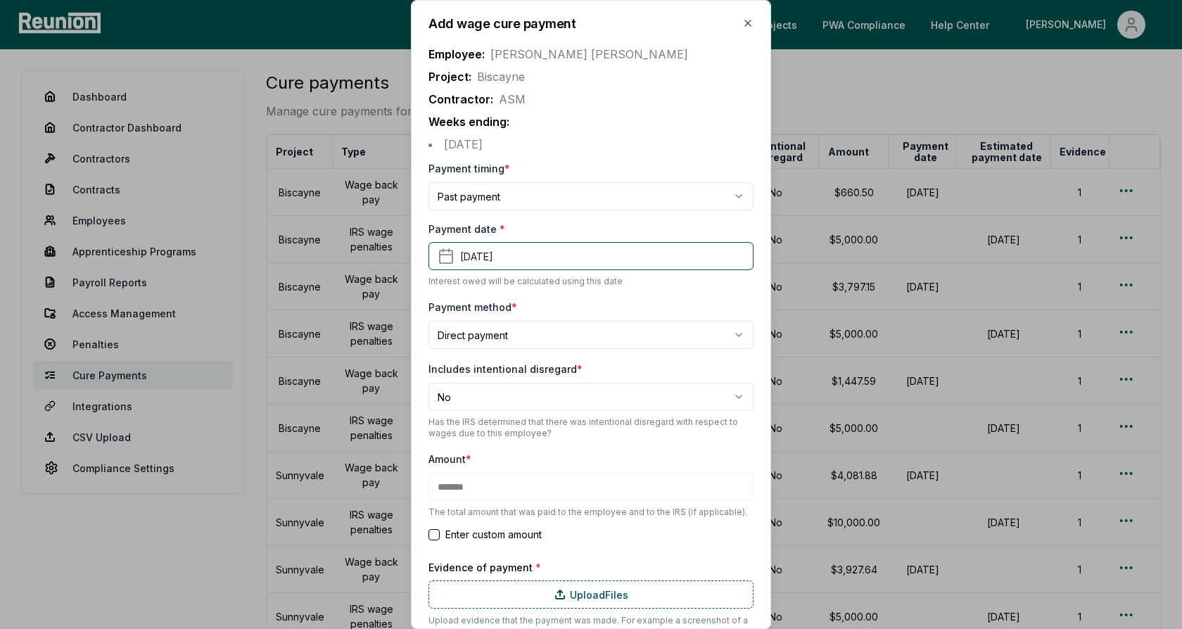
scroll to position [66, 0]
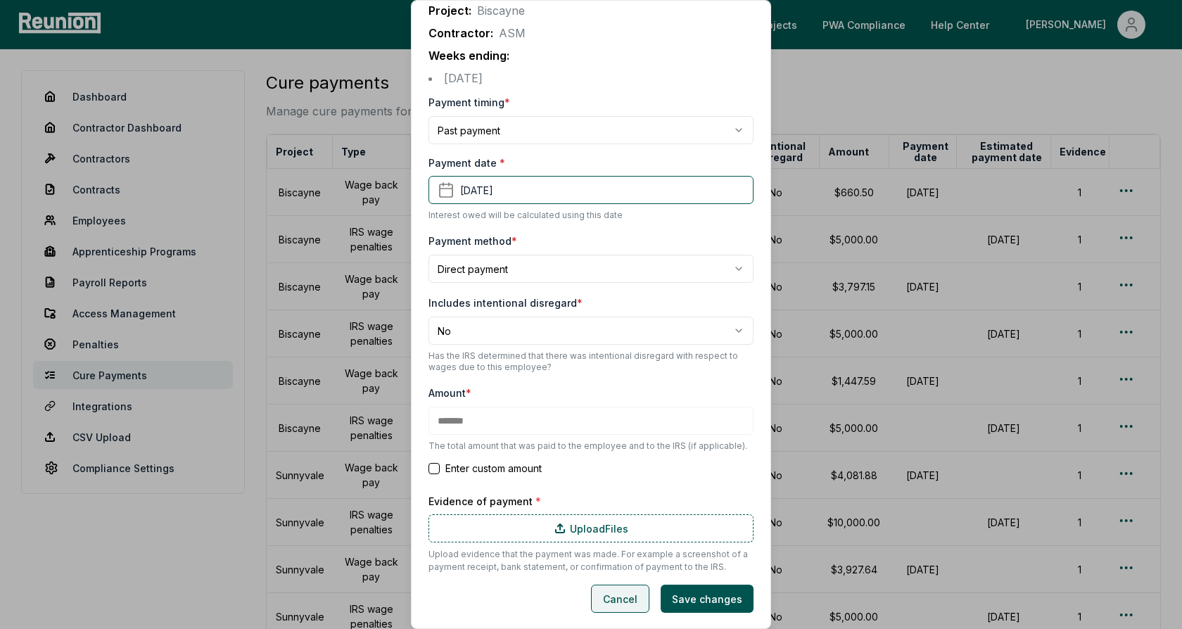
click at [640, 606] on button "Cancel" at bounding box center [620, 599] width 58 height 28
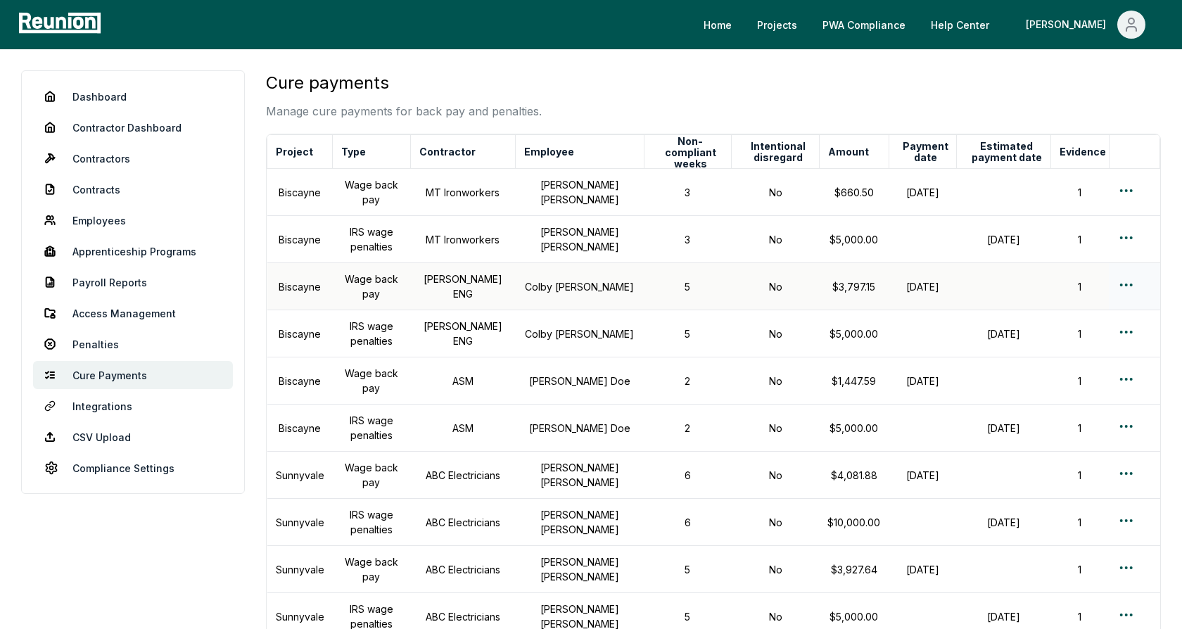
click at [490, 265] on td "[PERSON_NAME] ENG" at bounding box center [462, 286] width 105 height 47
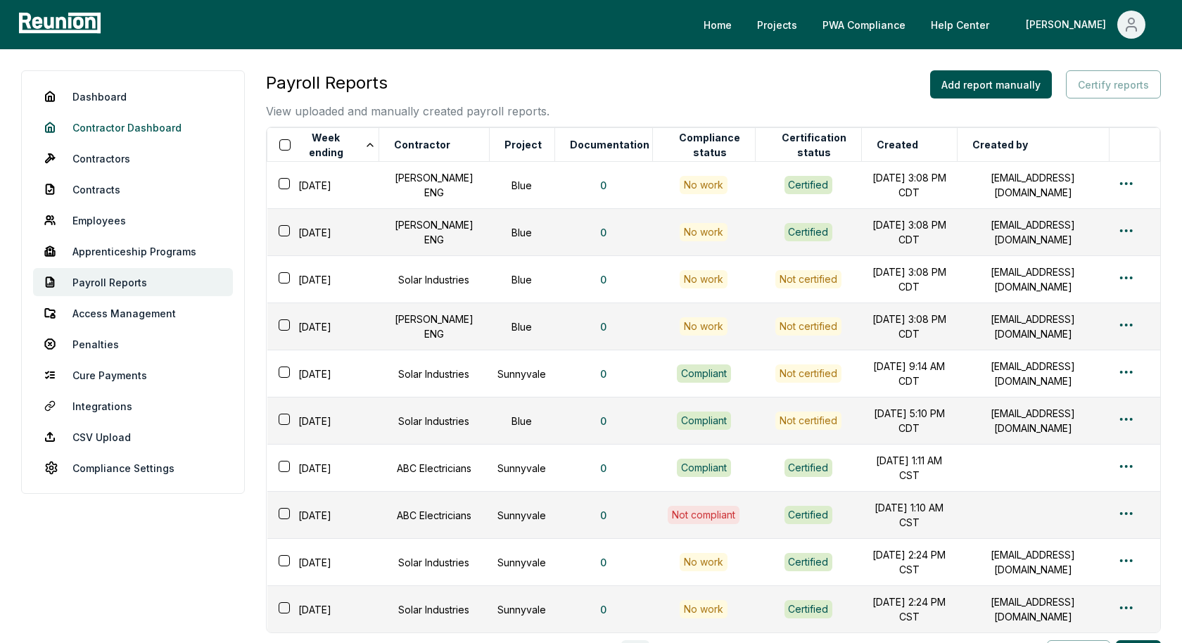
click at [134, 122] on link "Contractor Dashboard" at bounding box center [133, 127] width 200 height 28
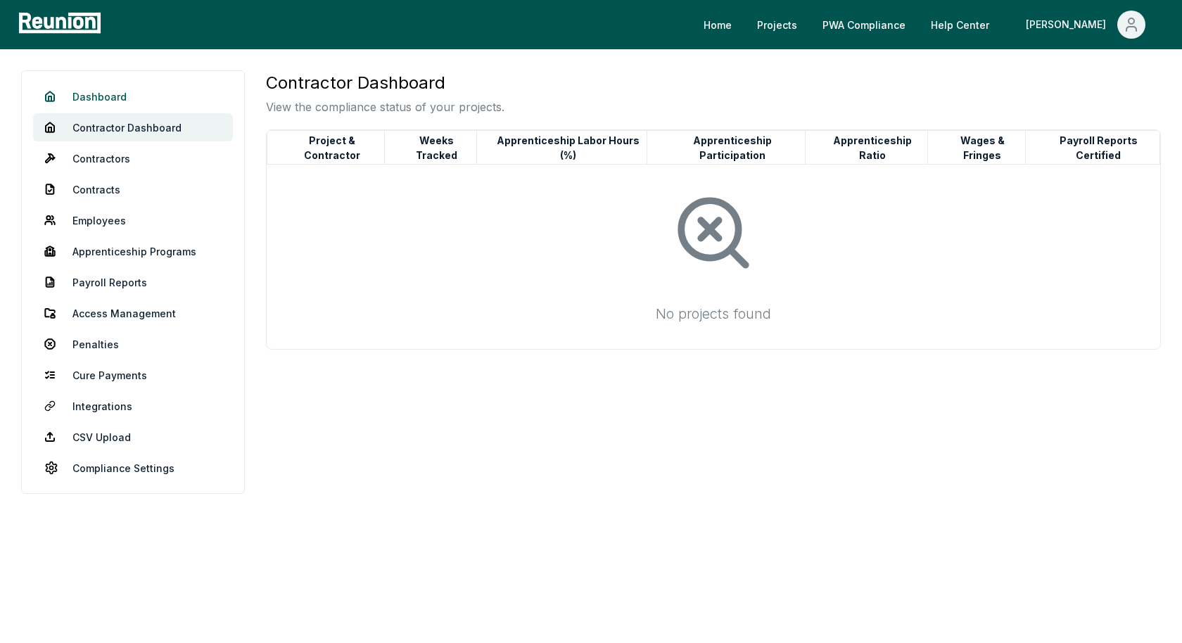
click at [85, 98] on link "Dashboard" at bounding box center [133, 96] width 200 height 28
